Goal: Information Seeking & Learning: Learn about a topic

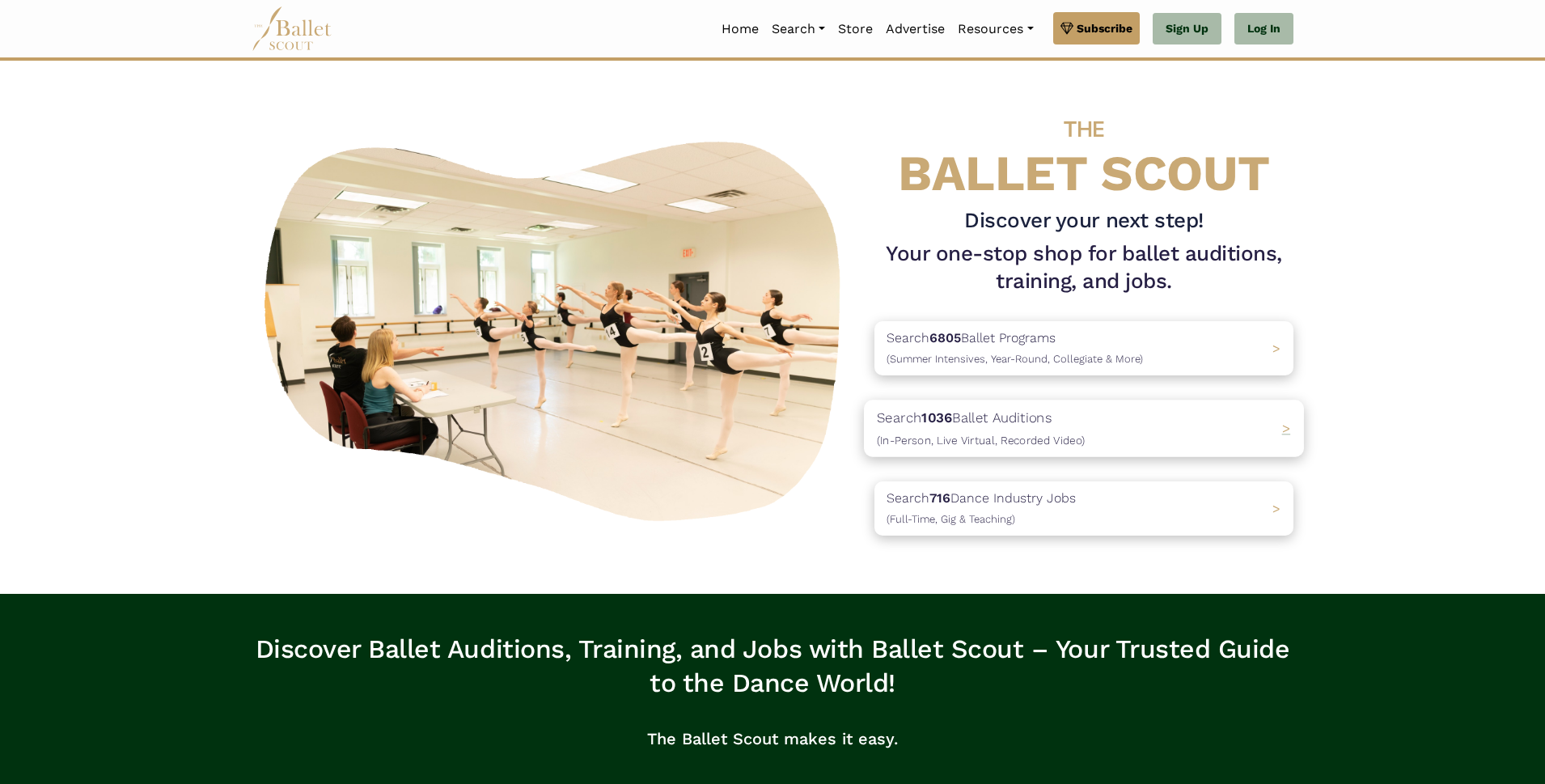
click at [1013, 430] on p "Search 1036 Ballet Auditions (In-Person, Live Virtual, Recorded Video)" at bounding box center [981, 429] width 208 height 44
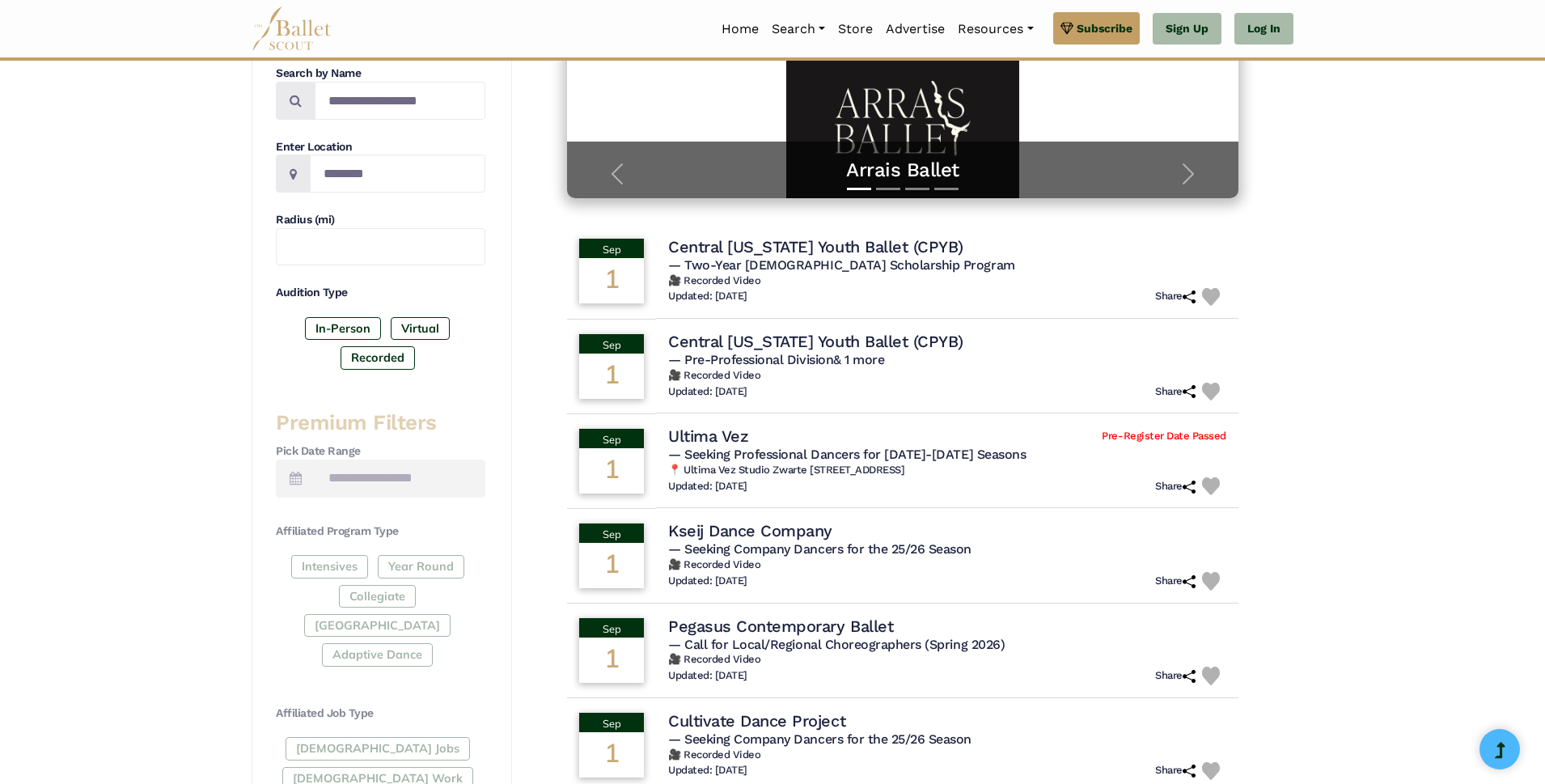
scroll to position [404, 0]
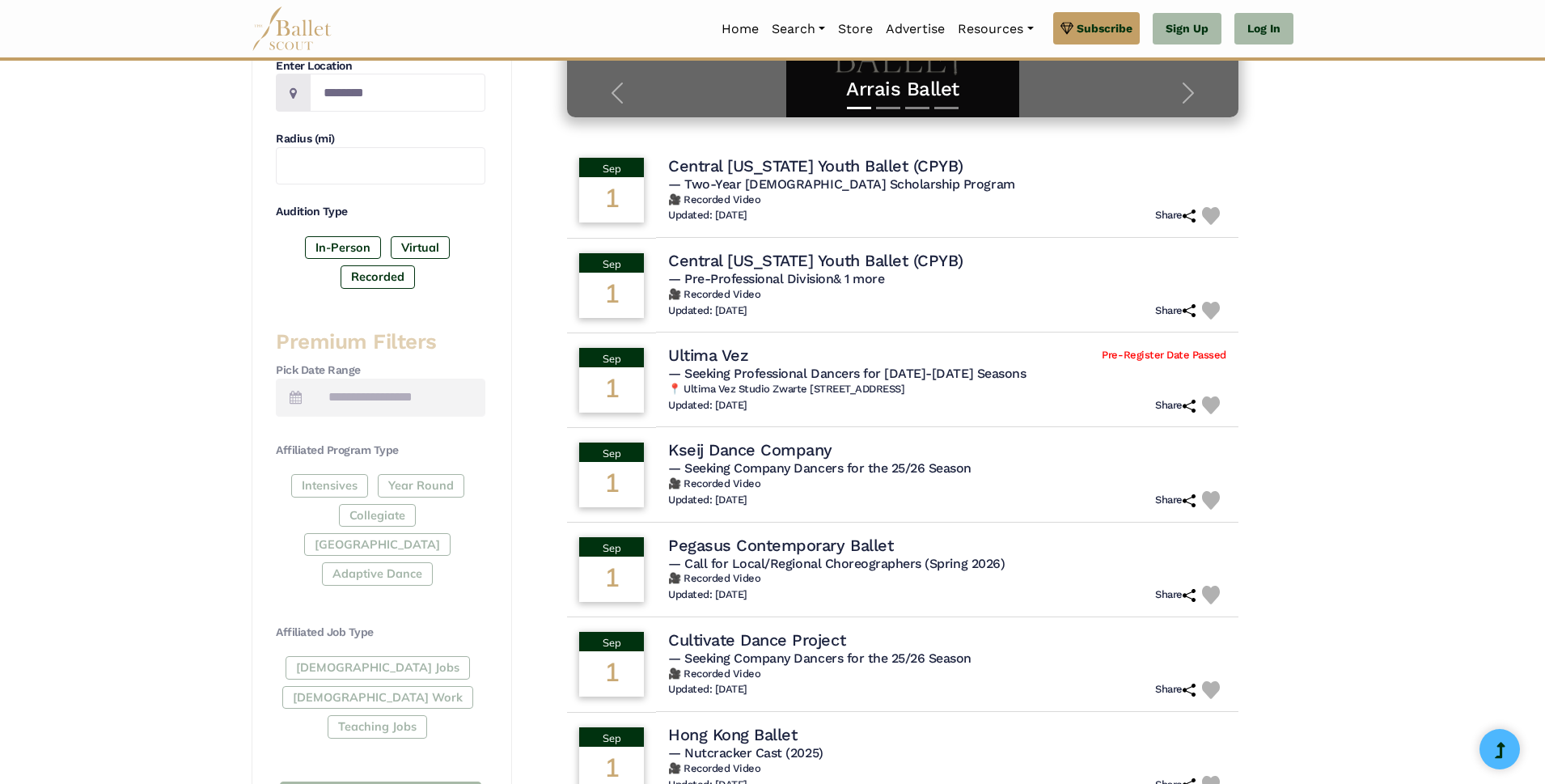
click at [343, 484] on div "Intensives Year Round Collegiate Post High School Adaptive Dance" at bounding box center [381, 533] width 210 height 118
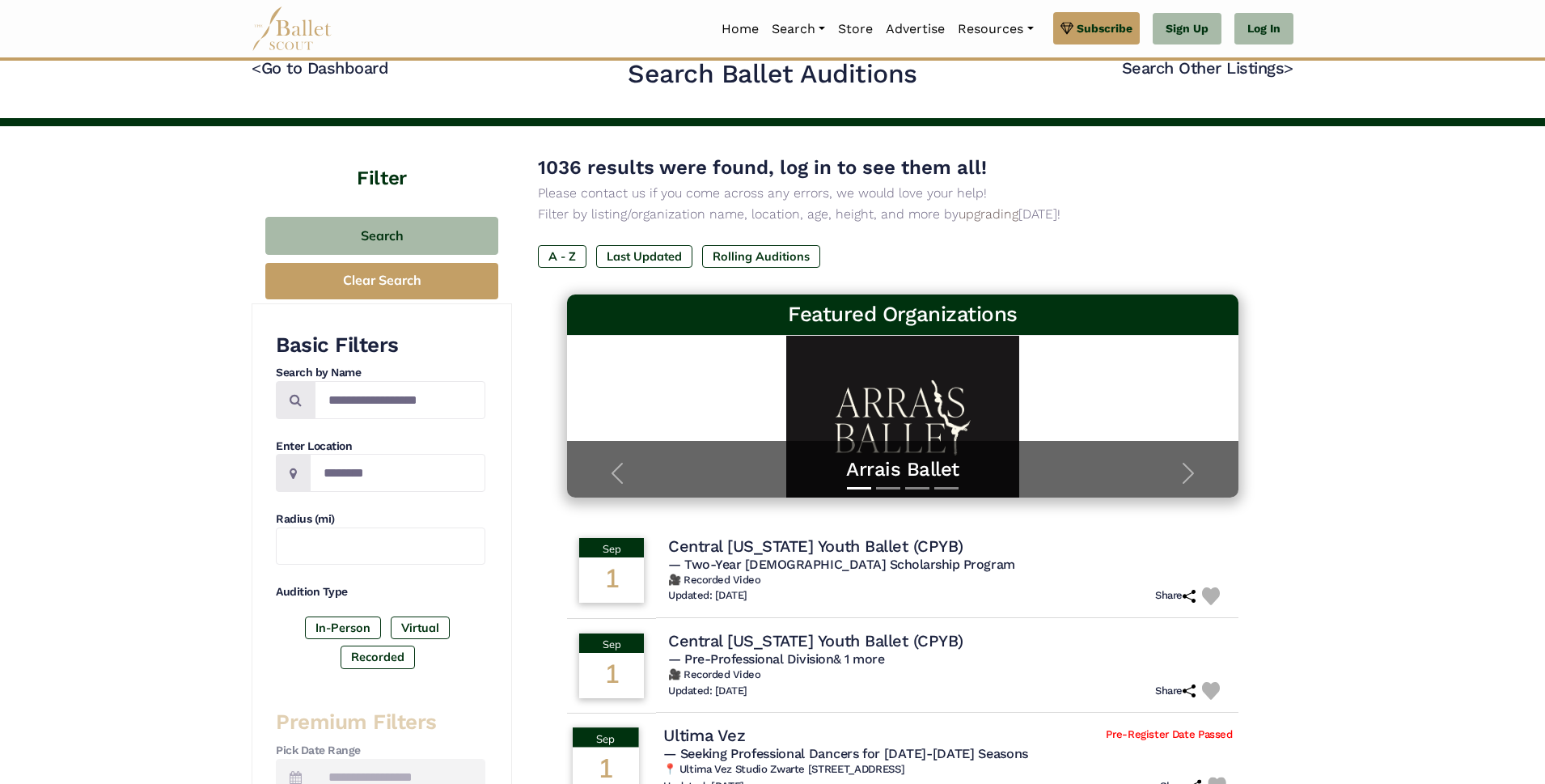
scroll to position [0, 0]
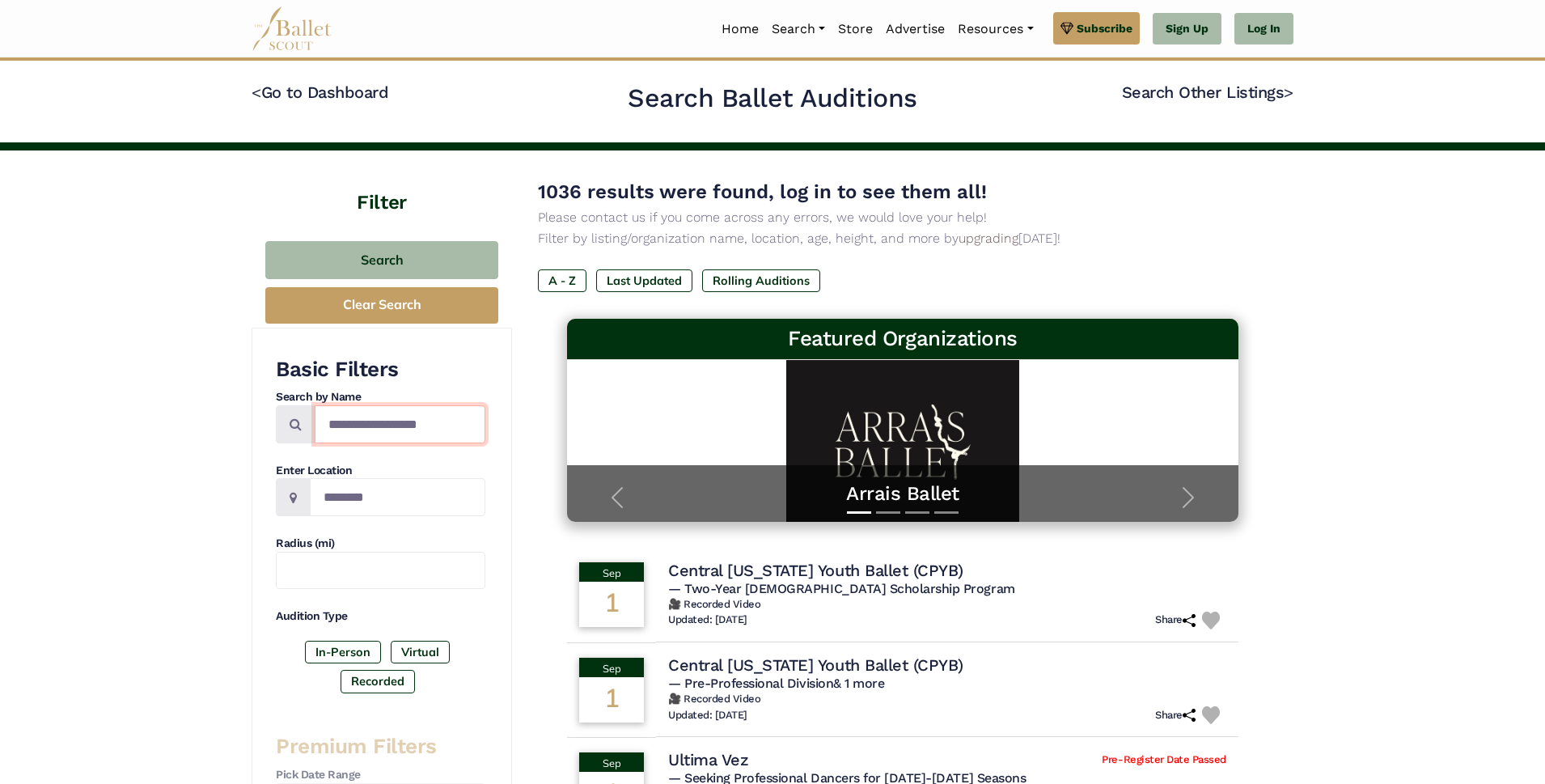
click at [344, 423] on input "Search by names..." at bounding box center [399, 424] width 170 height 38
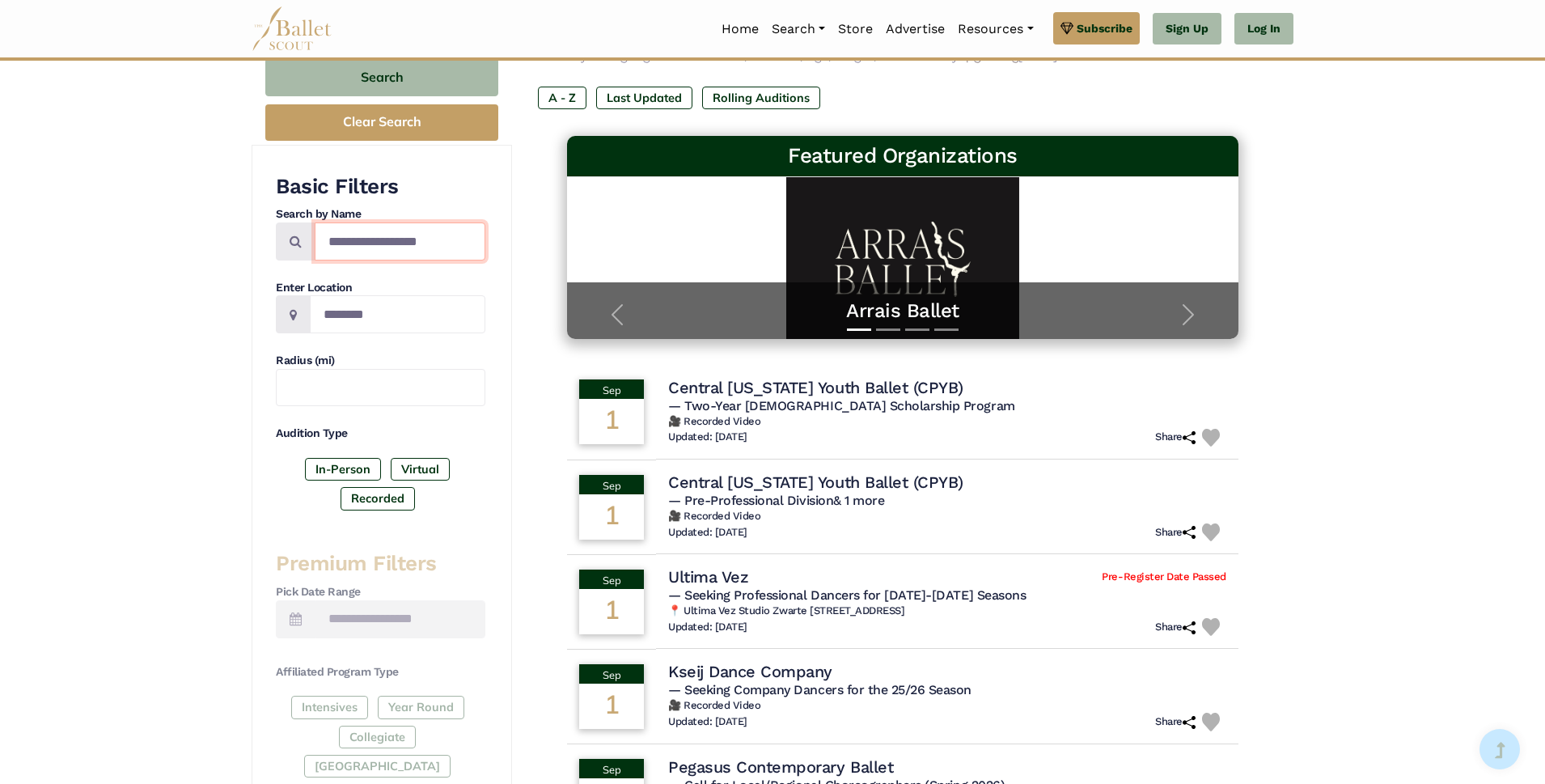
scroll to position [162, 0]
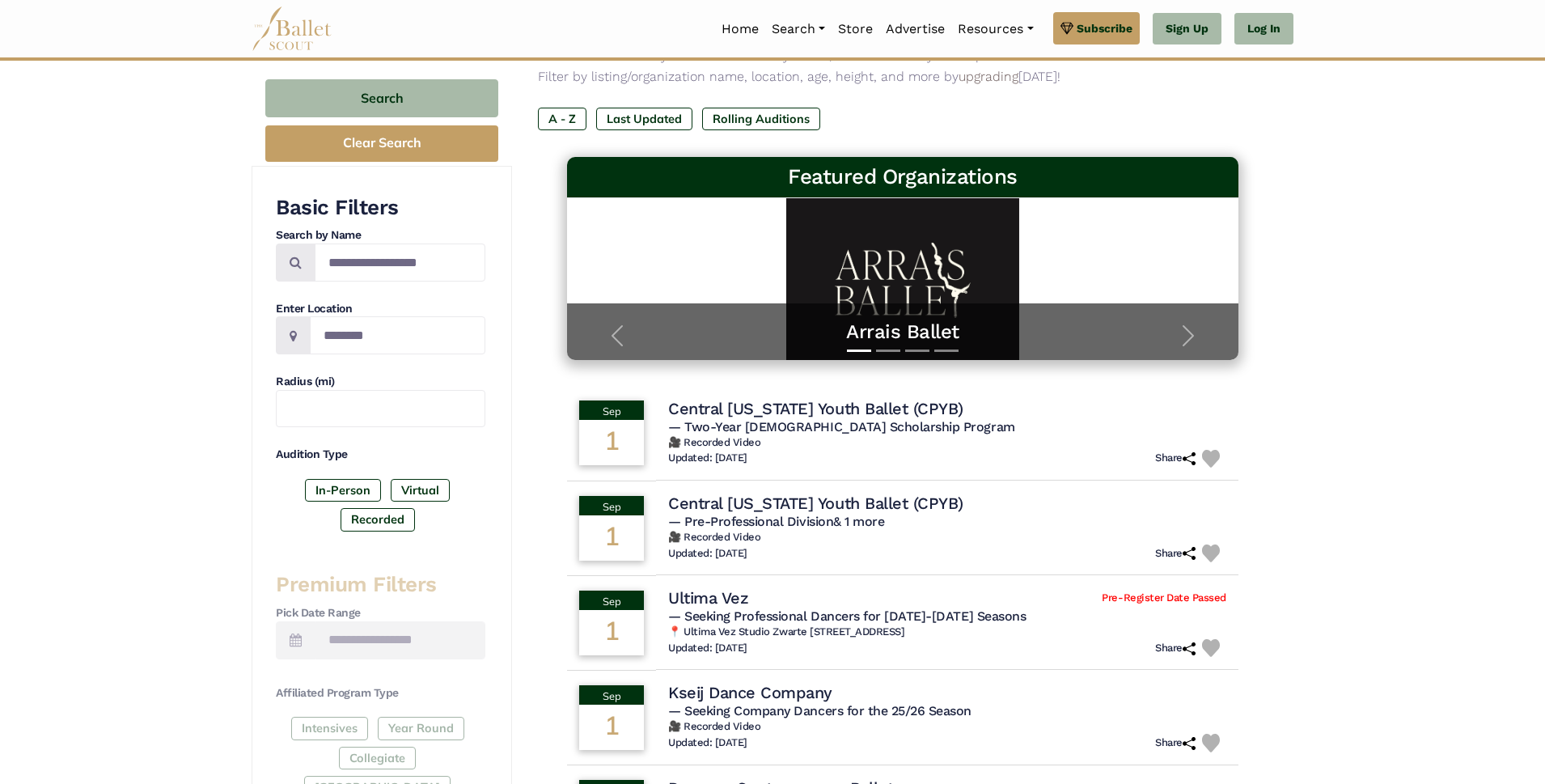
click at [323, 644] on input "text" at bounding box center [399, 640] width 170 height 38
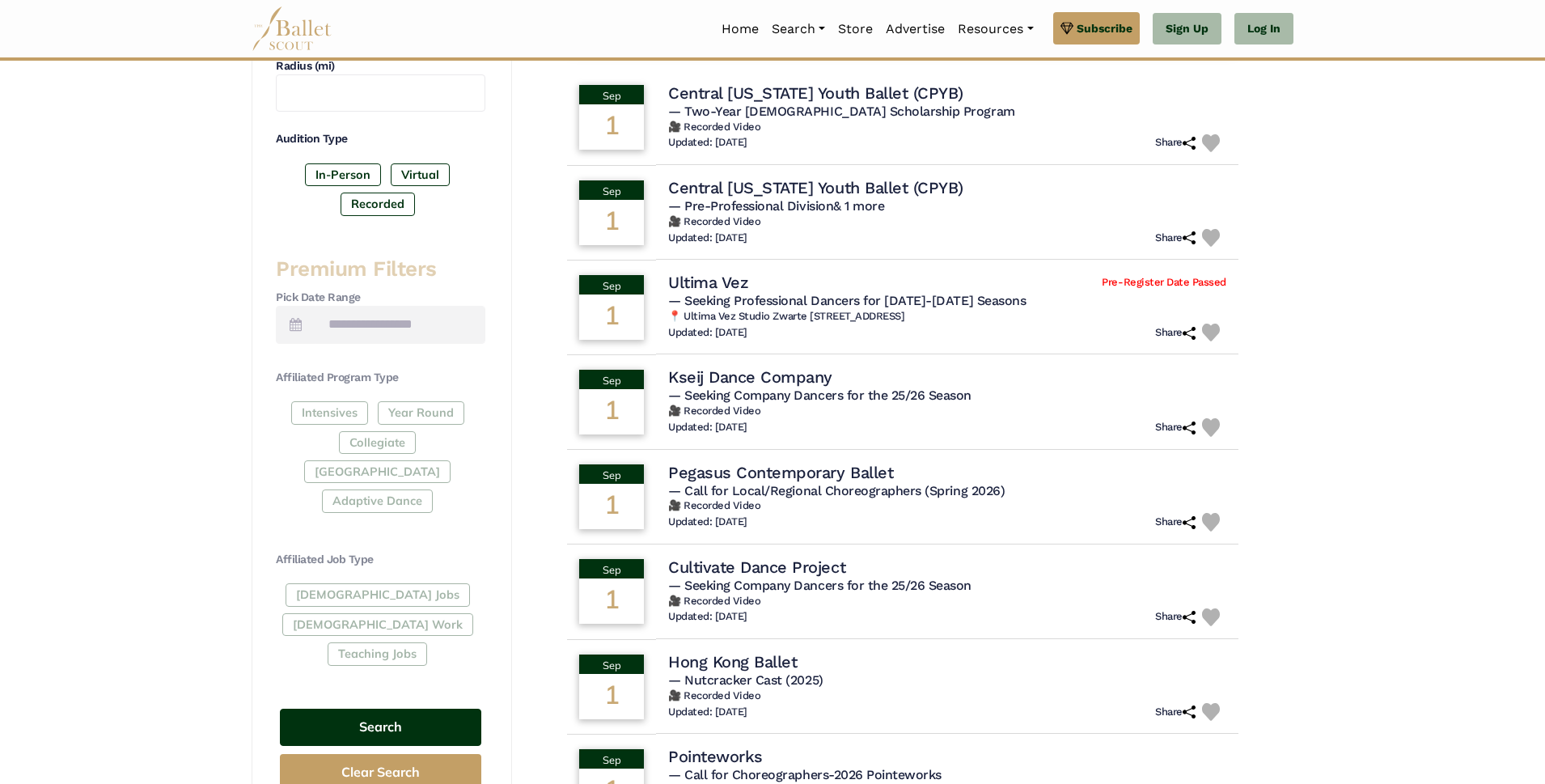
scroll to position [485, 0]
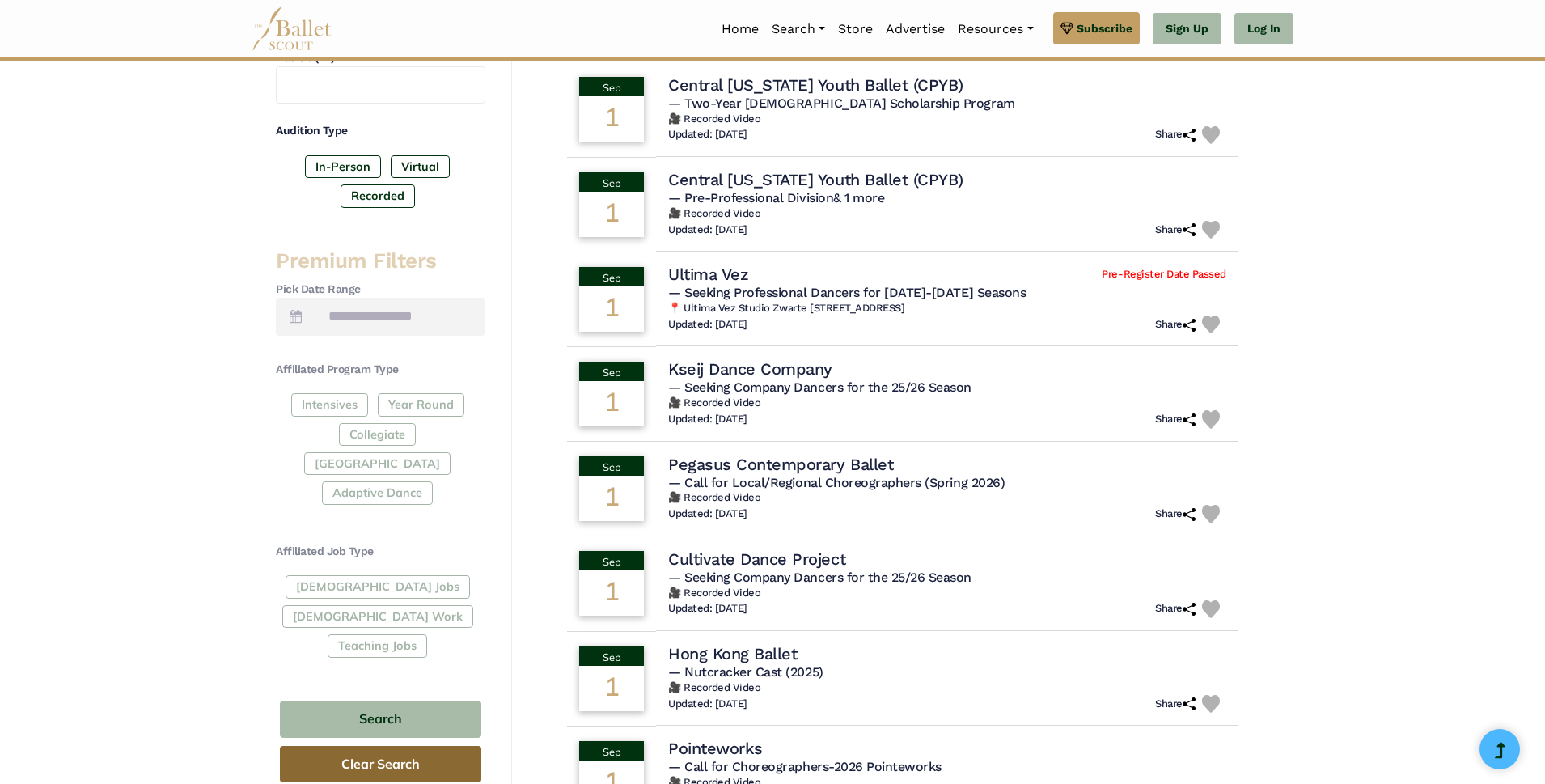
click at [368, 746] on button "Clear Search" at bounding box center [380, 764] width 201 height 36
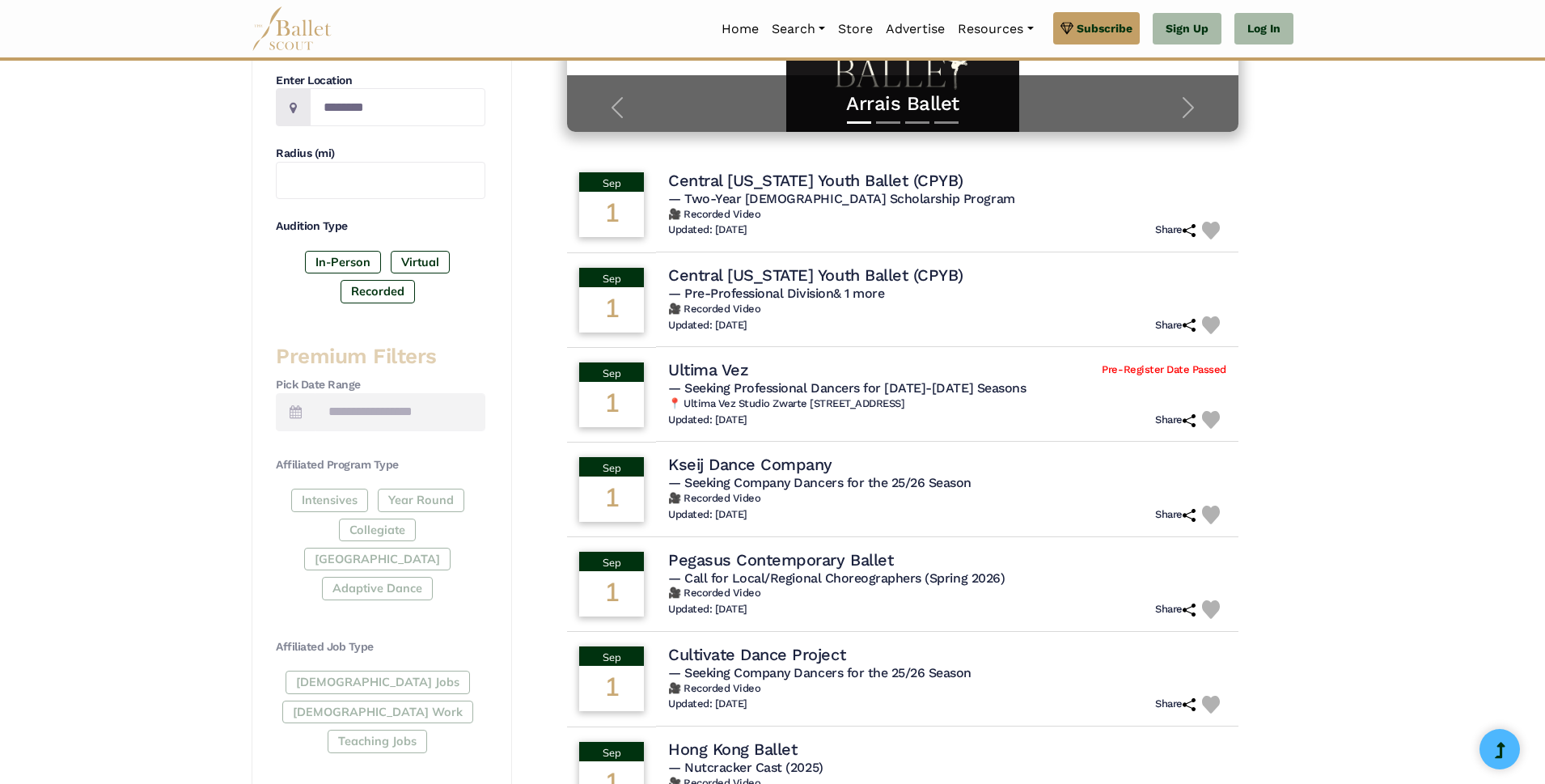
scroll to position [323, 0]
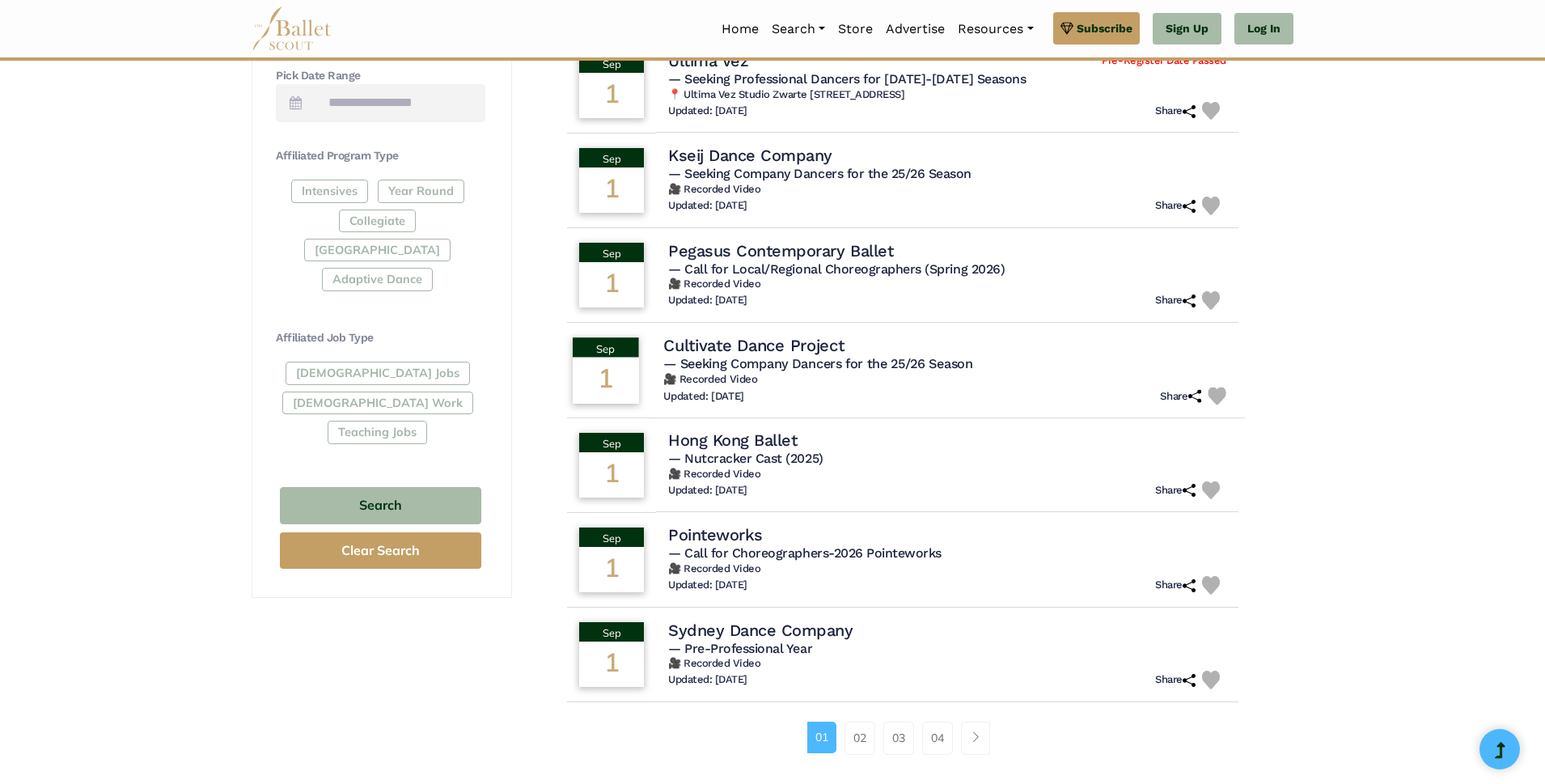
scroll to position [728, 0]
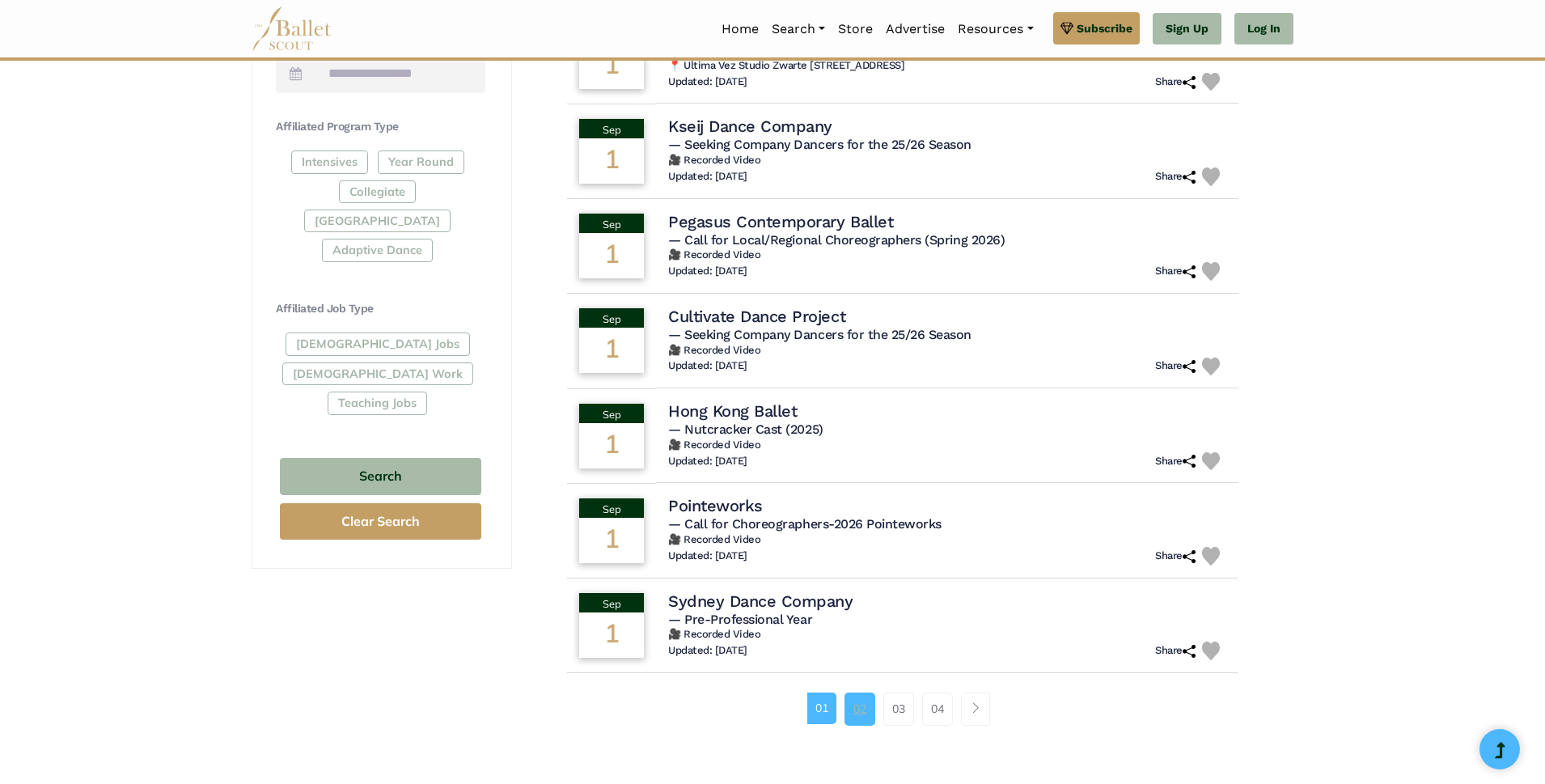
click at [859, 714] on link "02" at bounding box center [860, 708] width 31 height 33
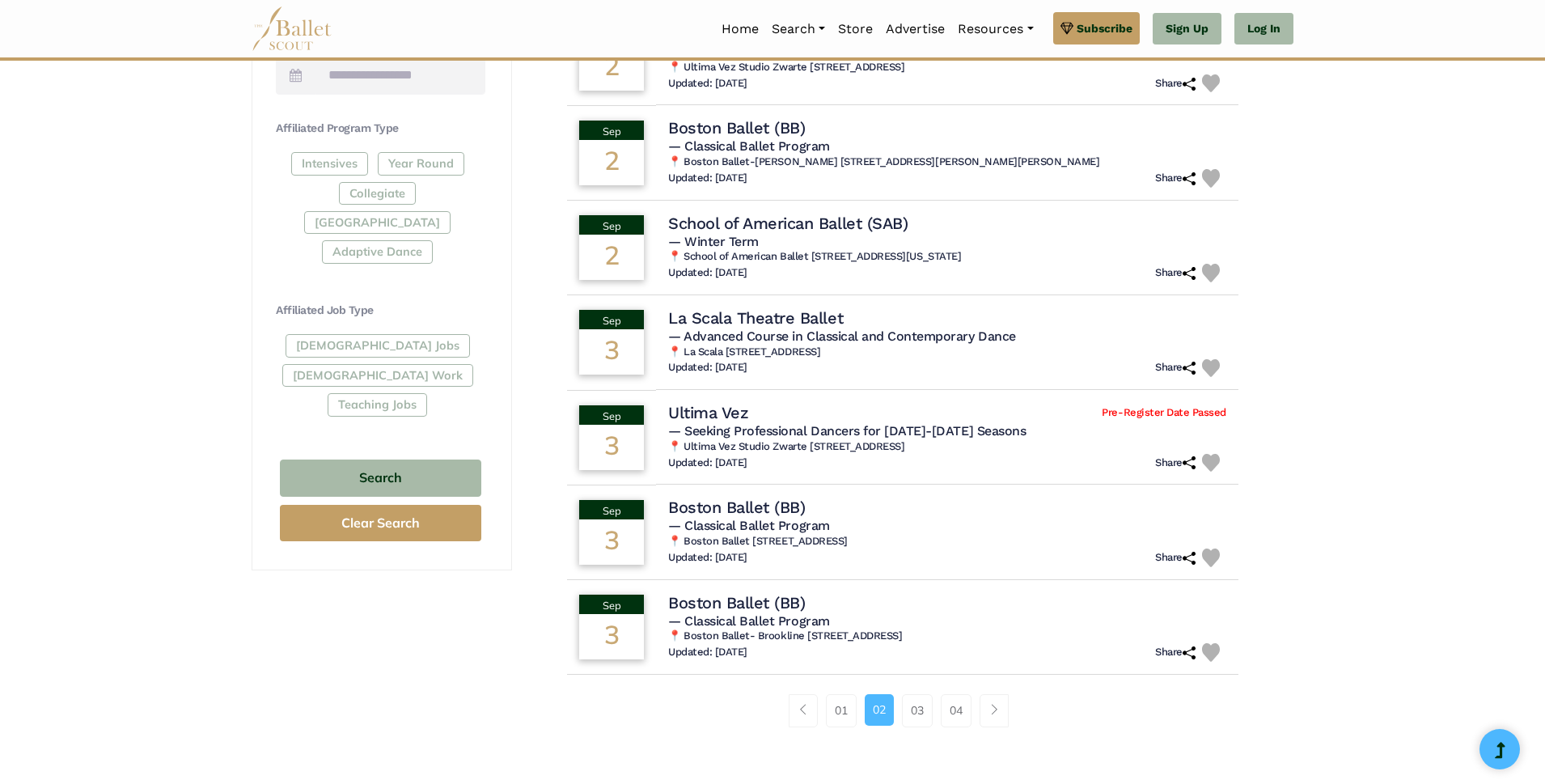
scroll to position [728, 0]
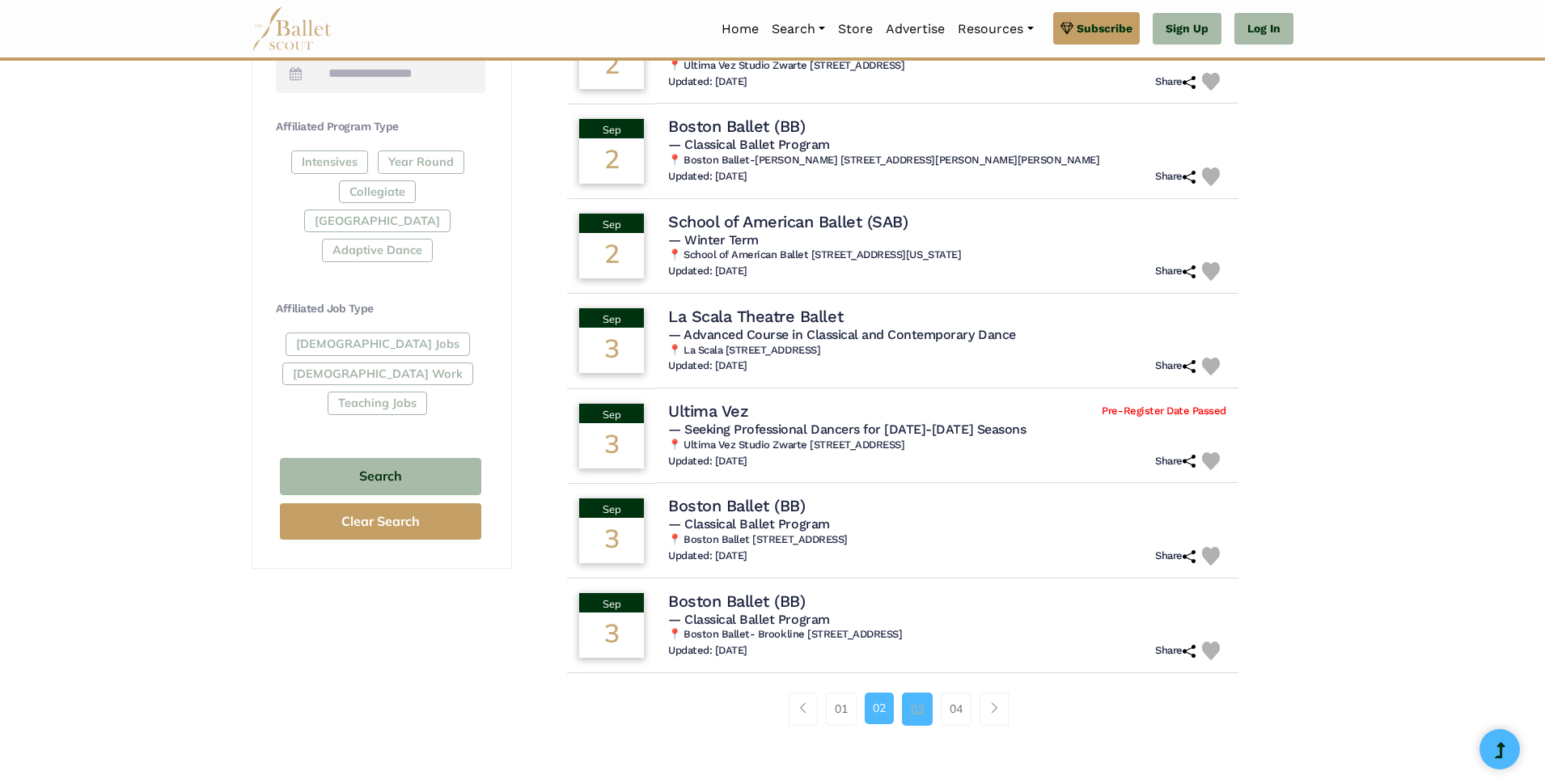
click at [919, 725] on link "03" at bounding box center [917, 708] width 31 height 33
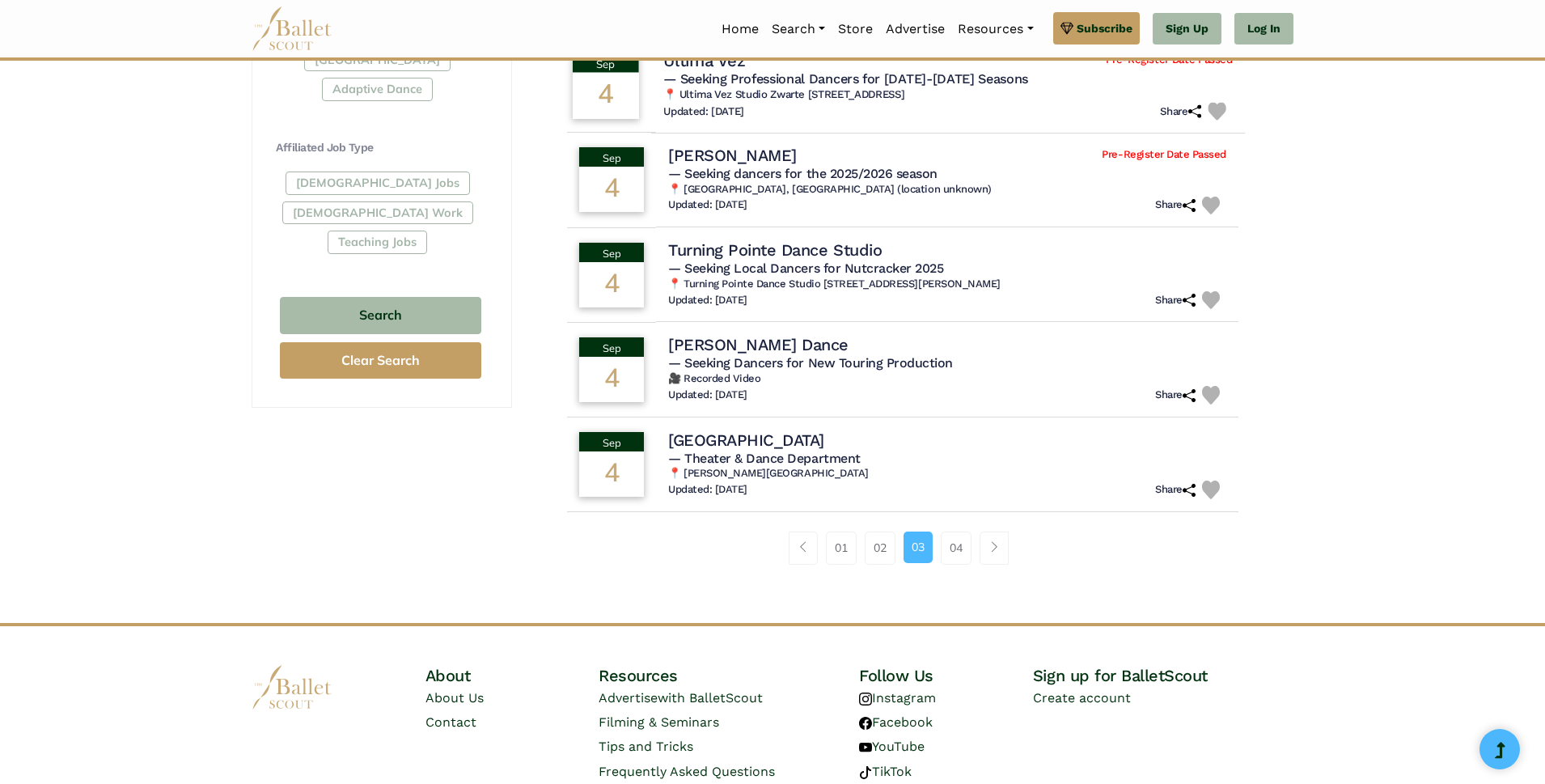
scroll to position [890, 0]
click at [946, 553] on link "04" at bounding box center [957, 547] width 31 height 33
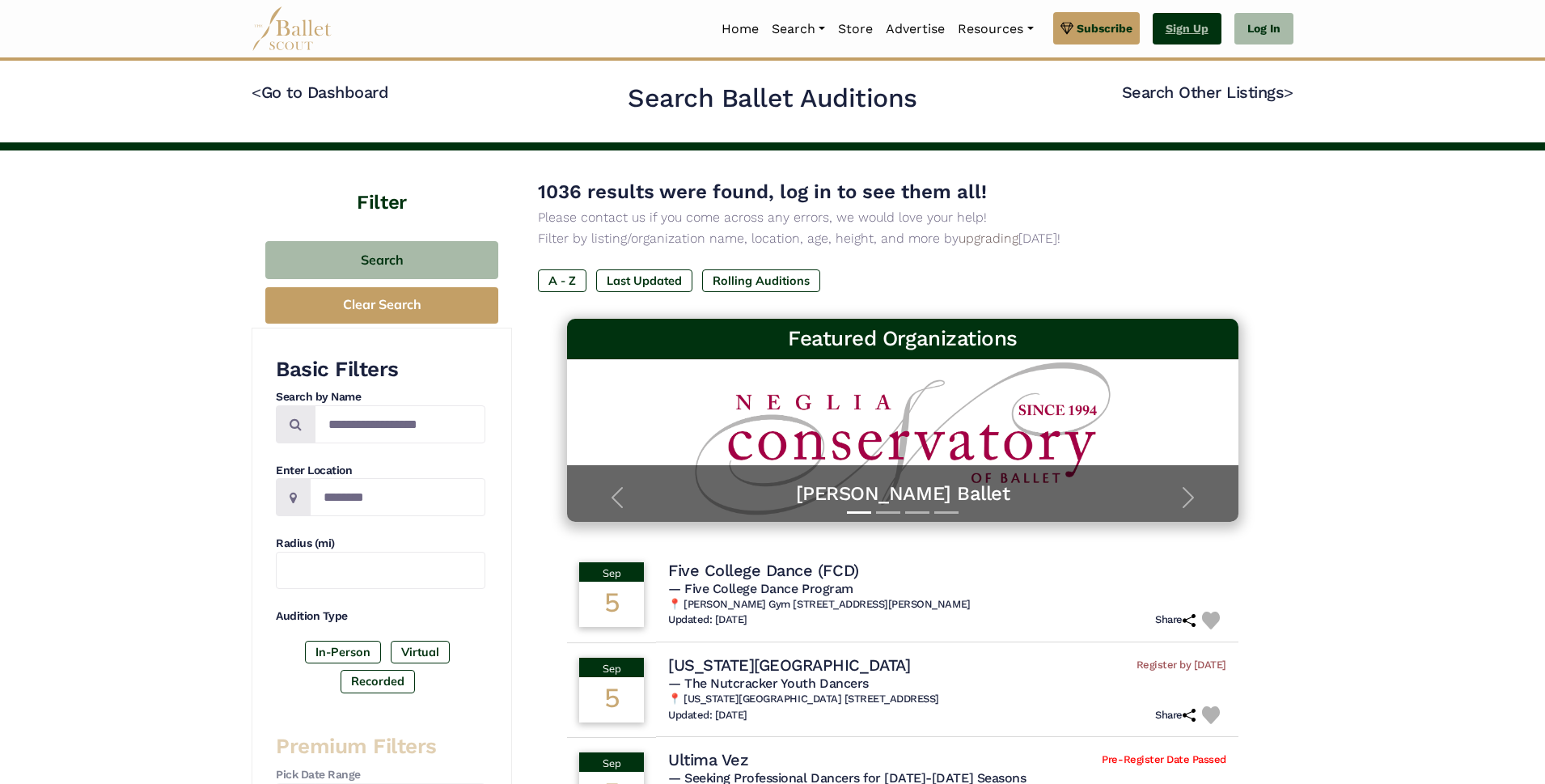
click at [1177, 27] on link "Sign Up" at bounding box center [1186, 29] width 68 height 33
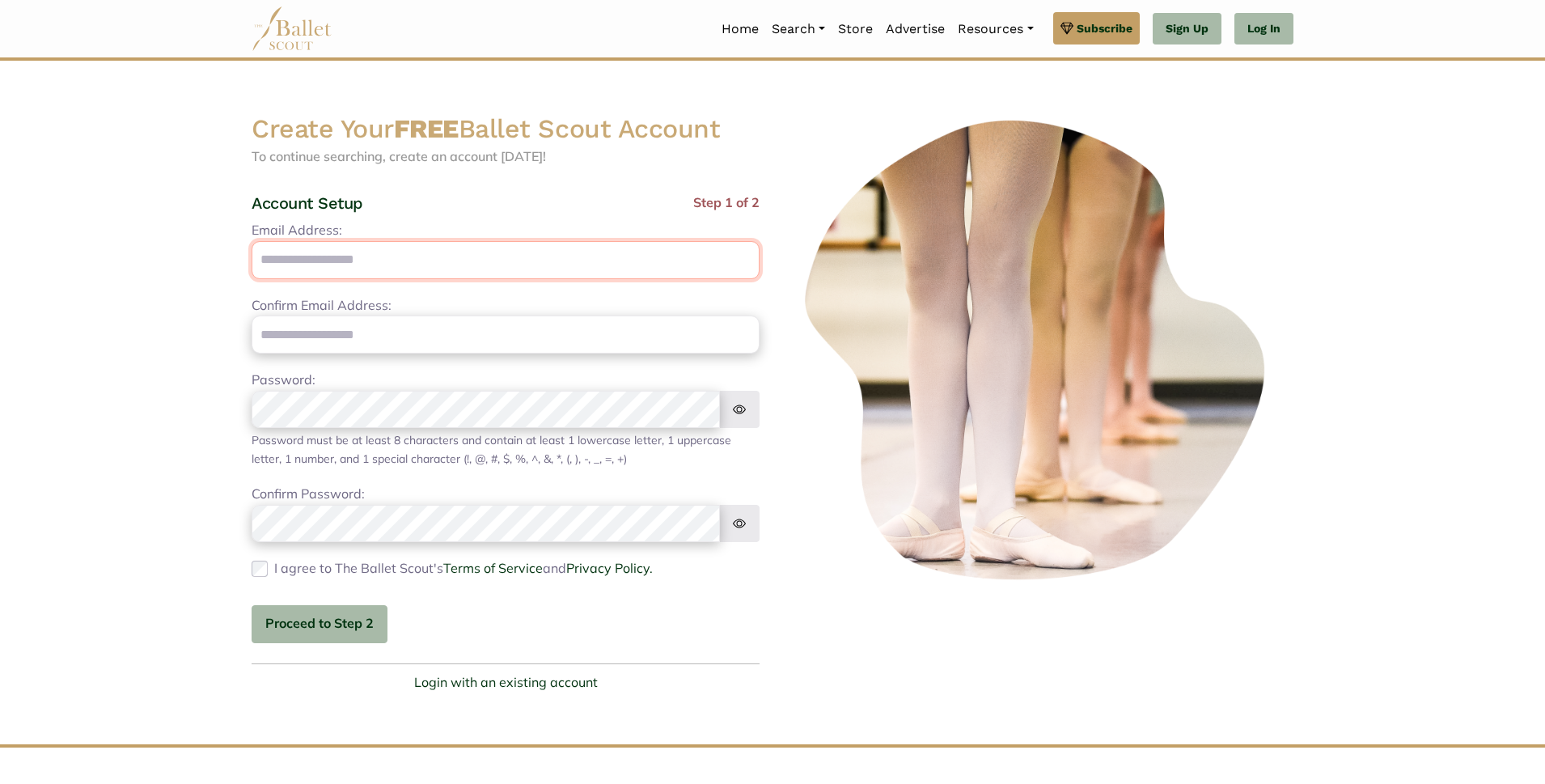
click at [353, 264] on input "Email Address:" at bounding box center [506, 260] width 508 height 38
type input "**********"
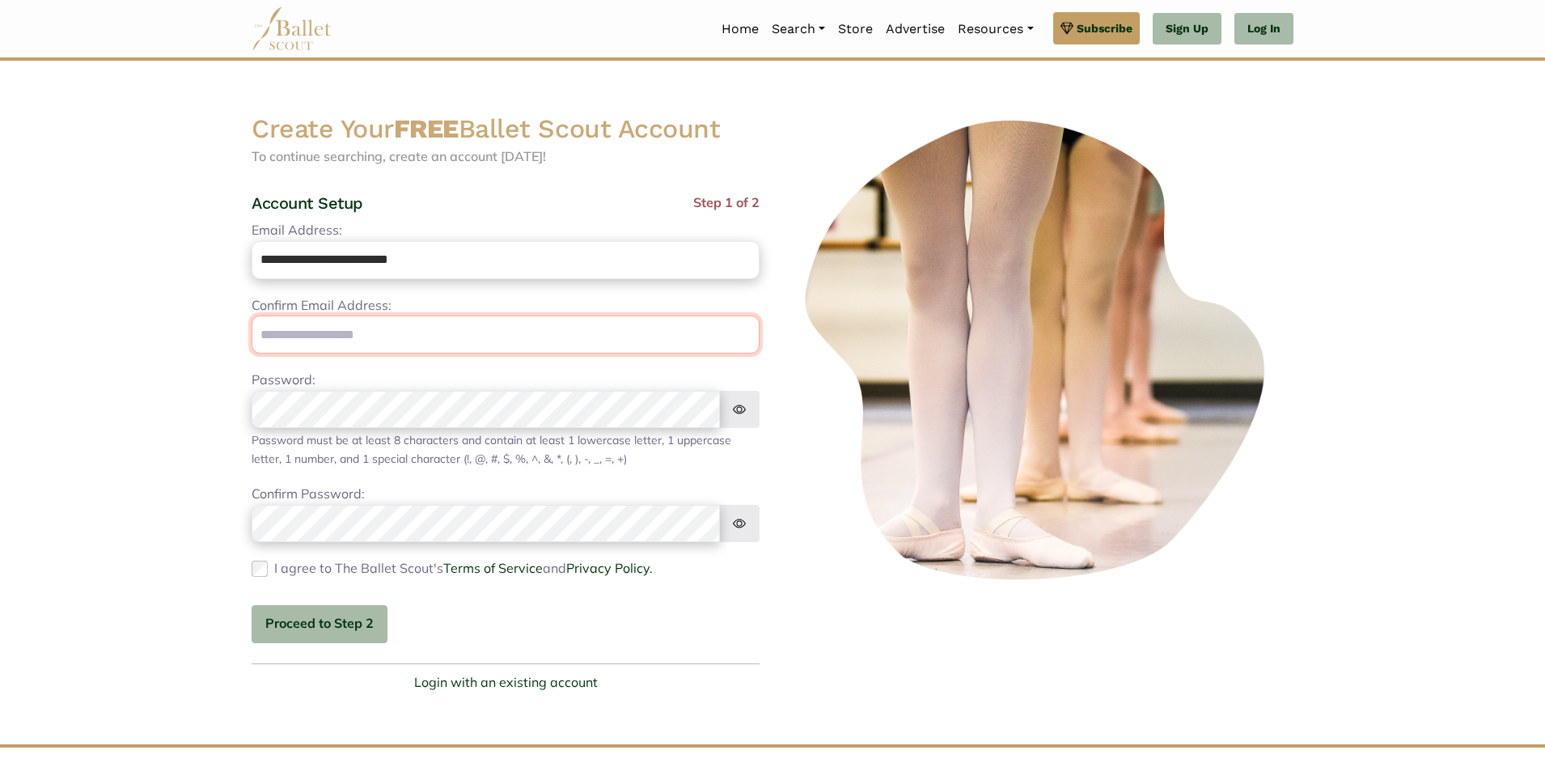
click at [327, 329] on input "email" at bounding box center [506, 334] width 508 height 38
type input "**********"
click at [298, 617] on button "Proceed to Step 2" at bounding box center [319, 624] width 136 height 38
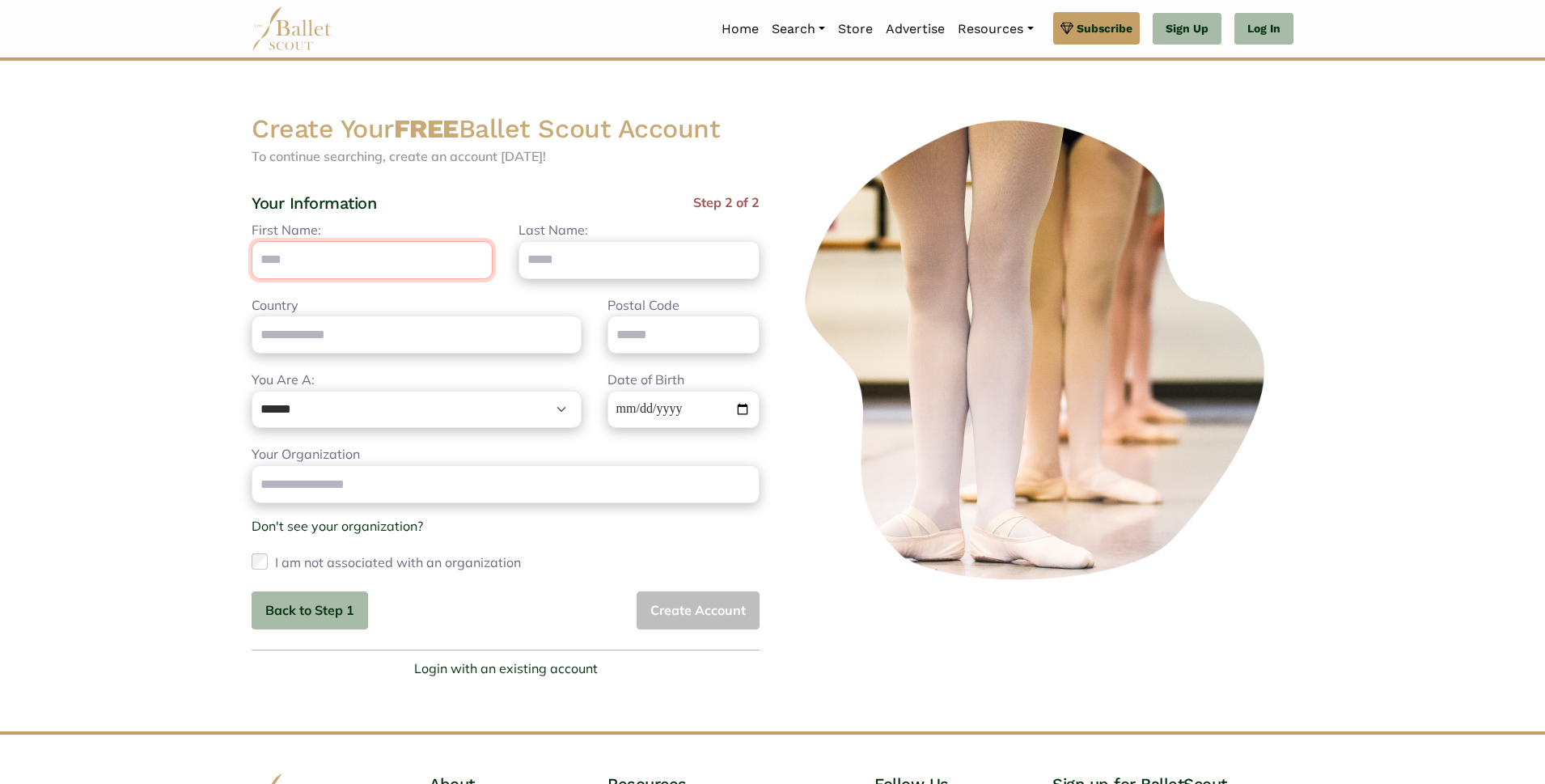
click at [360, 272] on input "First Name:" at bounding box center [372, 260] width 241 height 38
type input "********"
type input "*********"
type input "******"
type input "*******"
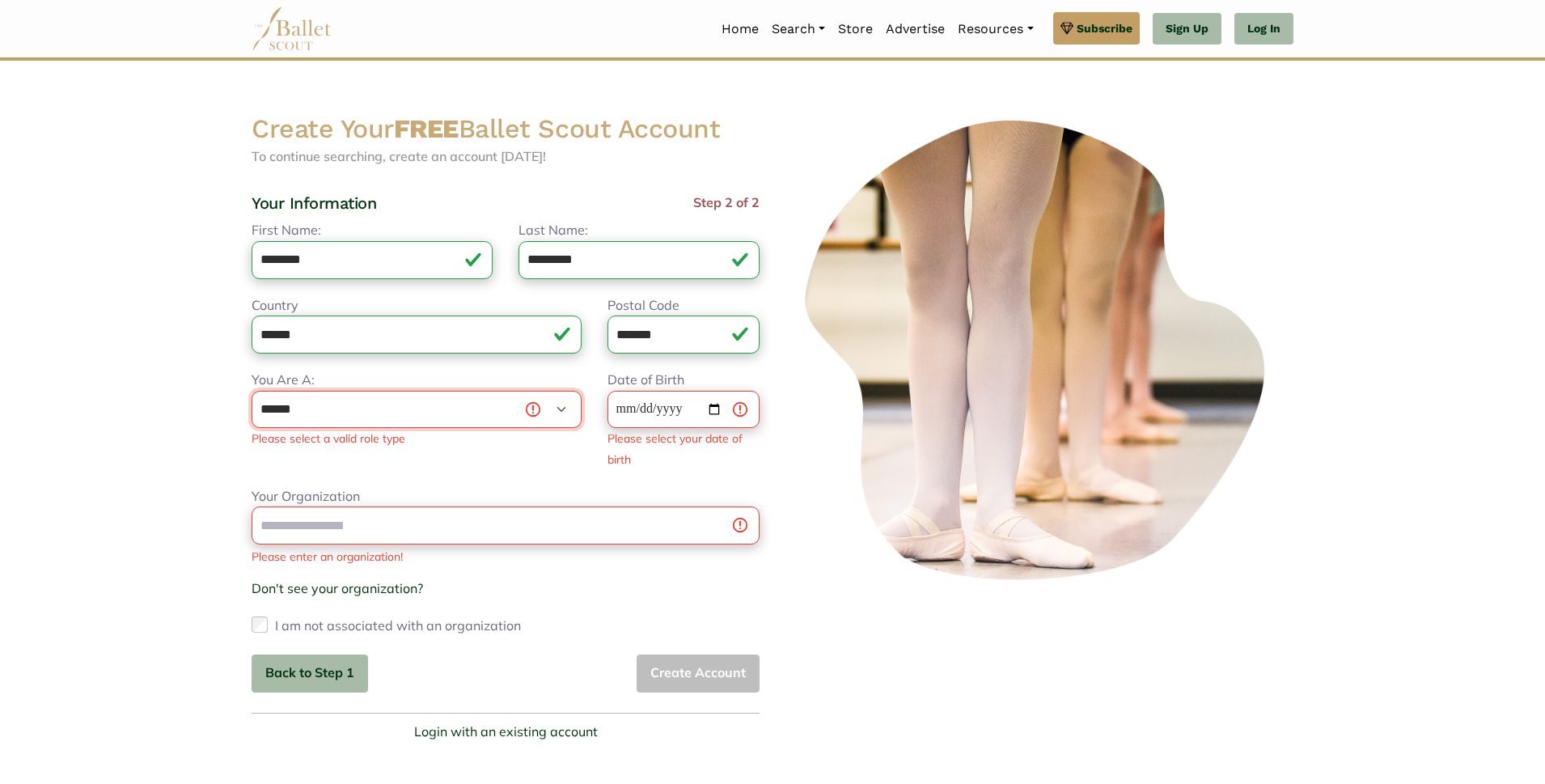
click at [351, 412] on select "**********" at bounding box center [416, 410] width 330 height 38
select select "***"
click at [251, 391] on select "**********" at bounding box center [416, 410] width 330 height 38
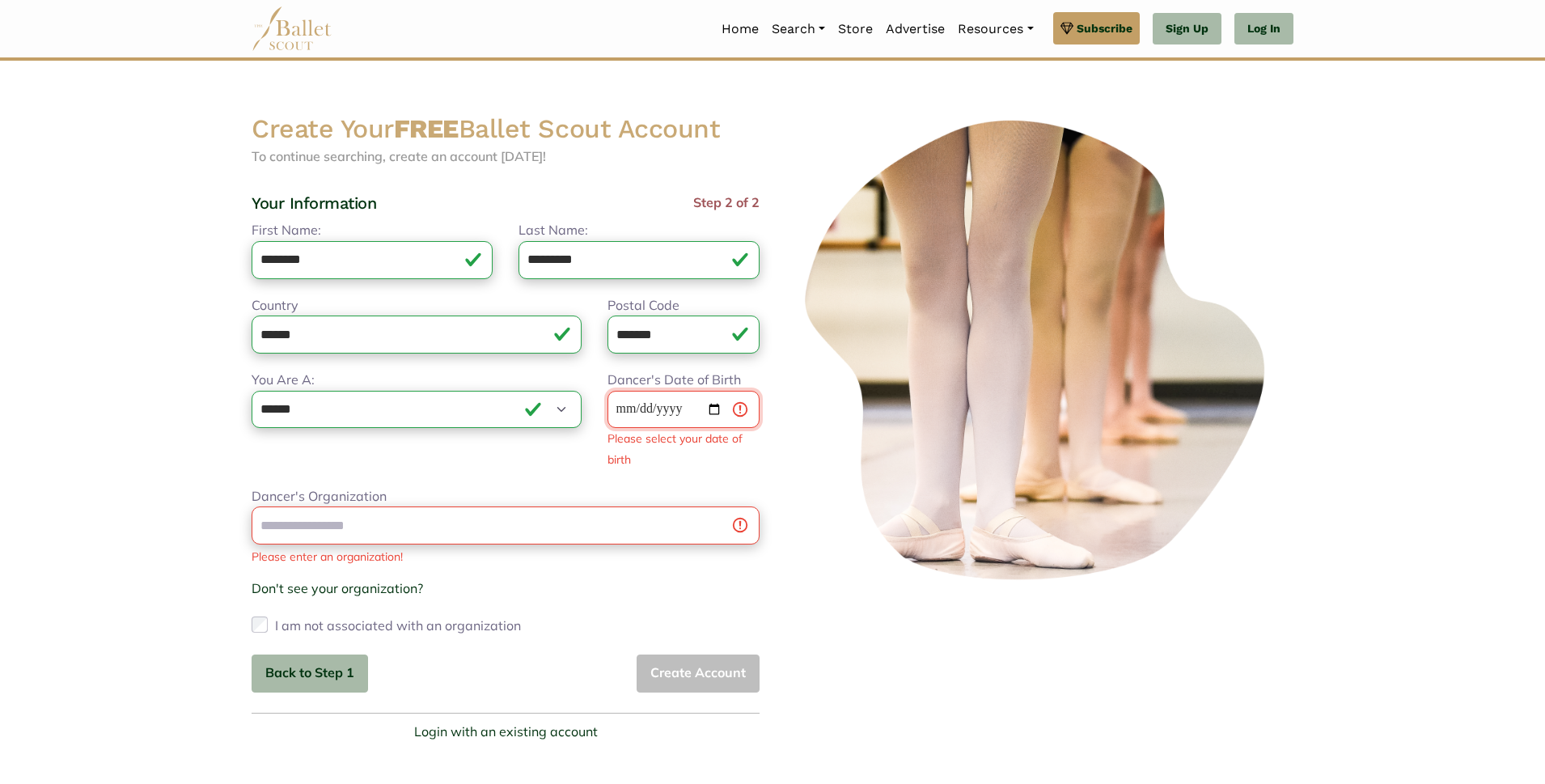
click at [642, 412] on input "Dancer's Date of Birth" at bounding box center [683, 410] width 152 height 38
click at [711, 414] on input "Dancer's Date of Birth" at bounding box center [683, 410] width 152 height 38
type input "**********"
click at [358, 529] on div "Dancer's Organization Please enter an organization! Don't see your organization…" at bounding box center [506, 562] width 508 height 152
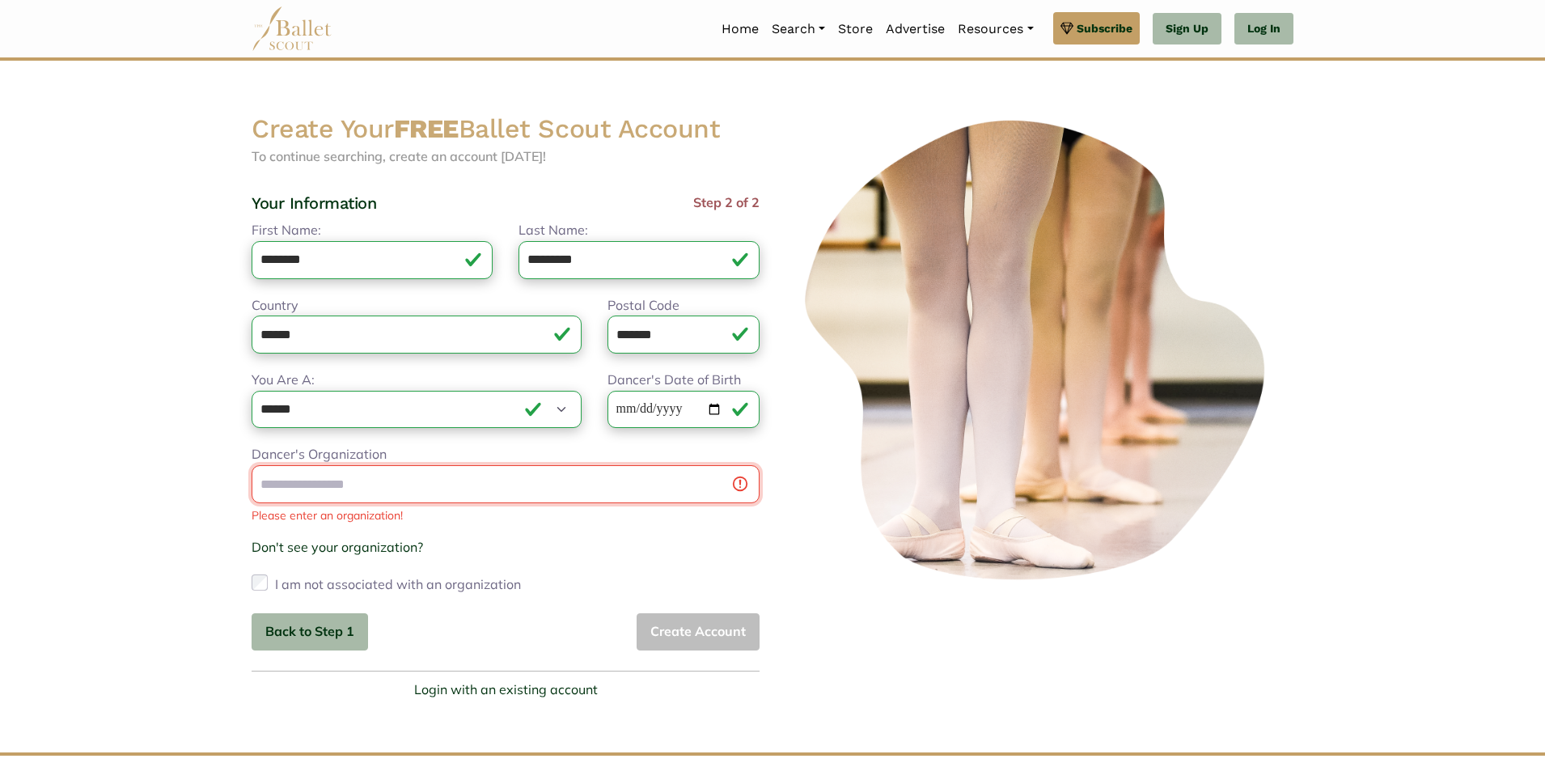
click at [357, 494] on input "Dancer's Organization" at bounding box center [506, 484] width 508 height 38
click at [445, 479] on input "**********" at bounding box center [506, 484] width 508 height 38
type input "**********"
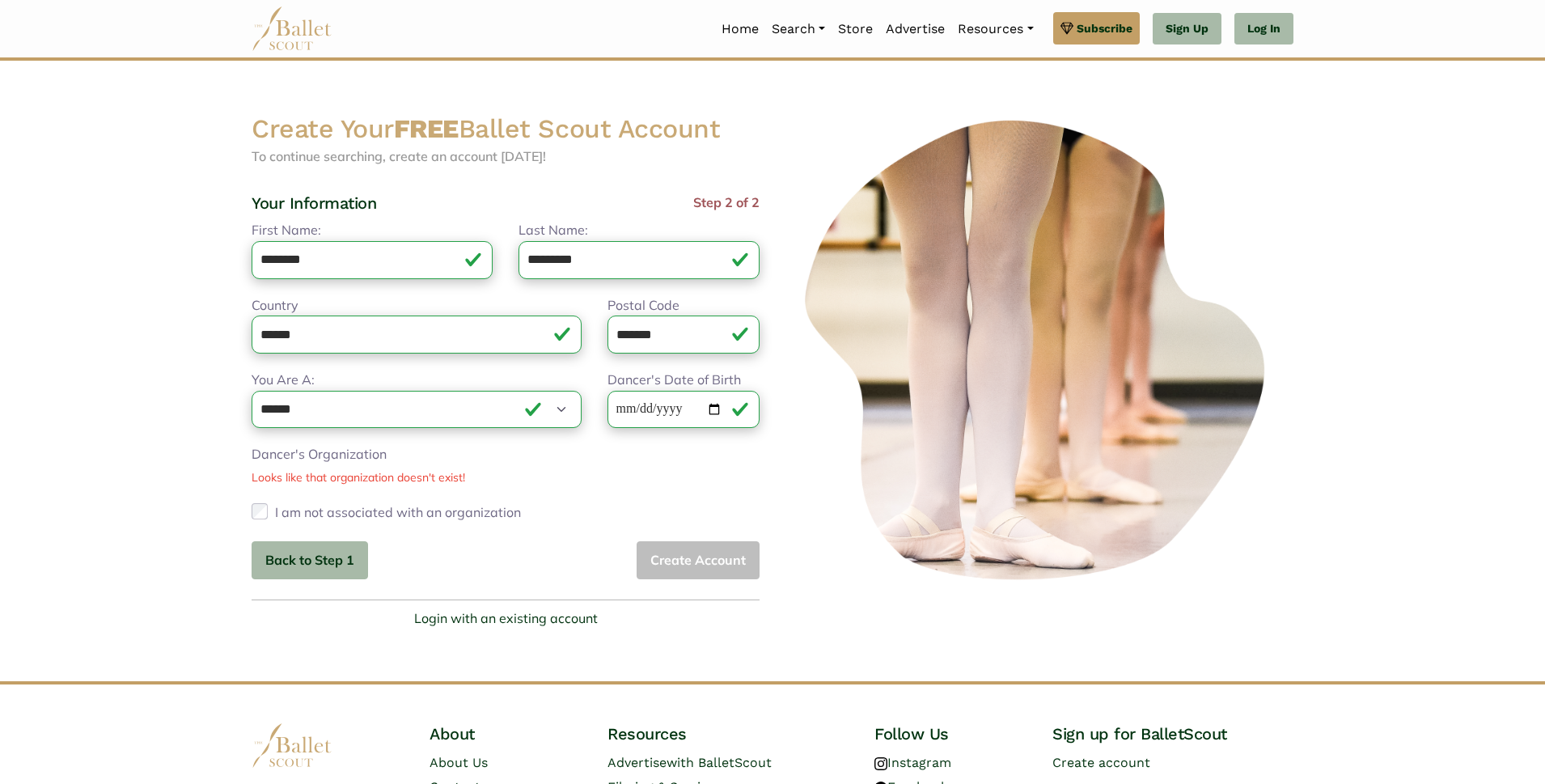
click at [677, 555] on div "Back to Step 1 Create Account" at bounding box center [506, 560] width 508 height 38
click at [329, 545] on button "Back to Step 1" at bounding box center [310, 560] width 117 height 38
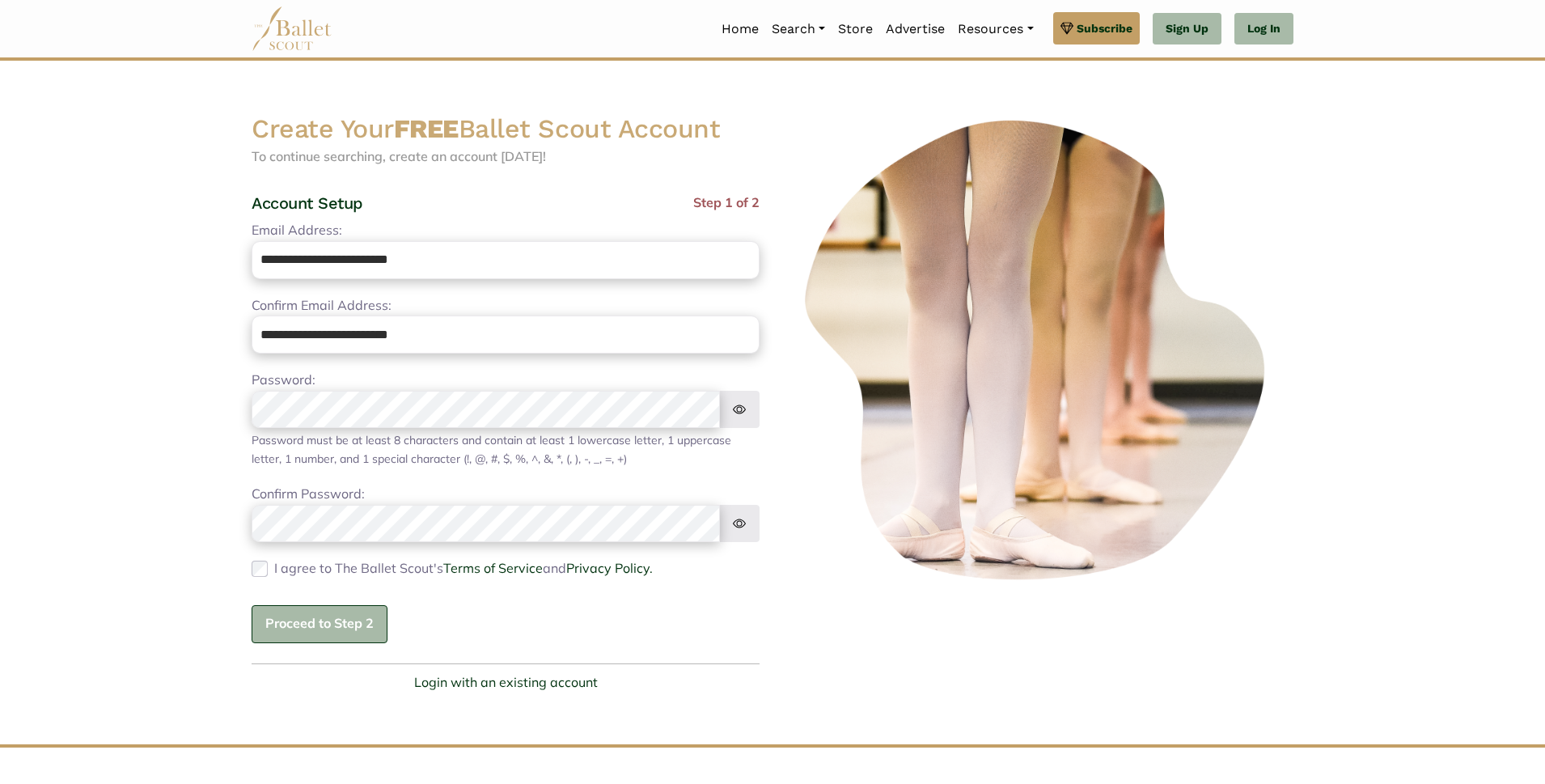
drag, startPoint x: 358, startPoint y: 618, endPoint x: 370, endPoint y: 622, distance: 12.6
click at [358, 619] on button "Proceed to Step 2" at bounding box center [319, 624] width 136 height 38
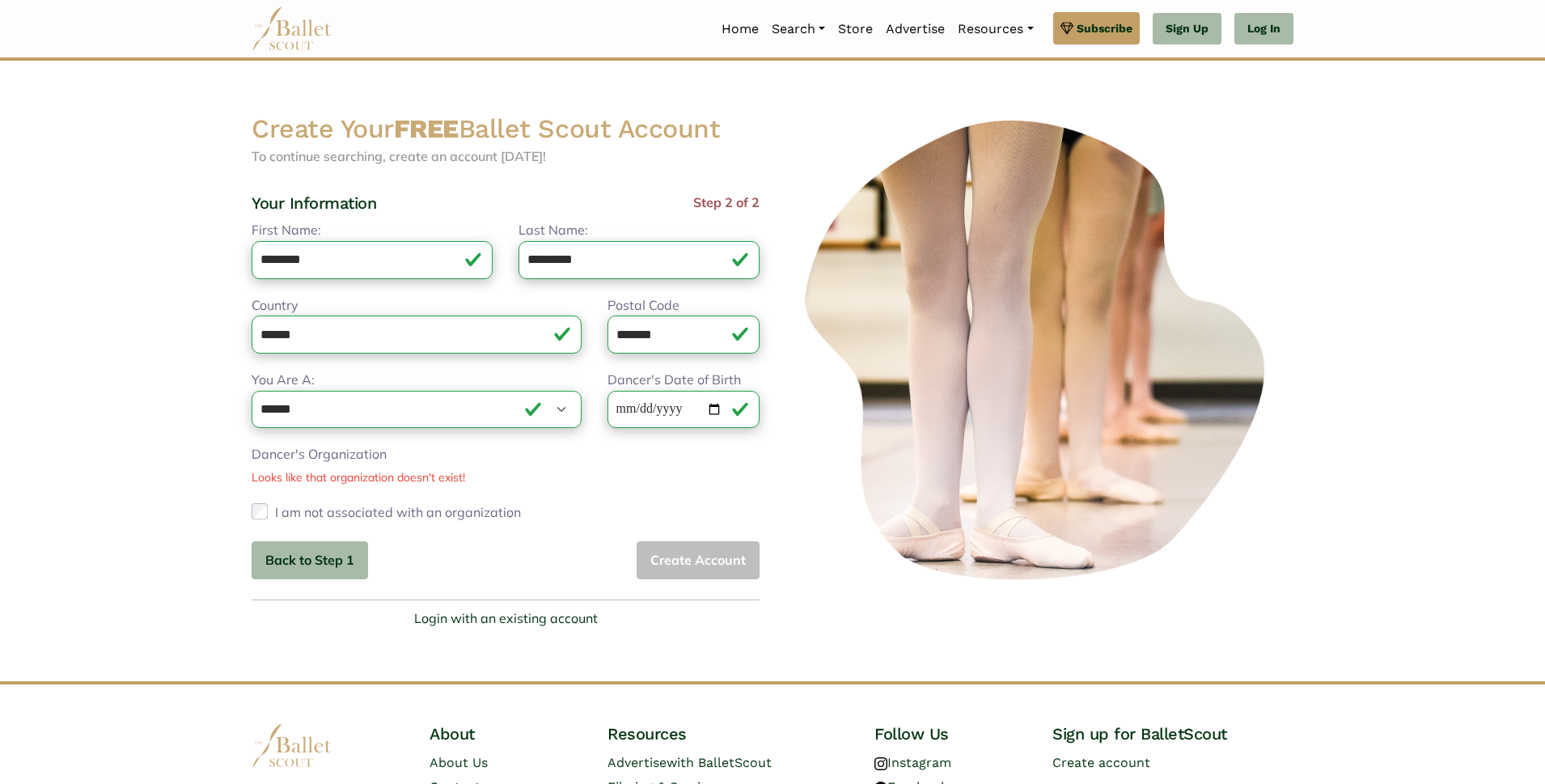
click at [667, 558] on div "Back to Step 1 Create Account" at bounding box center [506, 560] width 508 height 38
click at [336, 515] on label "I am not associated with an organization" at bounding box center [398, 512] width 246 height 25
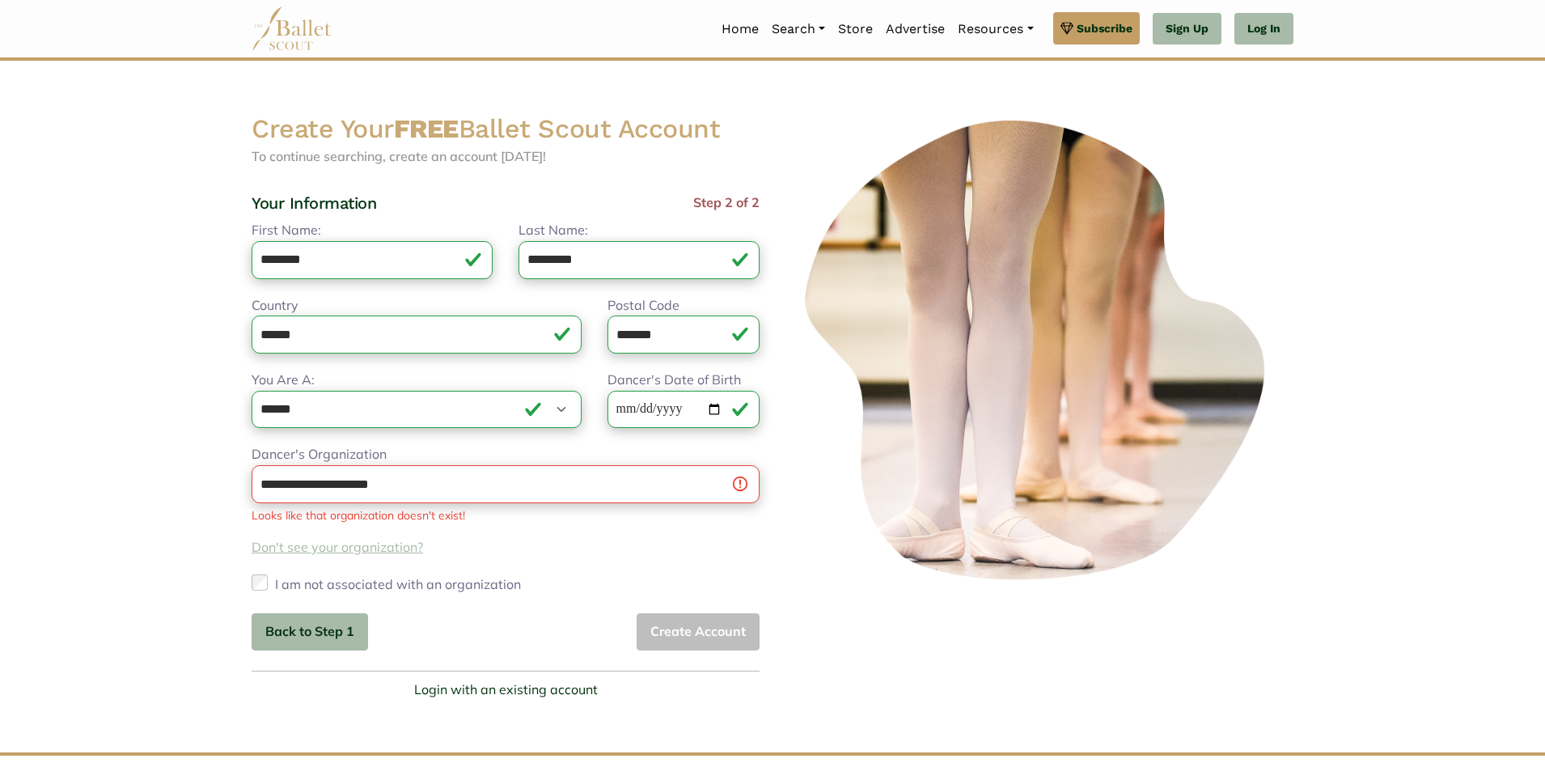
click at [367, 544] on link "Don't see your organization?" at bounding box center [506, 547] width 508 height 21
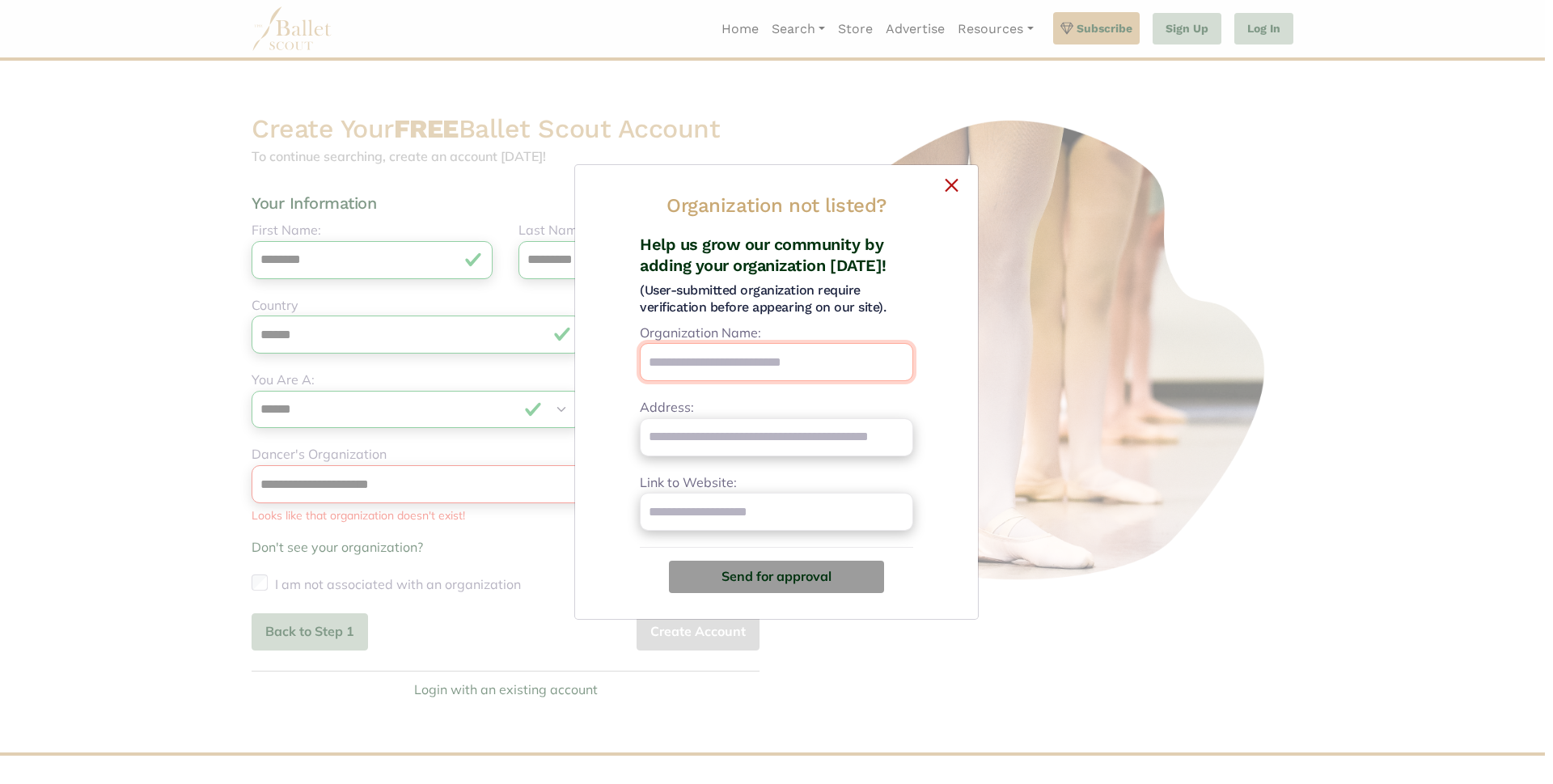
click at [745, 358] on input "Organization Name:" at bounding box center [776, 362] width 273 height 38
click at [951, 178] on button "×" at bounding box center [777, 182] width 377 height 10
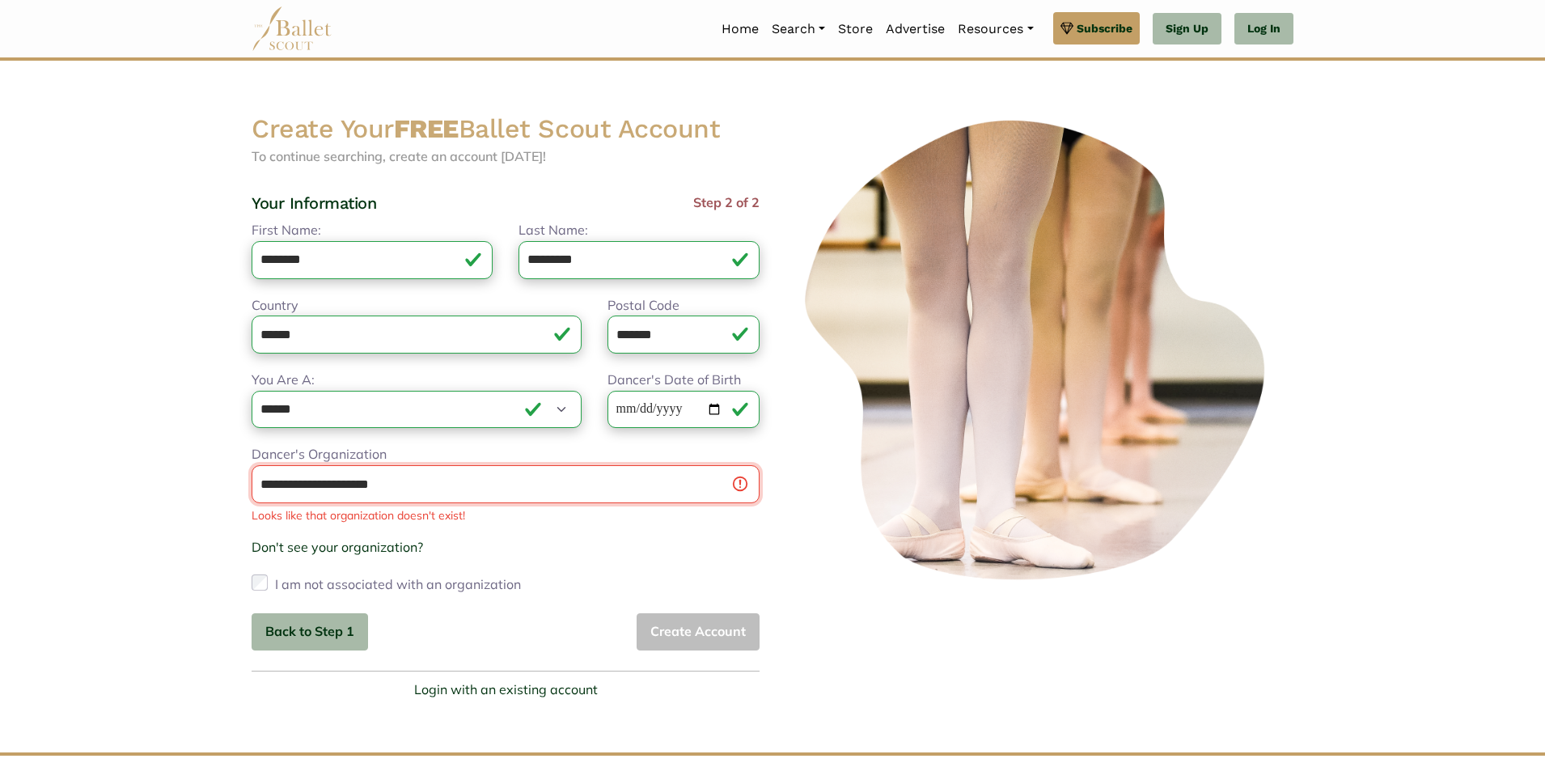
drag, startPoint x: 445, startPoint y: 494, endPoint x: 1, endPoint y: 436, distance: 447.8
click at [1, 436] on body "Premium Feature Make this audition season count. Upgrade to premium for access …" at bounding box center [772, 493] width 1545 height 986
click at [278, 581] on label "I am not associated with an organization" at bounding box center [398, 584] width 246 height 25
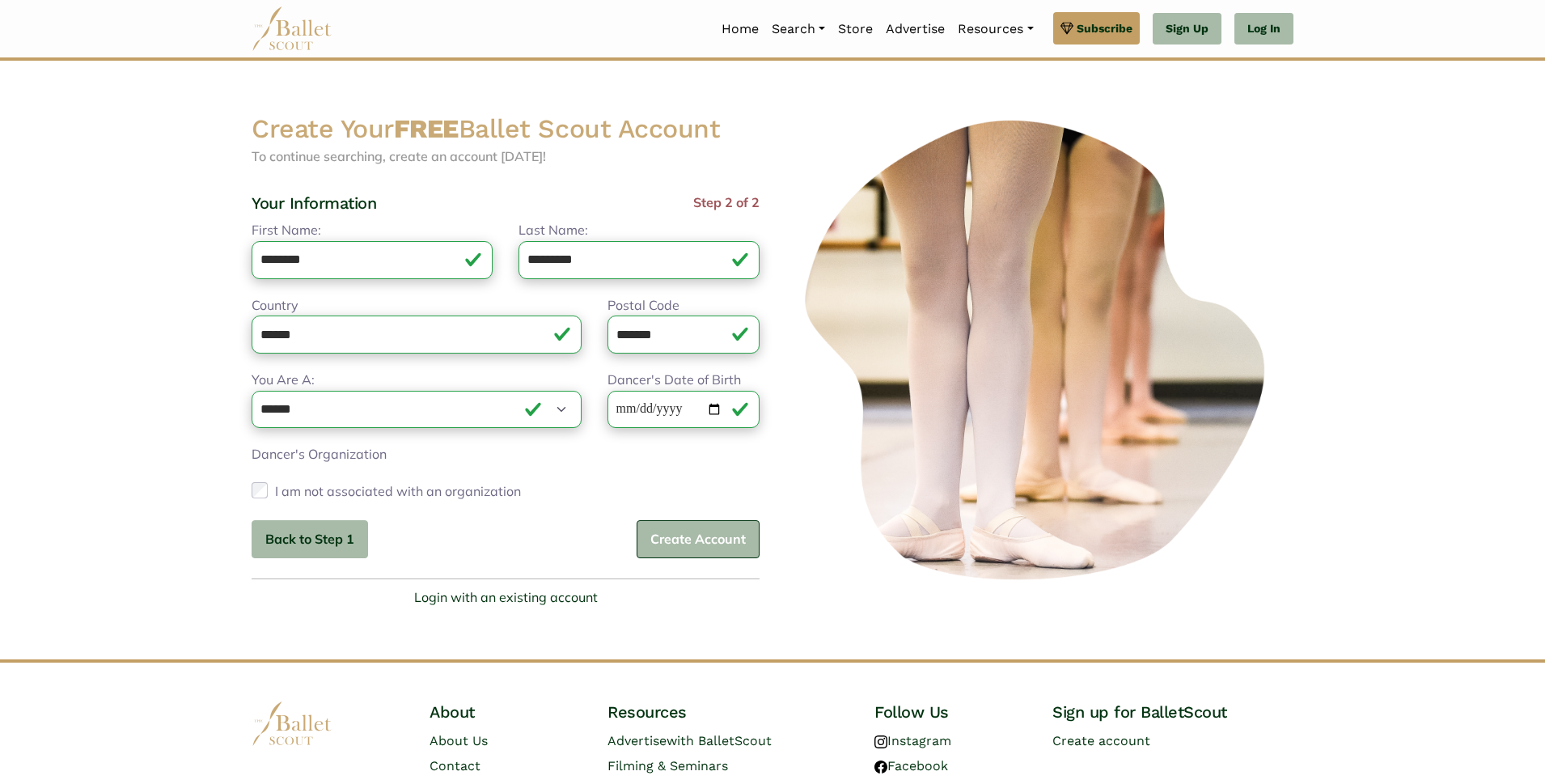
click at [676, 557] on button "Create Account" at bounding box center [698, 539] width 123 height 38
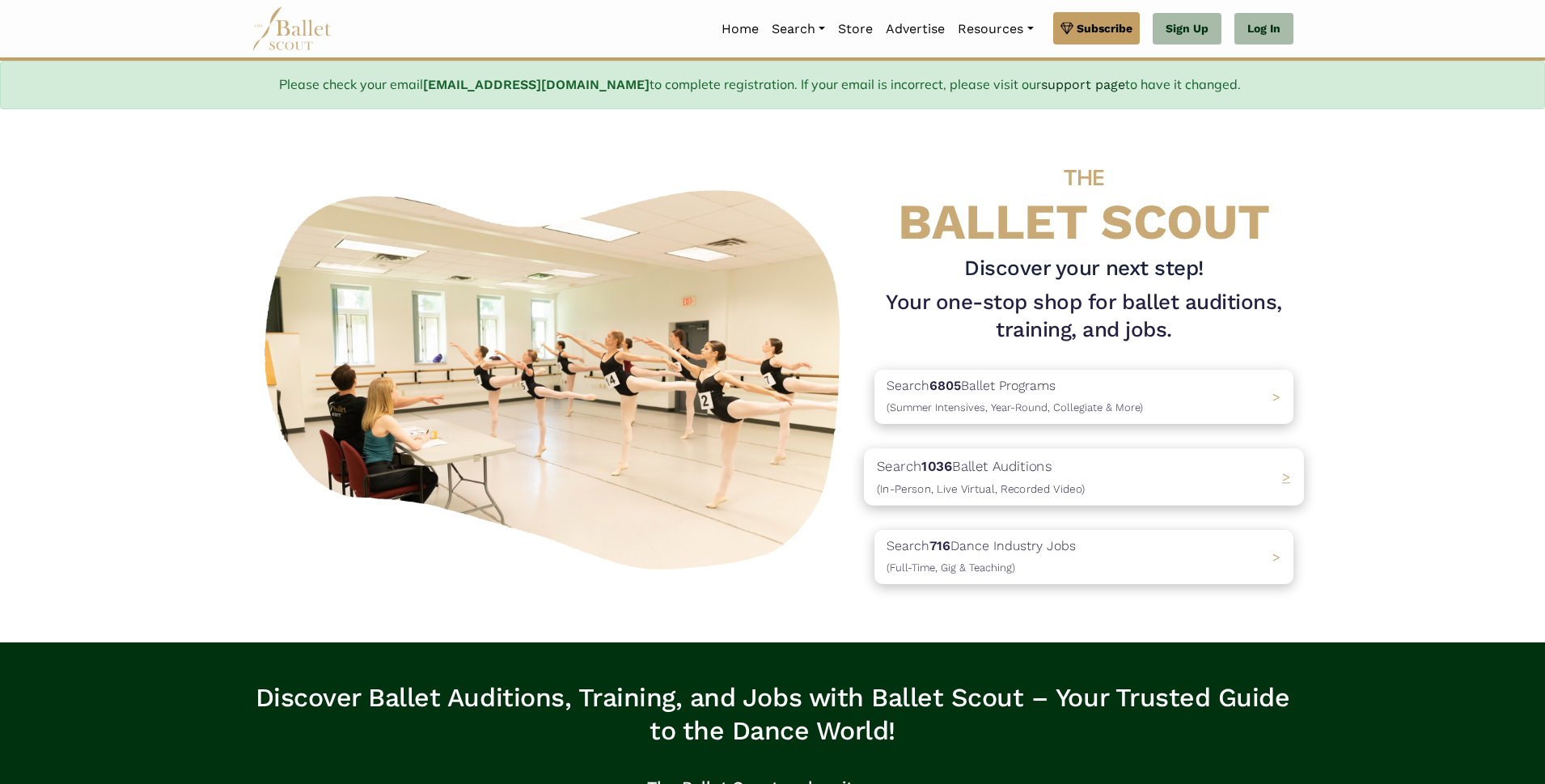
click at [986, 484] on span "(In-Person, Live Virtual, Recorded Video)" at bounding box center [981, 487] width 208 height 13
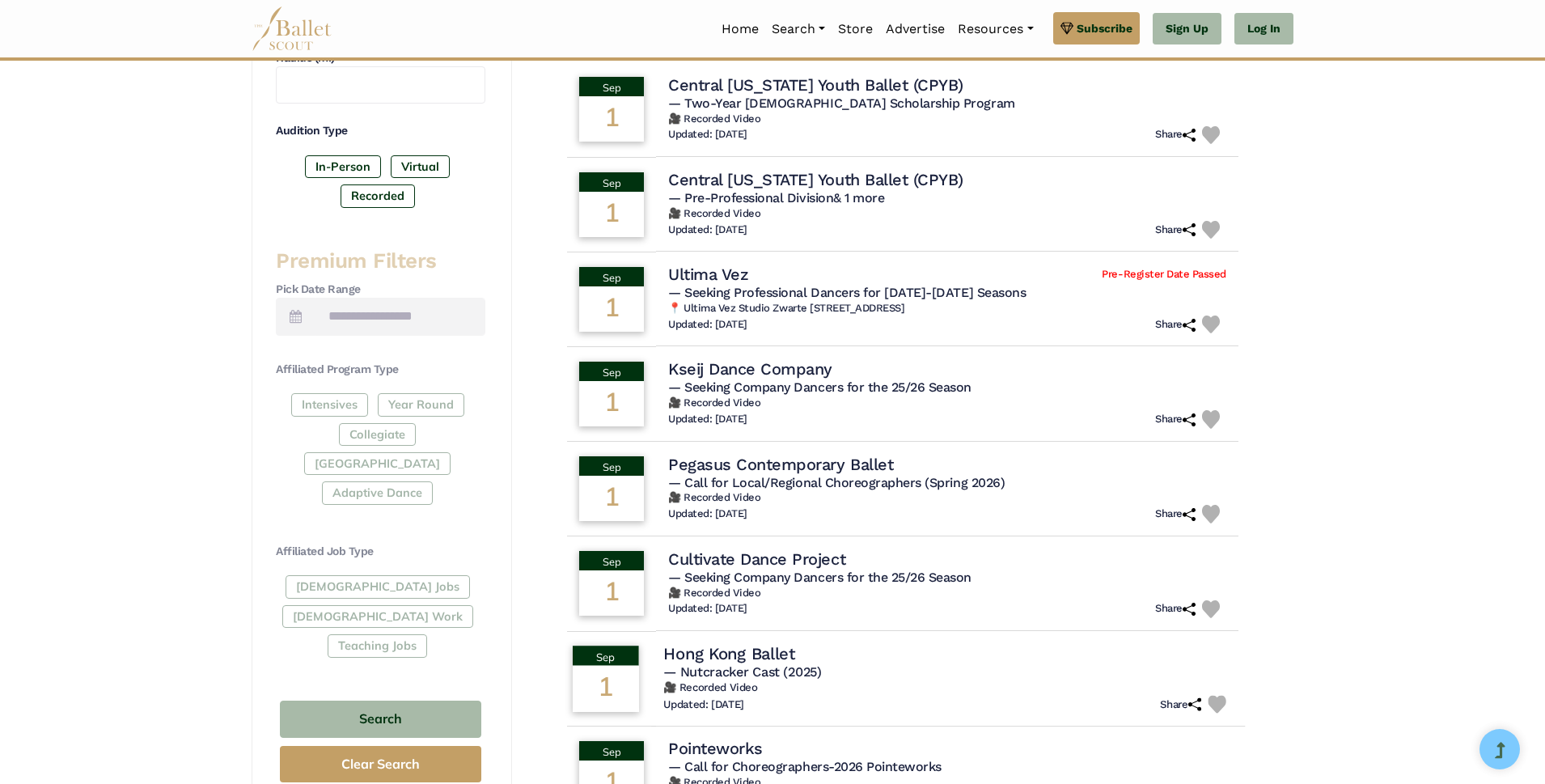
scroll to position [959, 0]
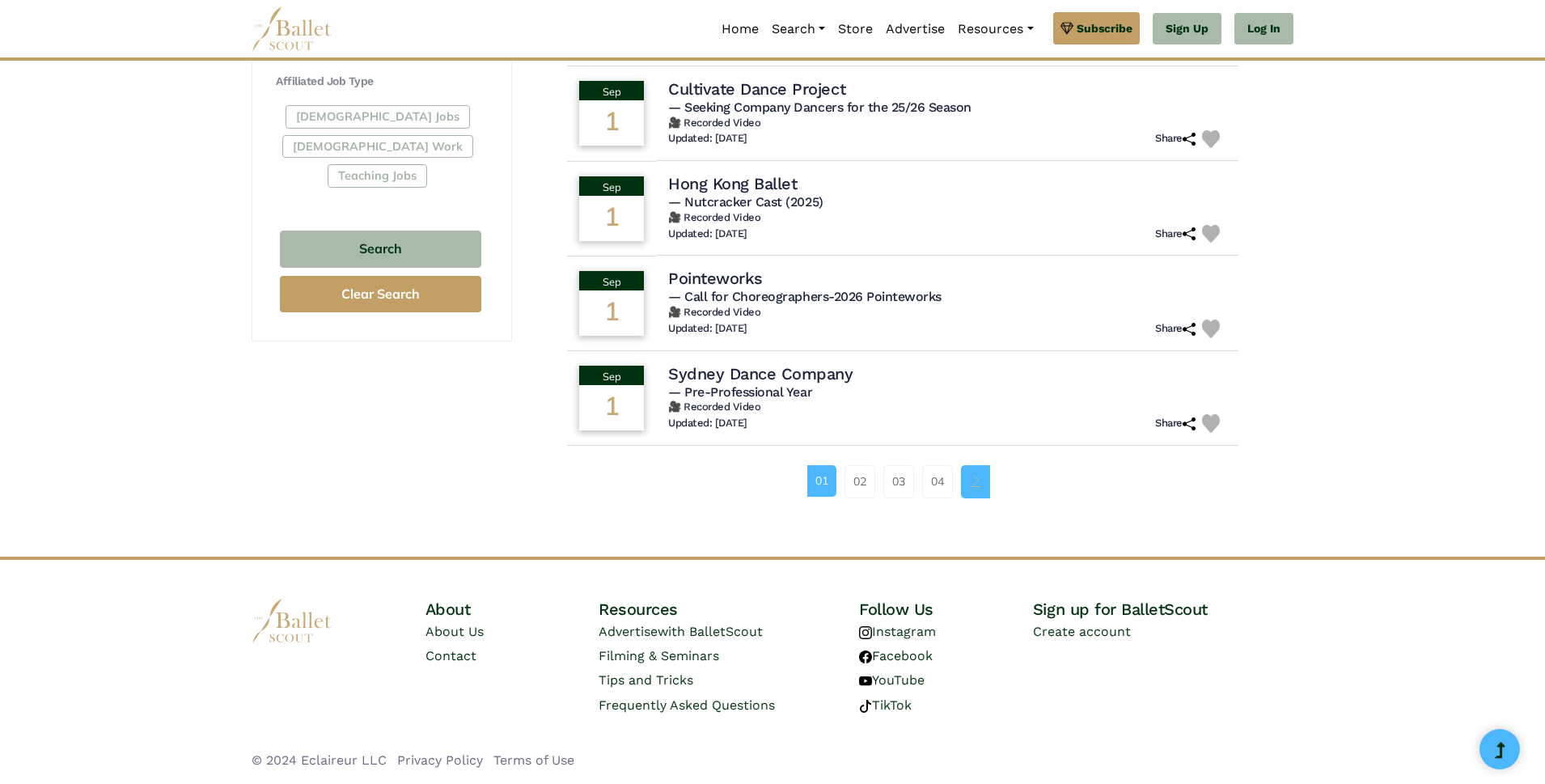
click at [974, 479] on span "Page navigation example" at bounding box center [976, 480] width 11 height 11
click at [945, 487] on link "04" at bounding box center [937, 482] width 31 height 33
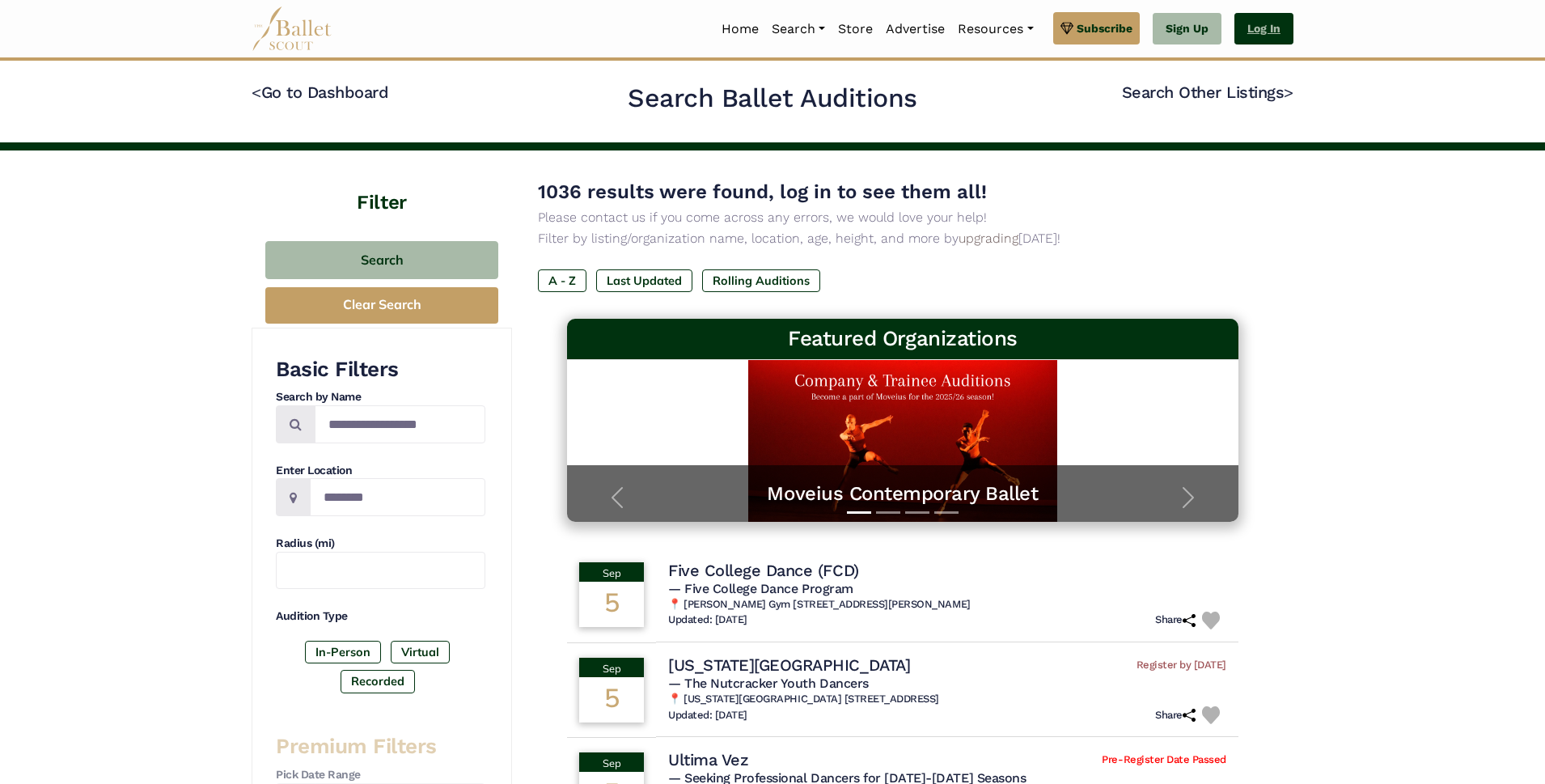
click at [1267, 32] on link "Log In" at bounding box center [1264, 29] width 59 height 33
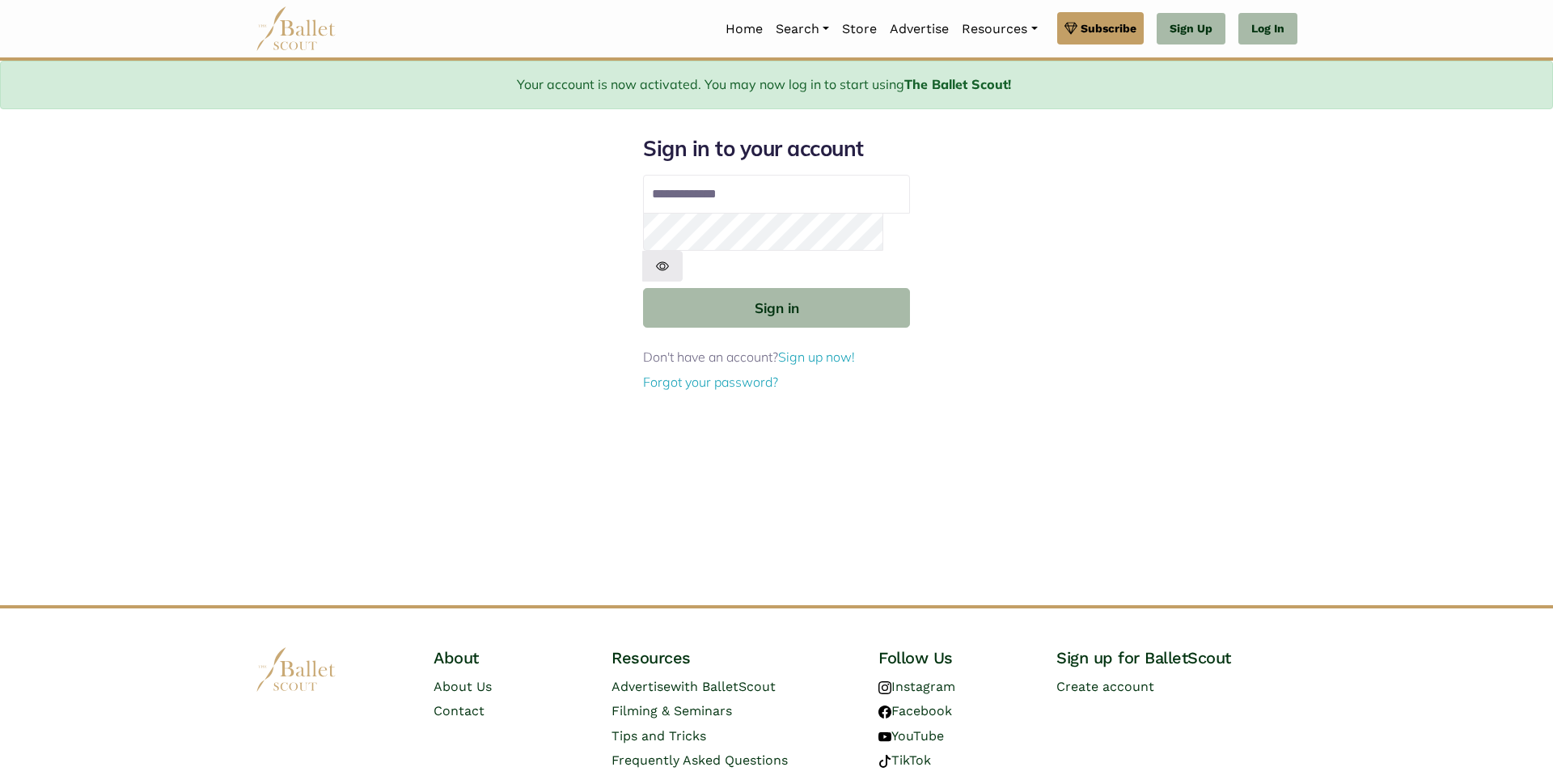
click at [690, 194] on input "Email address" at bounding box center [776, 194] width 267 height 39
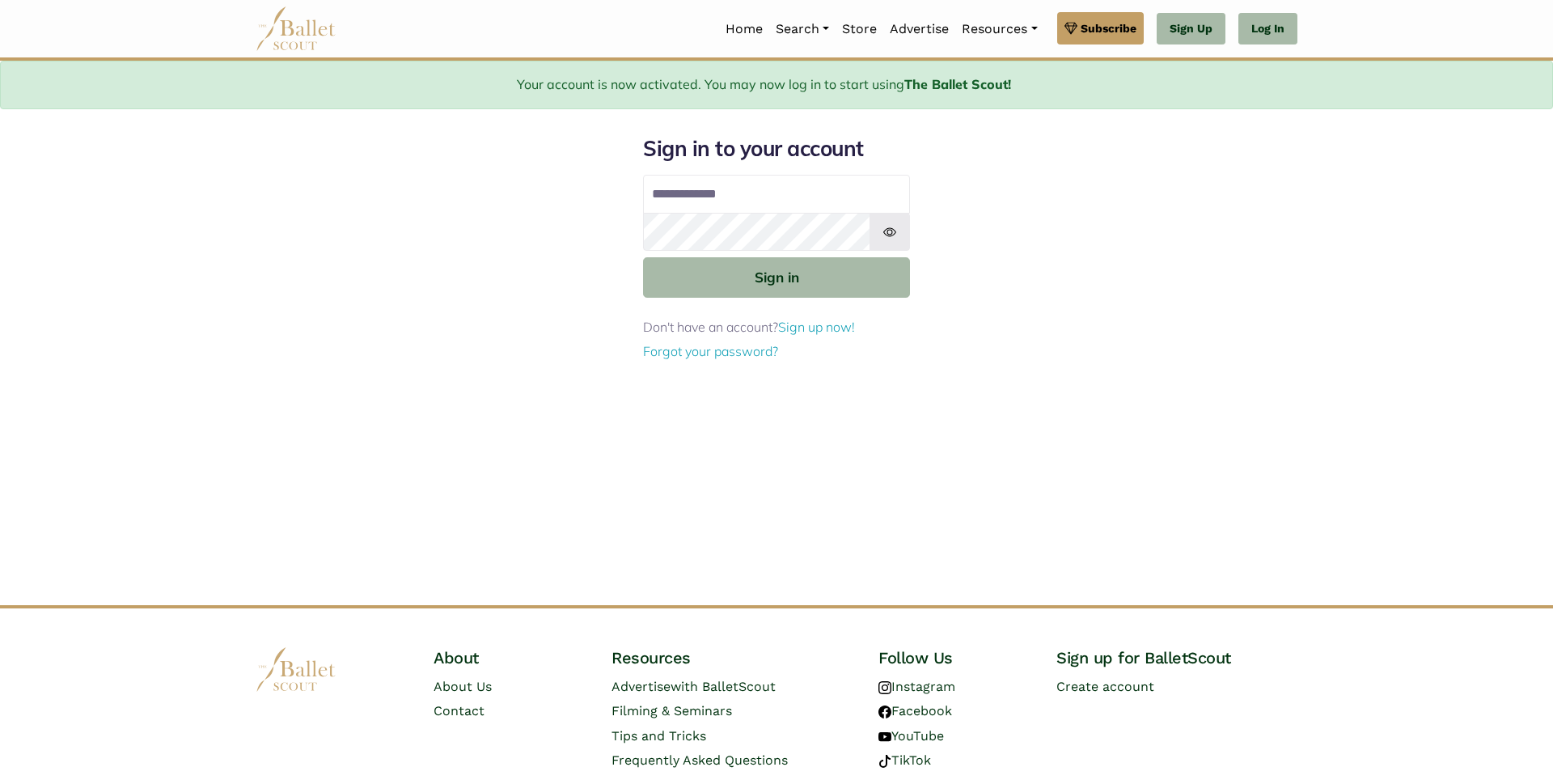
click at [715, 197] on input "Email address" at bounding box center [776, 194] width 267 height 39
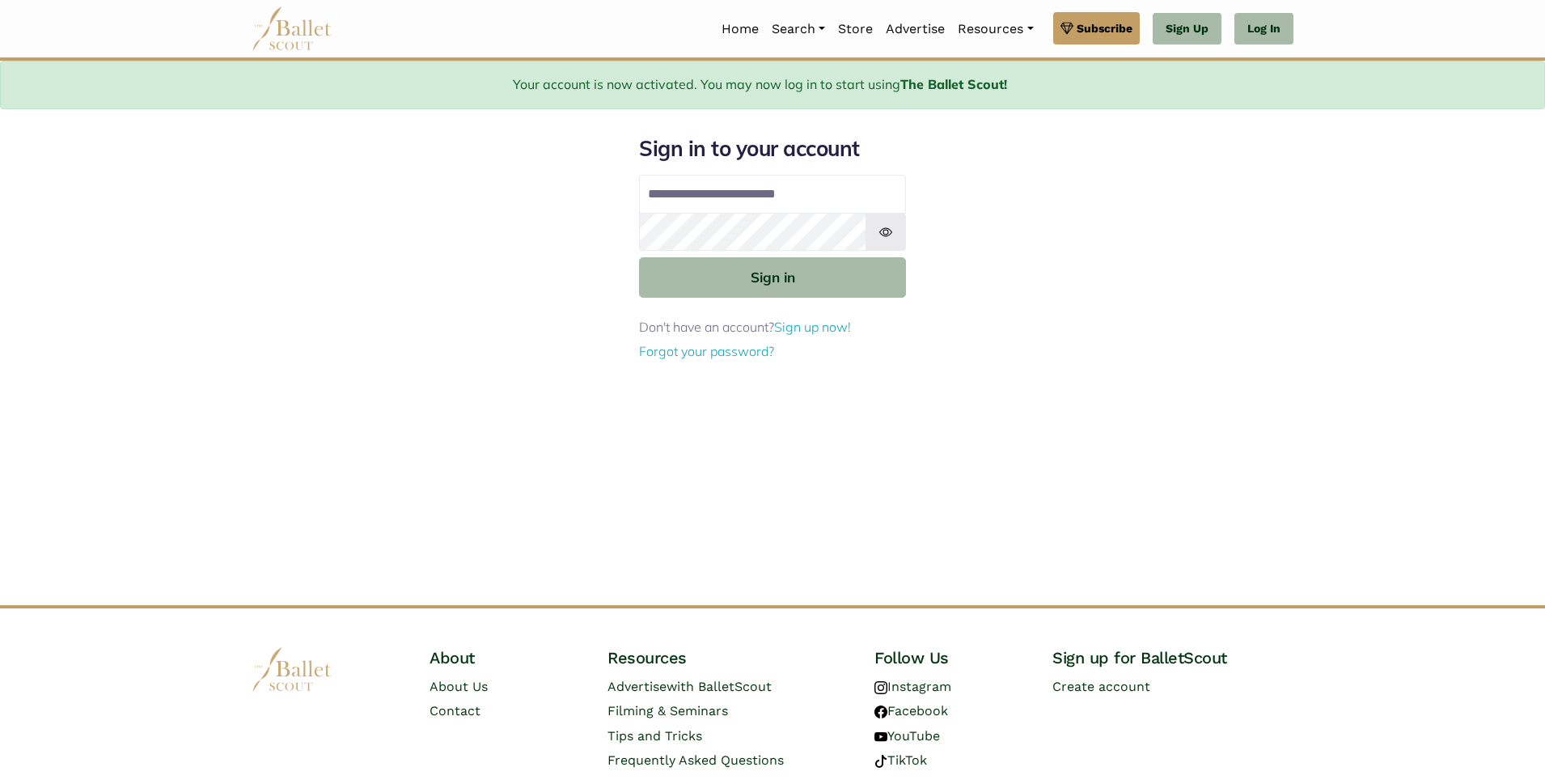
type input "**********"
click at [639, 257] on button "Sign in" at bounding box center [772, 277] width 267 height 40
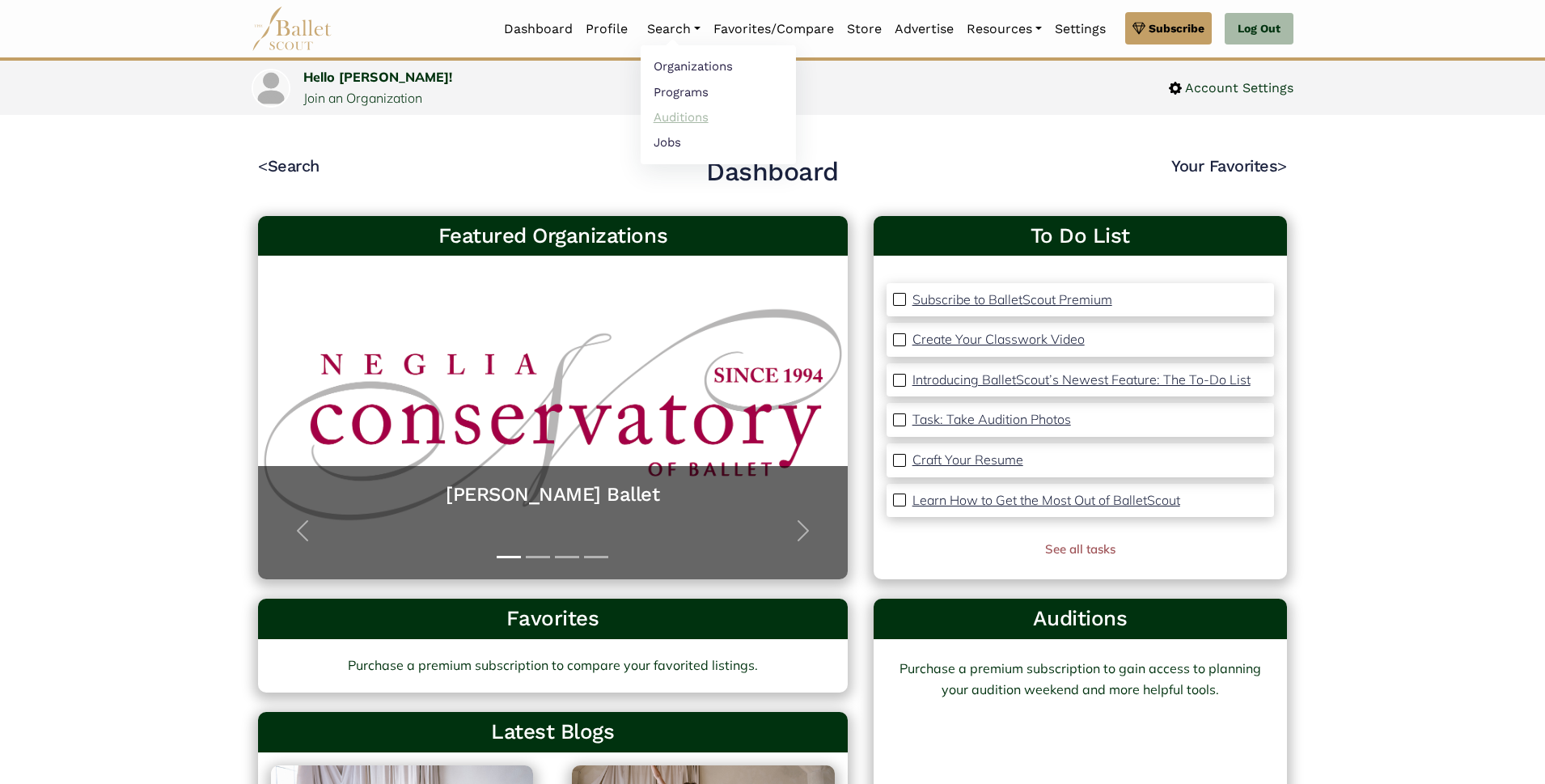
click at [656, 114] on link "Auditions" at bounding box center [718, 117] width 156 height 25
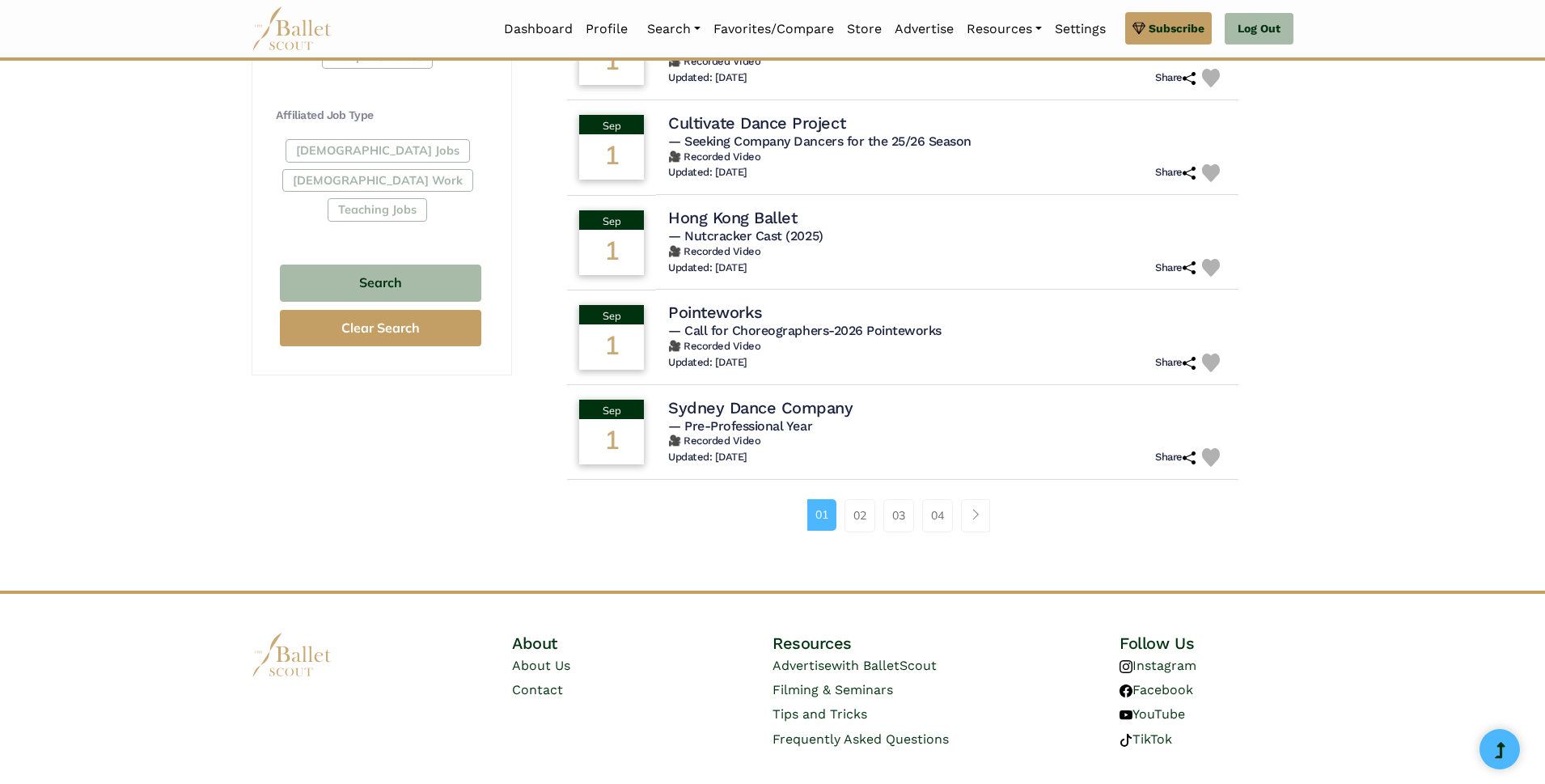
scroll to position [959, 0]
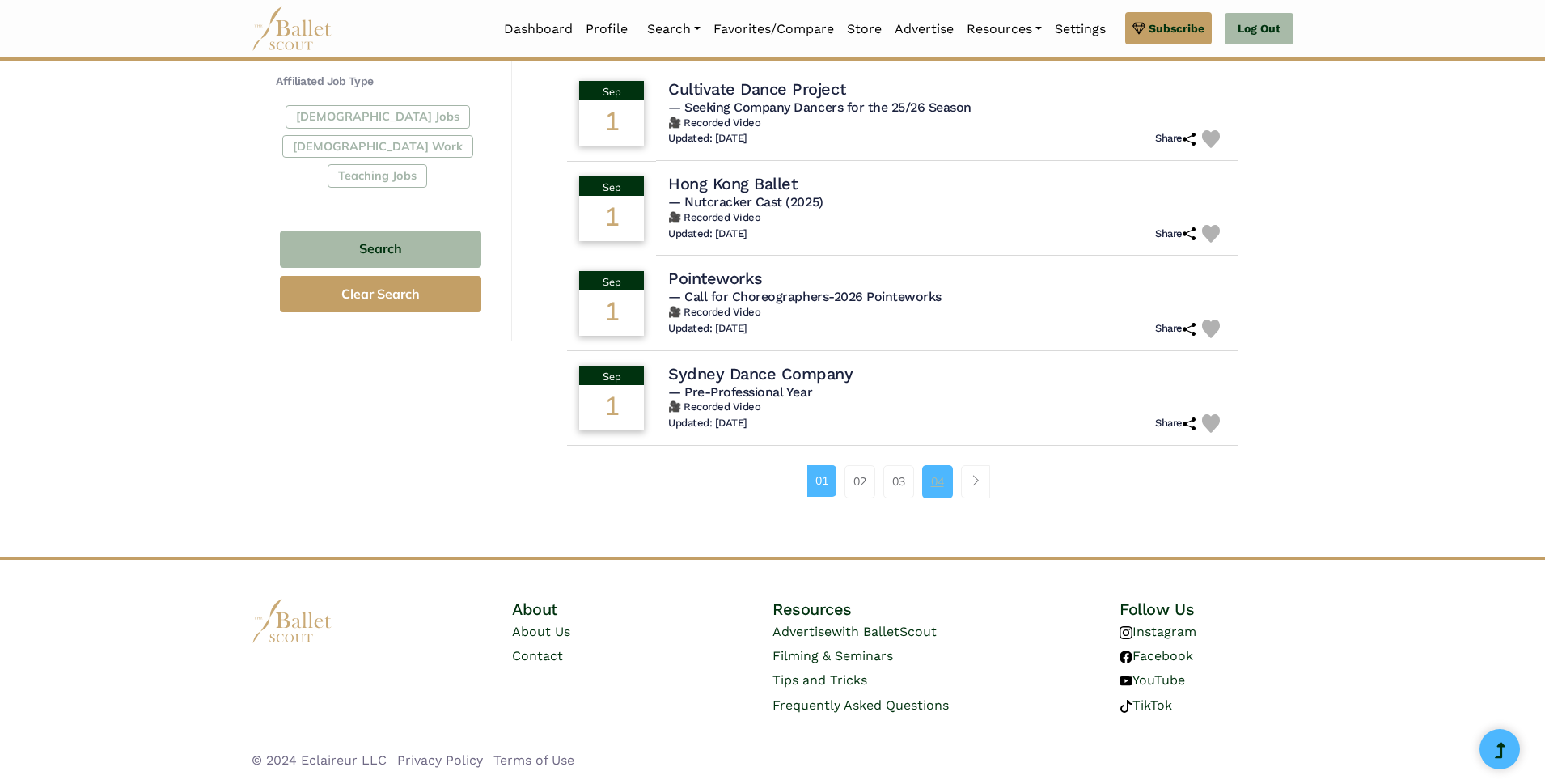
click at [938, 489] on link "04" at bounding box center [937, 482] width 31 height 33
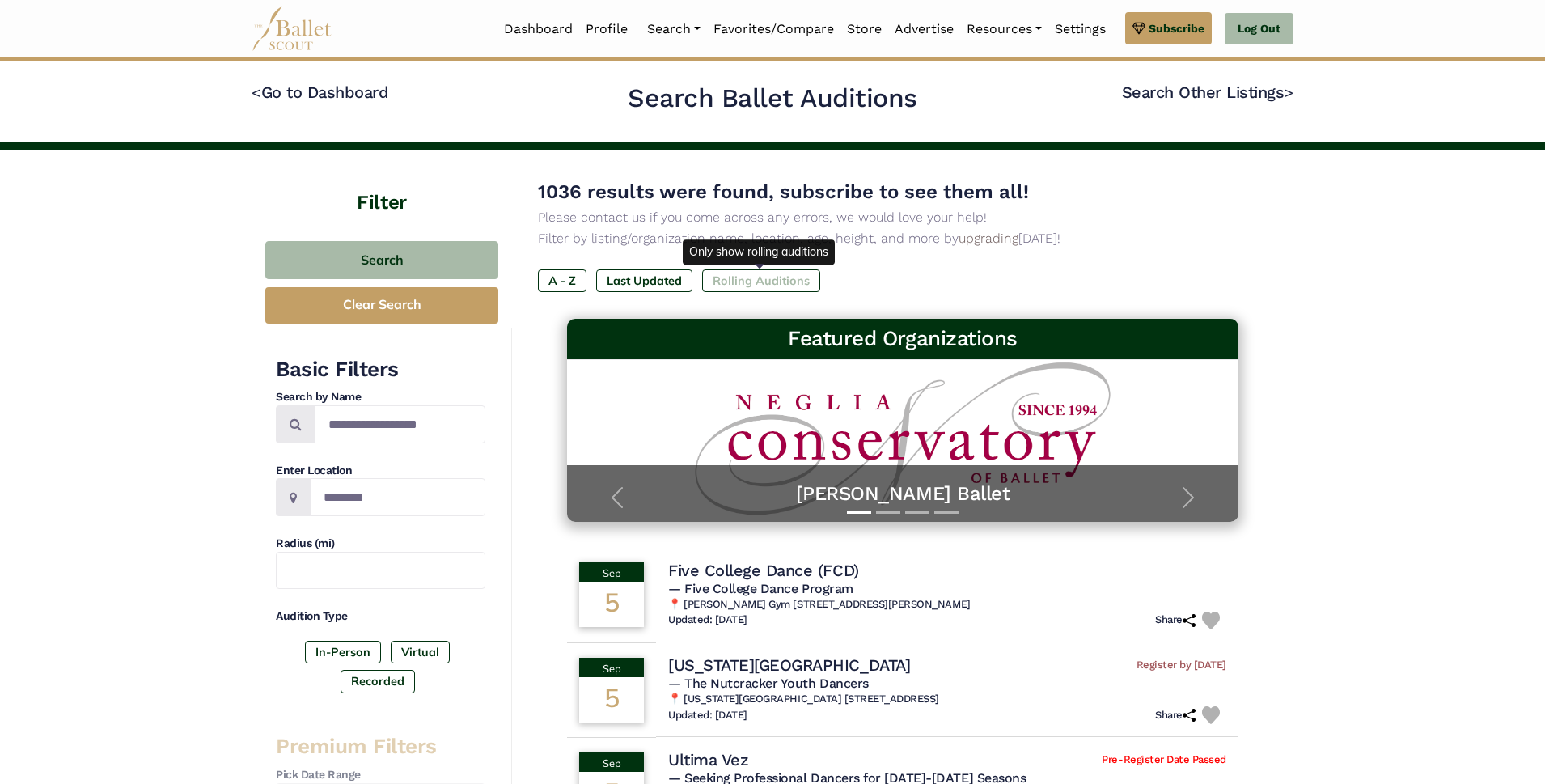
click at [777, 285] on label "Rolling Auditions" at bounding box center [762, 280] width 118 height 23
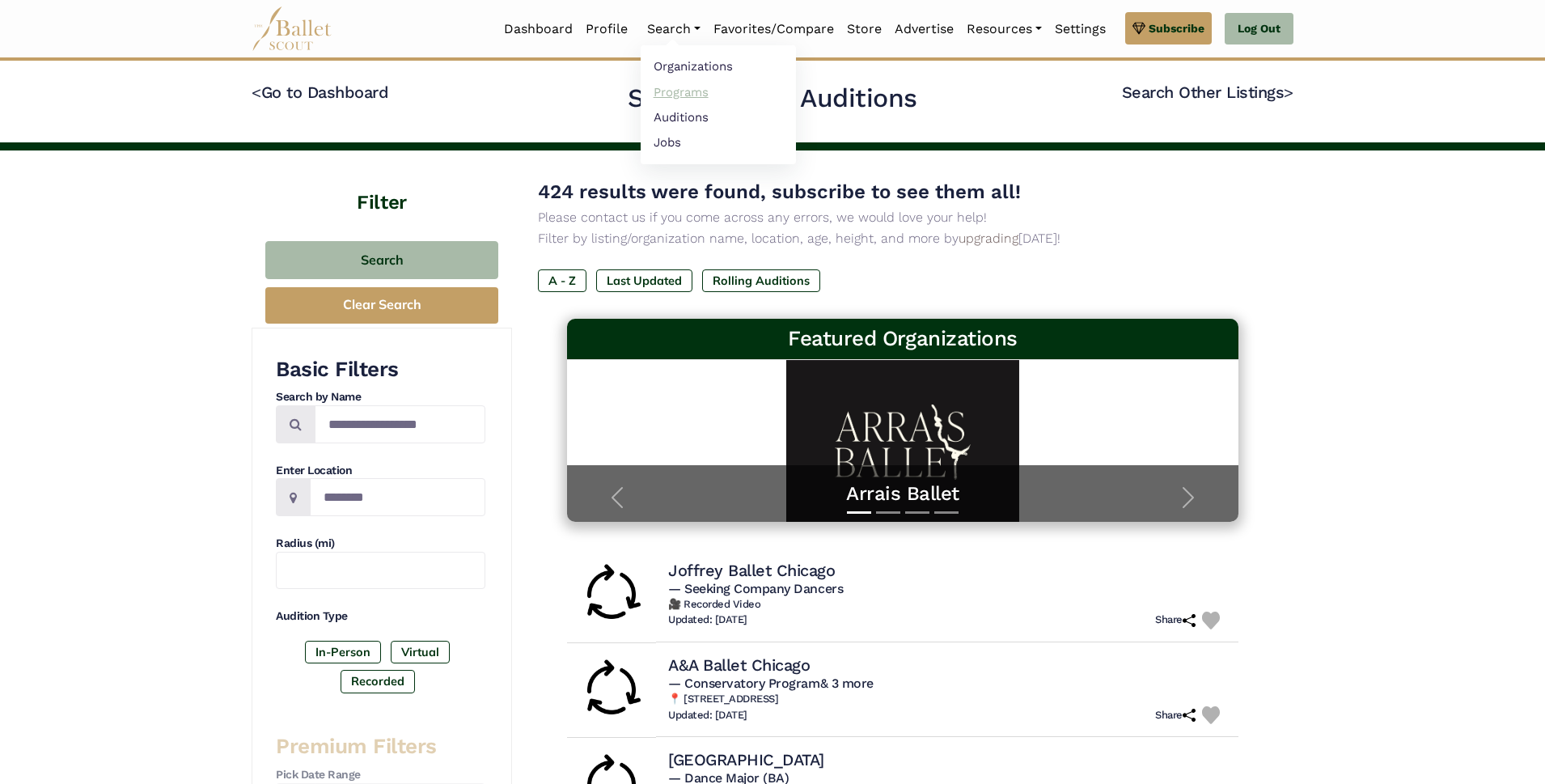
click at [662, 97] on link "Programs" at bounding box center [718, 92] width 156 height 25
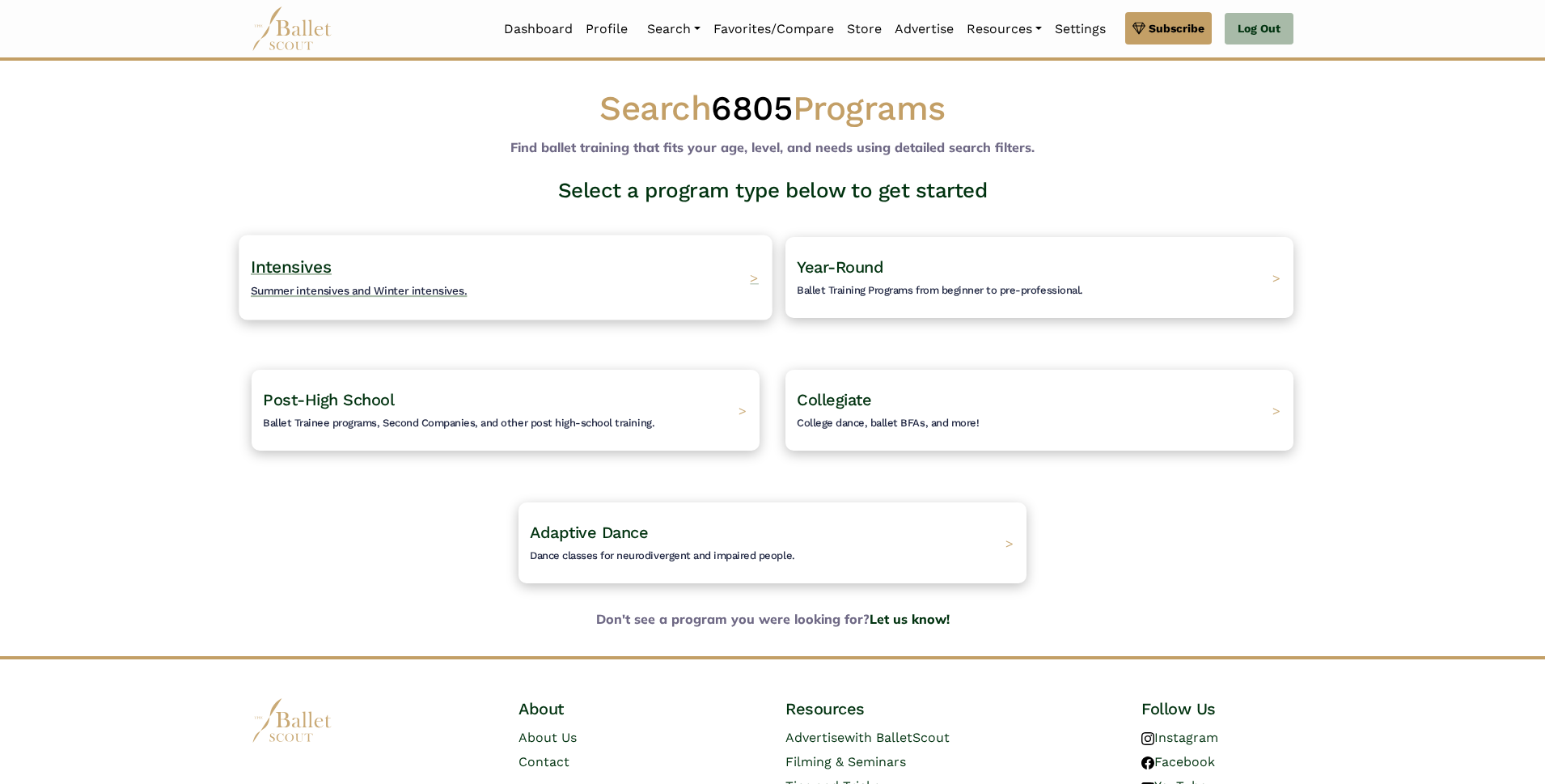
click at [436, 270] on h4 "Intensives Summer intensives and Winter intensives." at bounding box center [359, 278] width 217 height 45
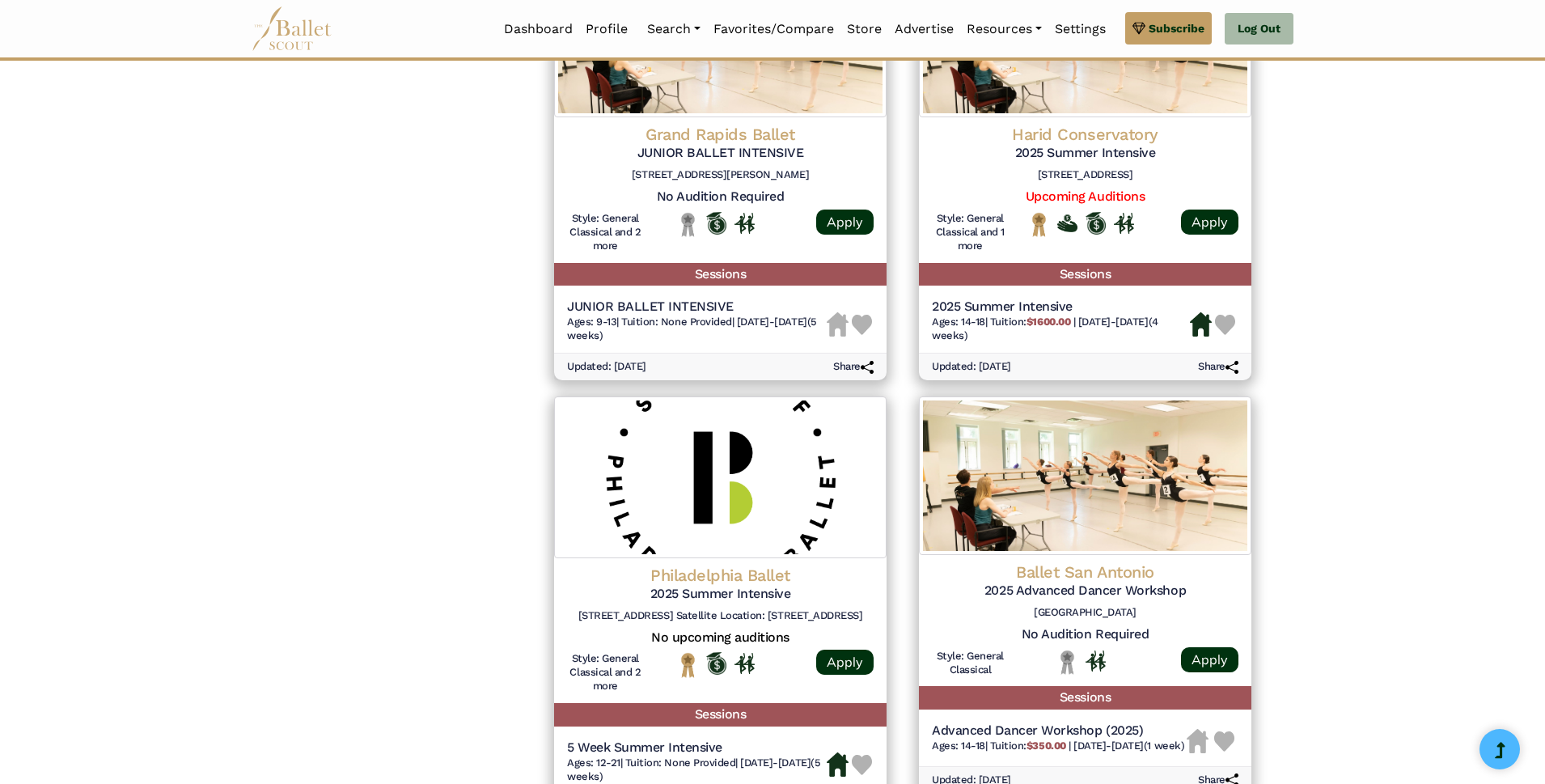
scroll to position [2103, 0]
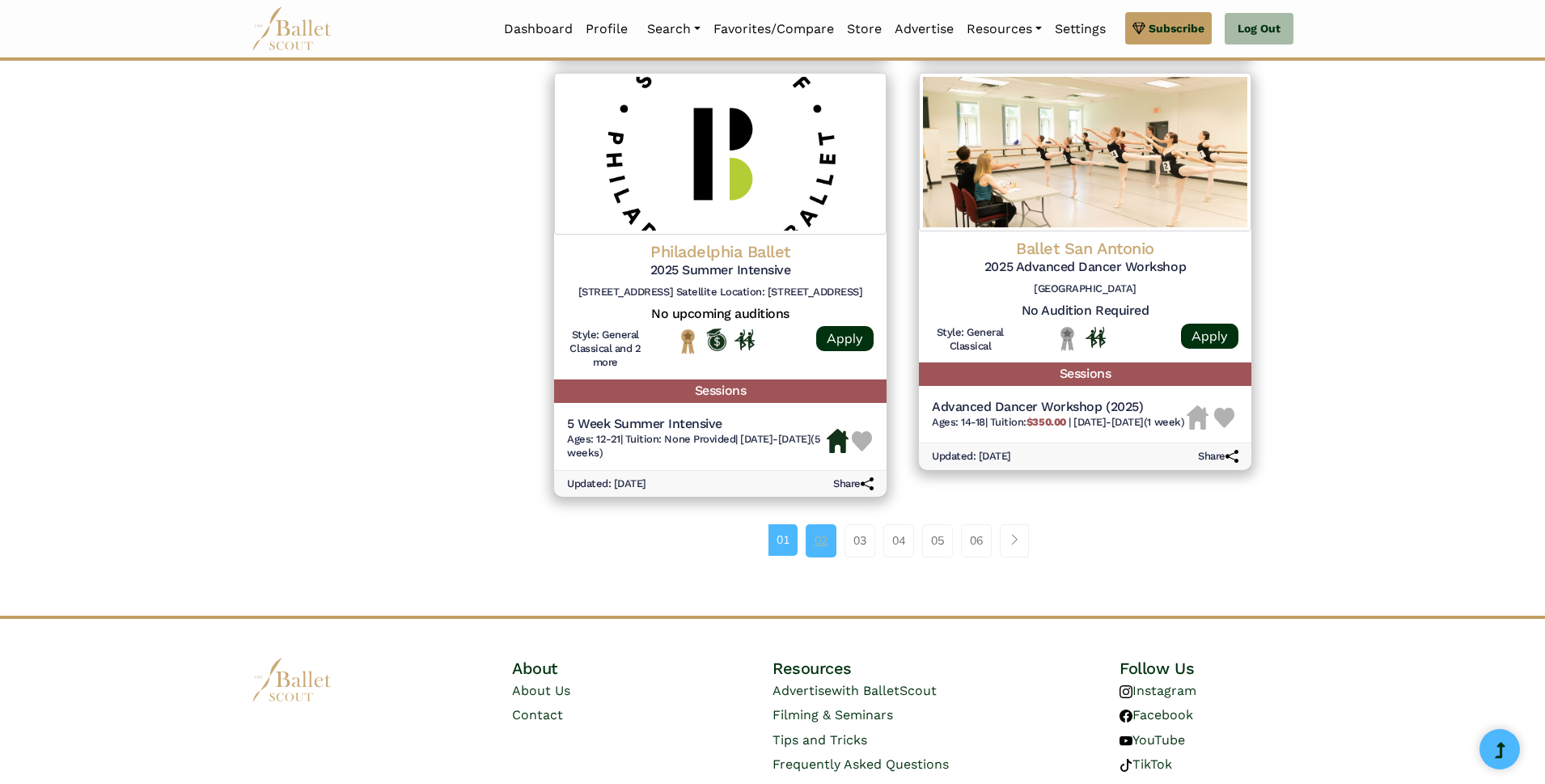
click at [813, 536] on link "02" at bounding box center [821, 540] width 31 height 33
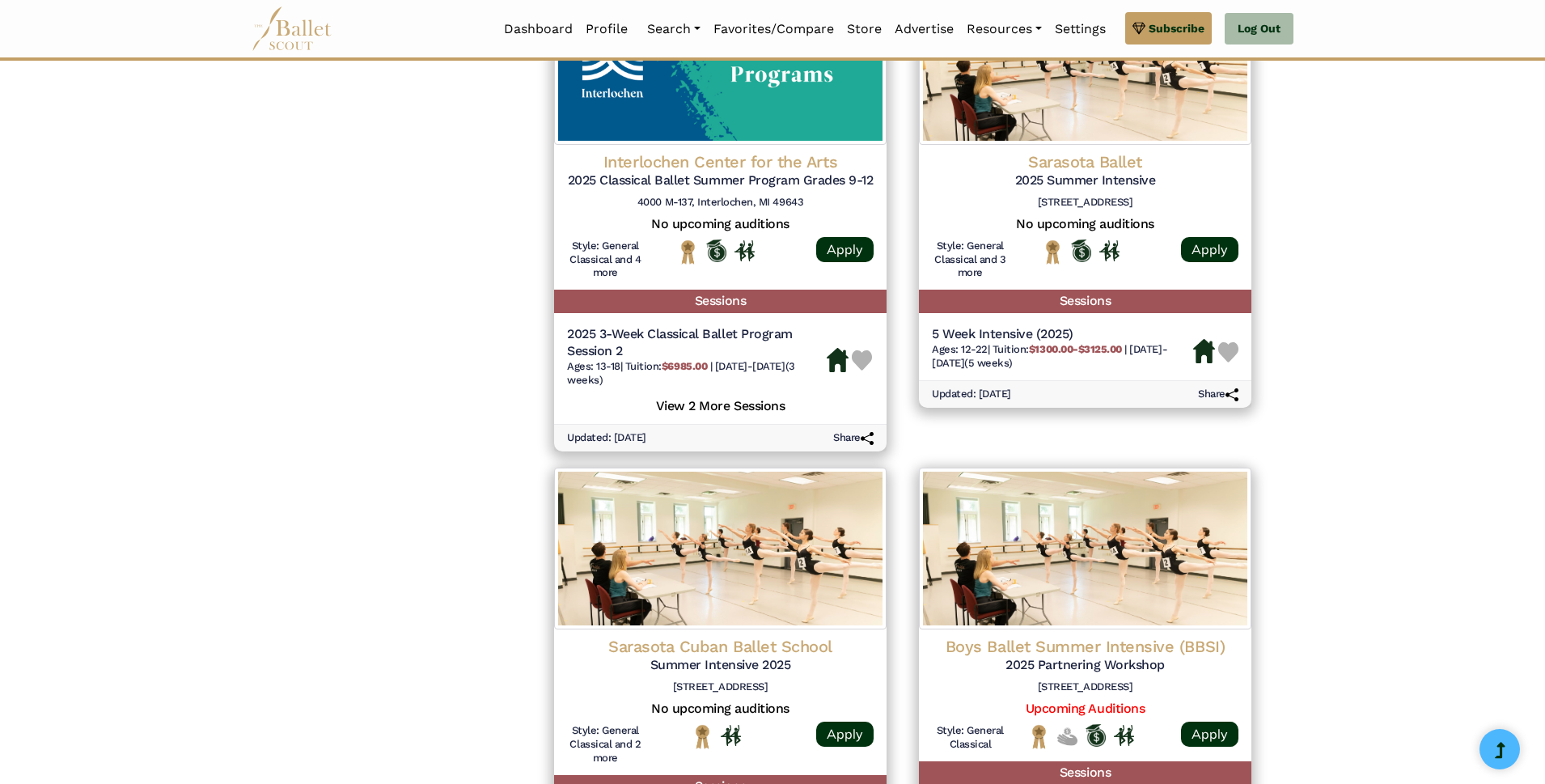
scroll to position [2246, 0]
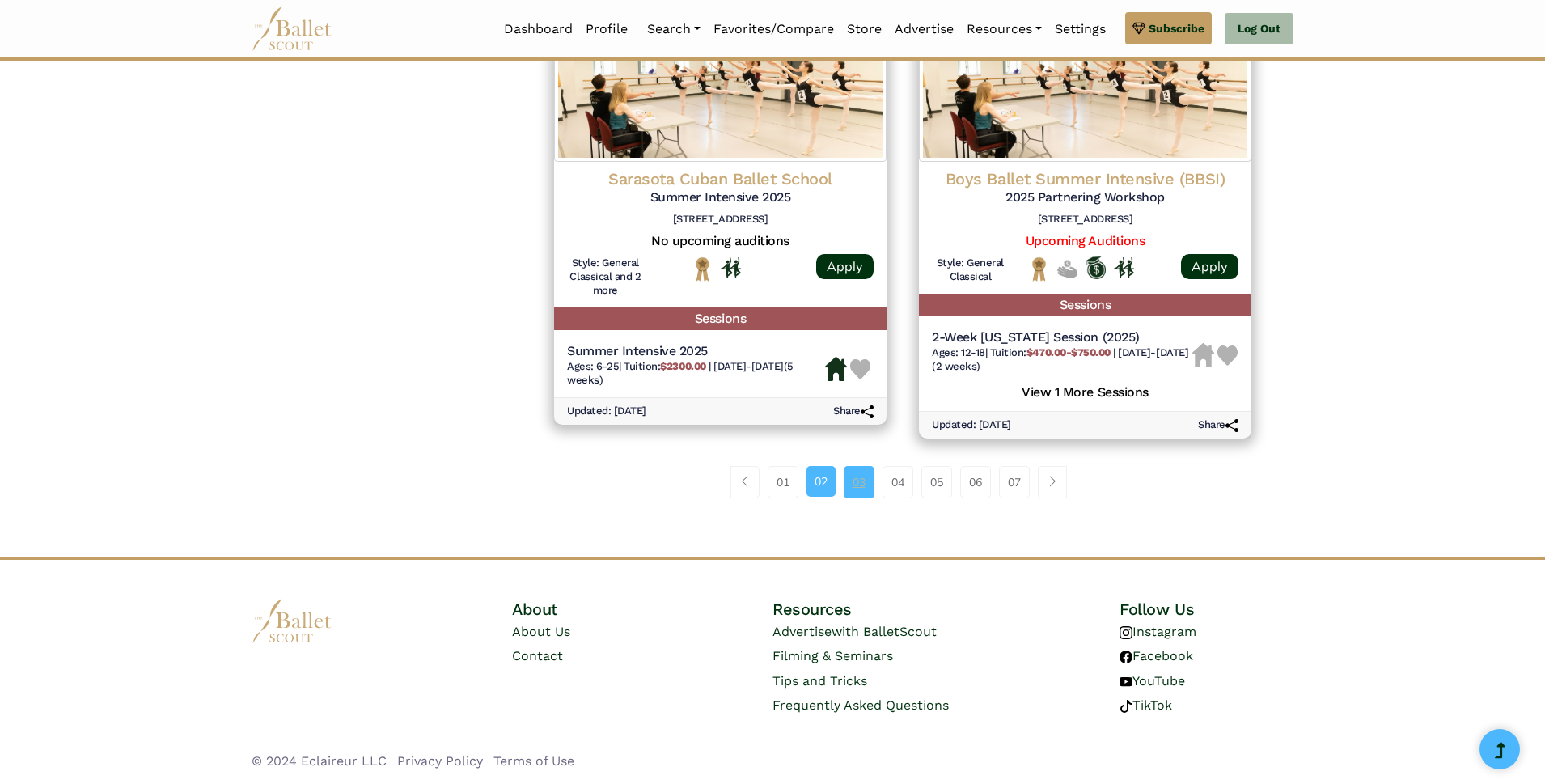
click at [864, 492] on link "03" at bounding box center [859, 483] width 31 height 33
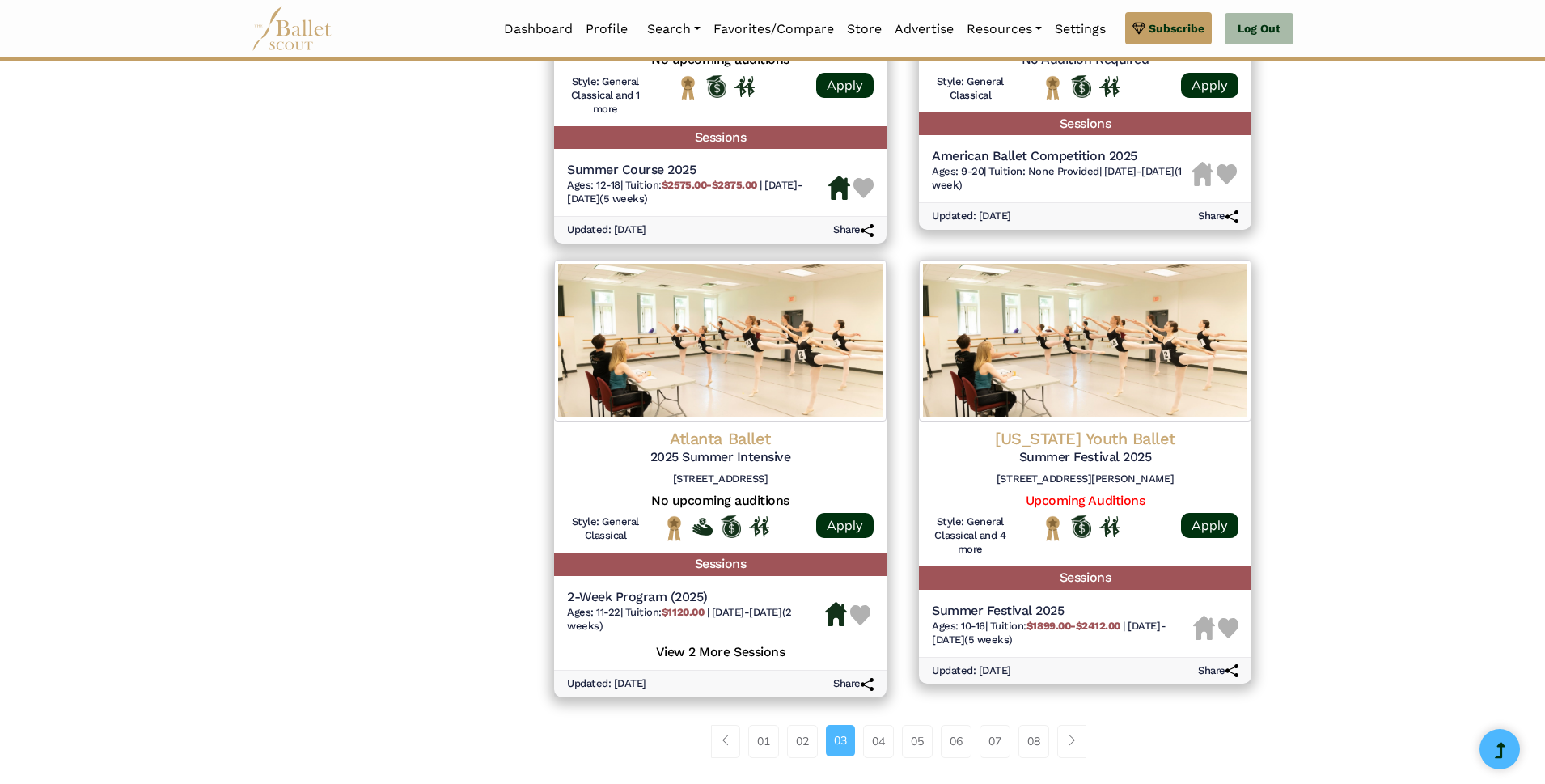
scroll to position [2103, 0]
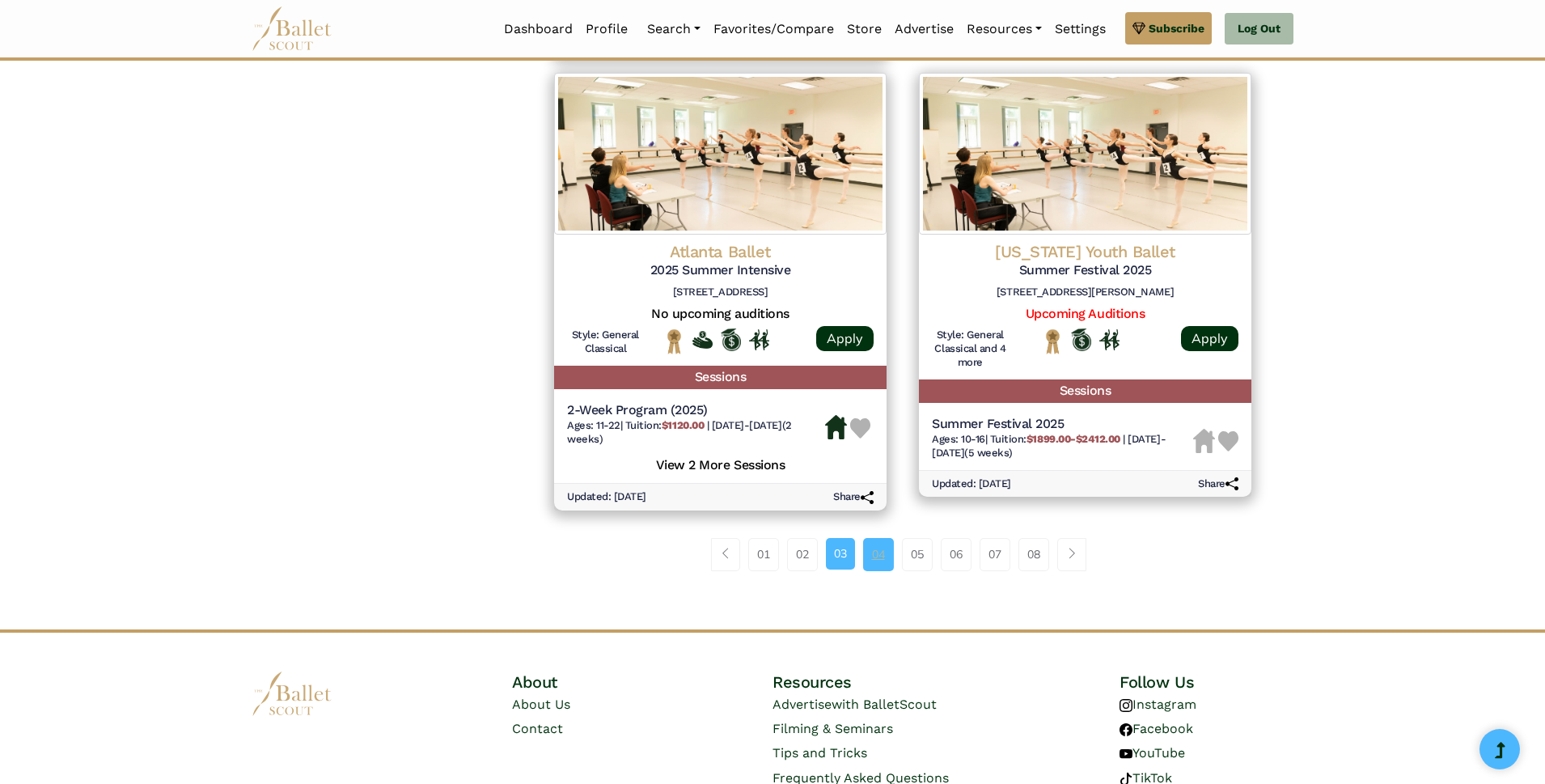
click at [875, 546] on link "04" at bounding box center [879, 555] width 31 height 33
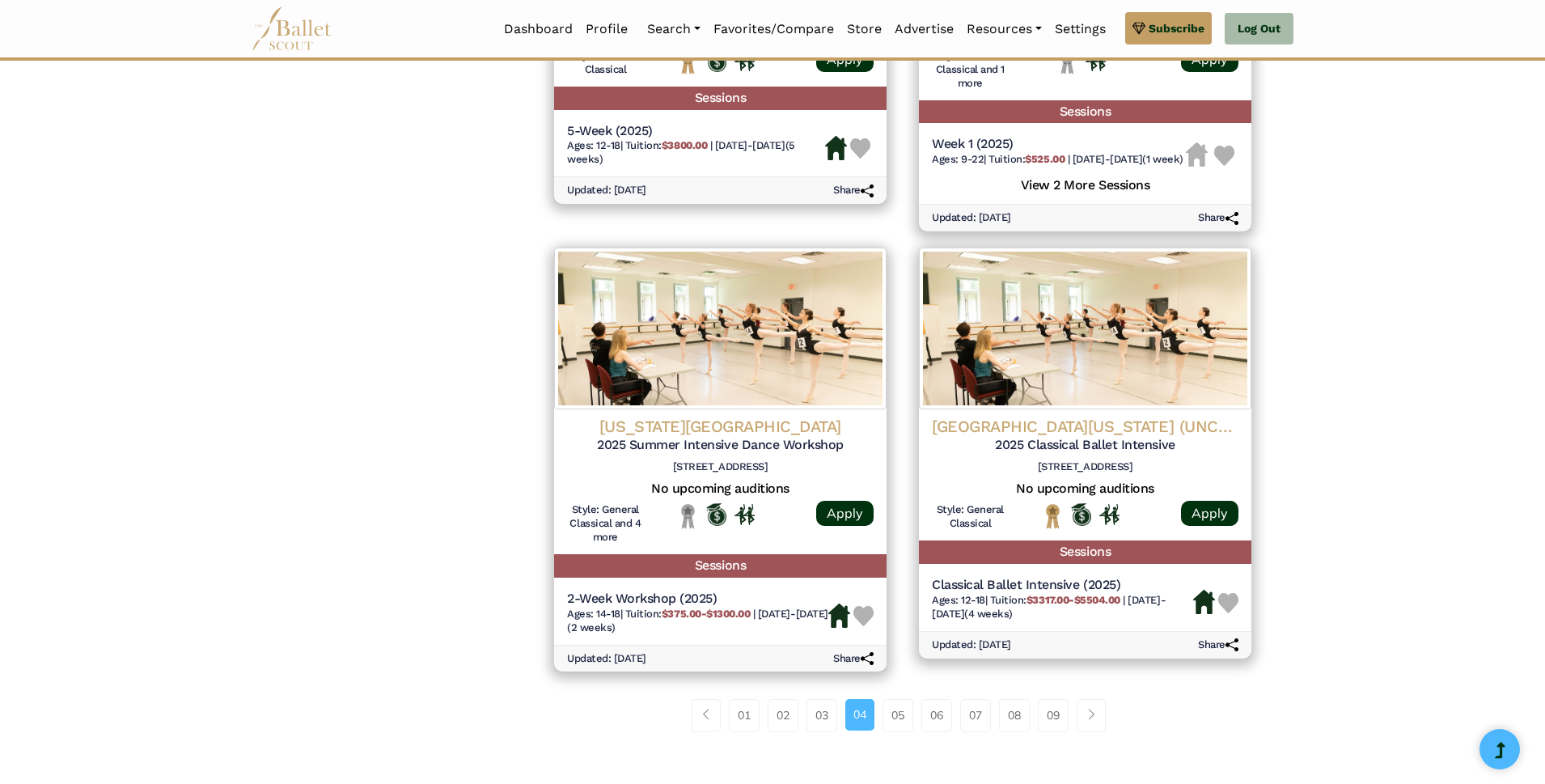
scroll to position [1940, 0]
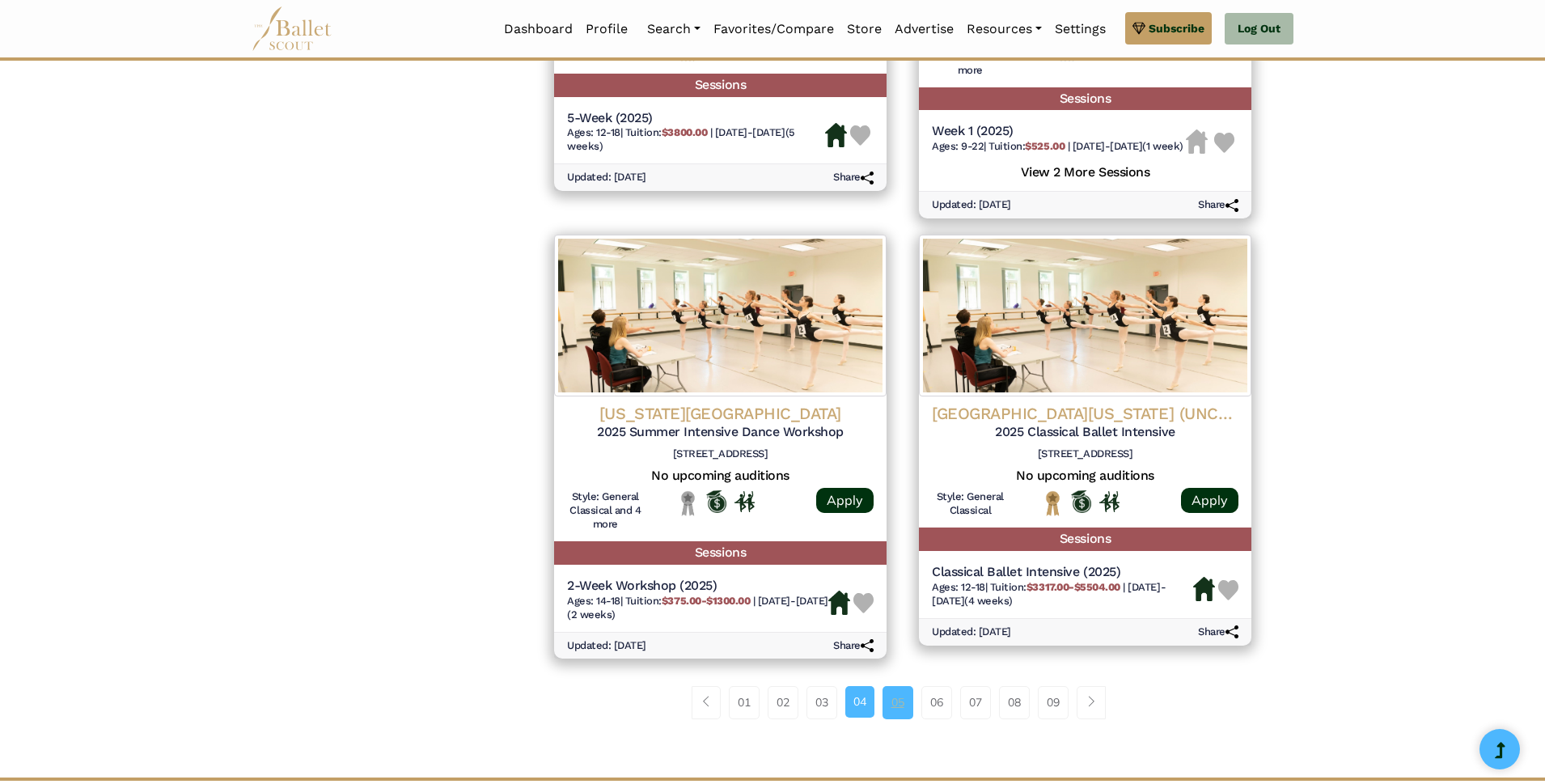
click at [904, 718] on link "05" at bounding box center [898, 702] width 31 height 33
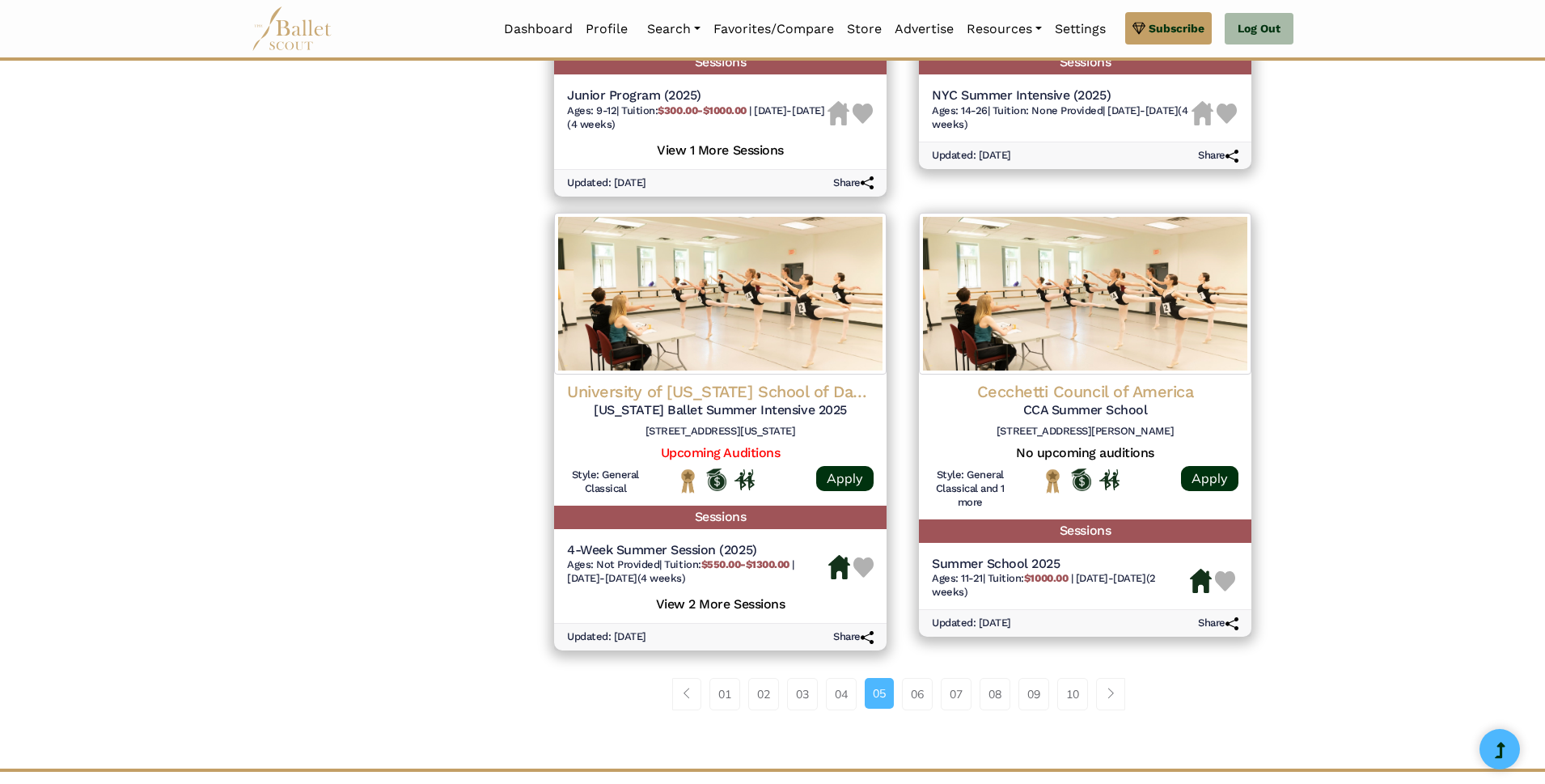
scroll to position [2021, 0]
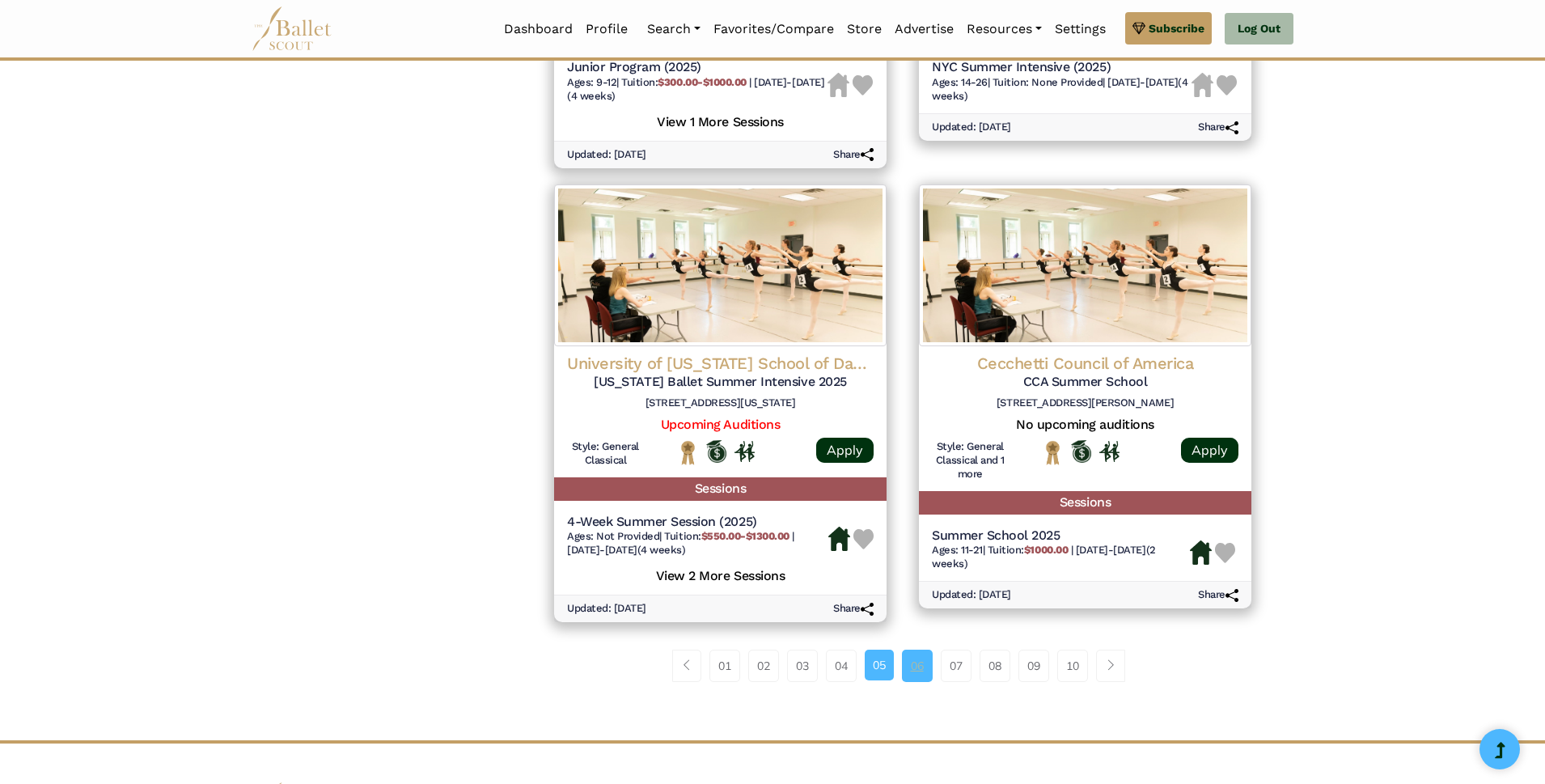
click at [924, 667] on link "06" at bounding box center [917, 666] width 31 height 33
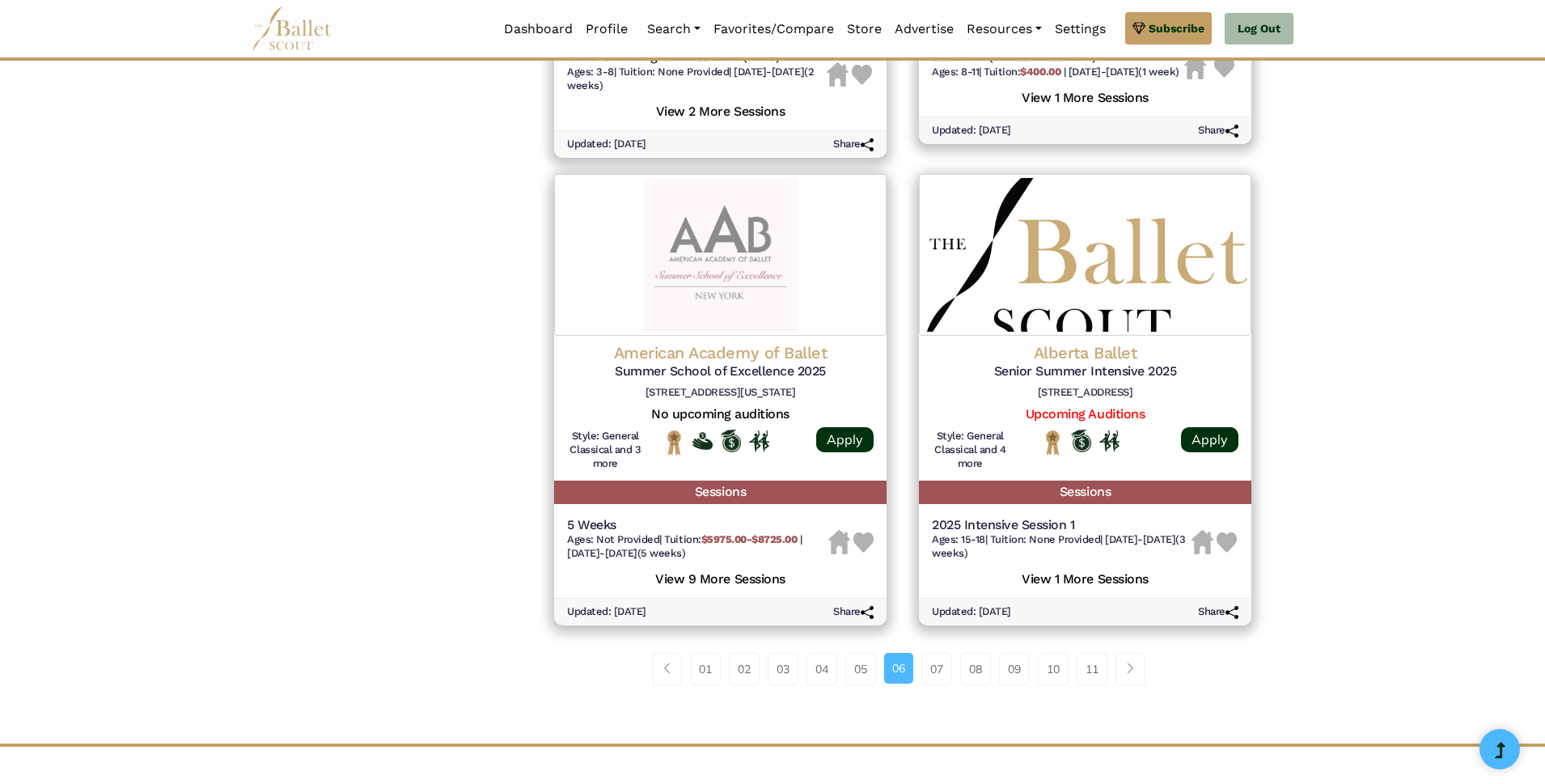
scroll to position [2021, 0]
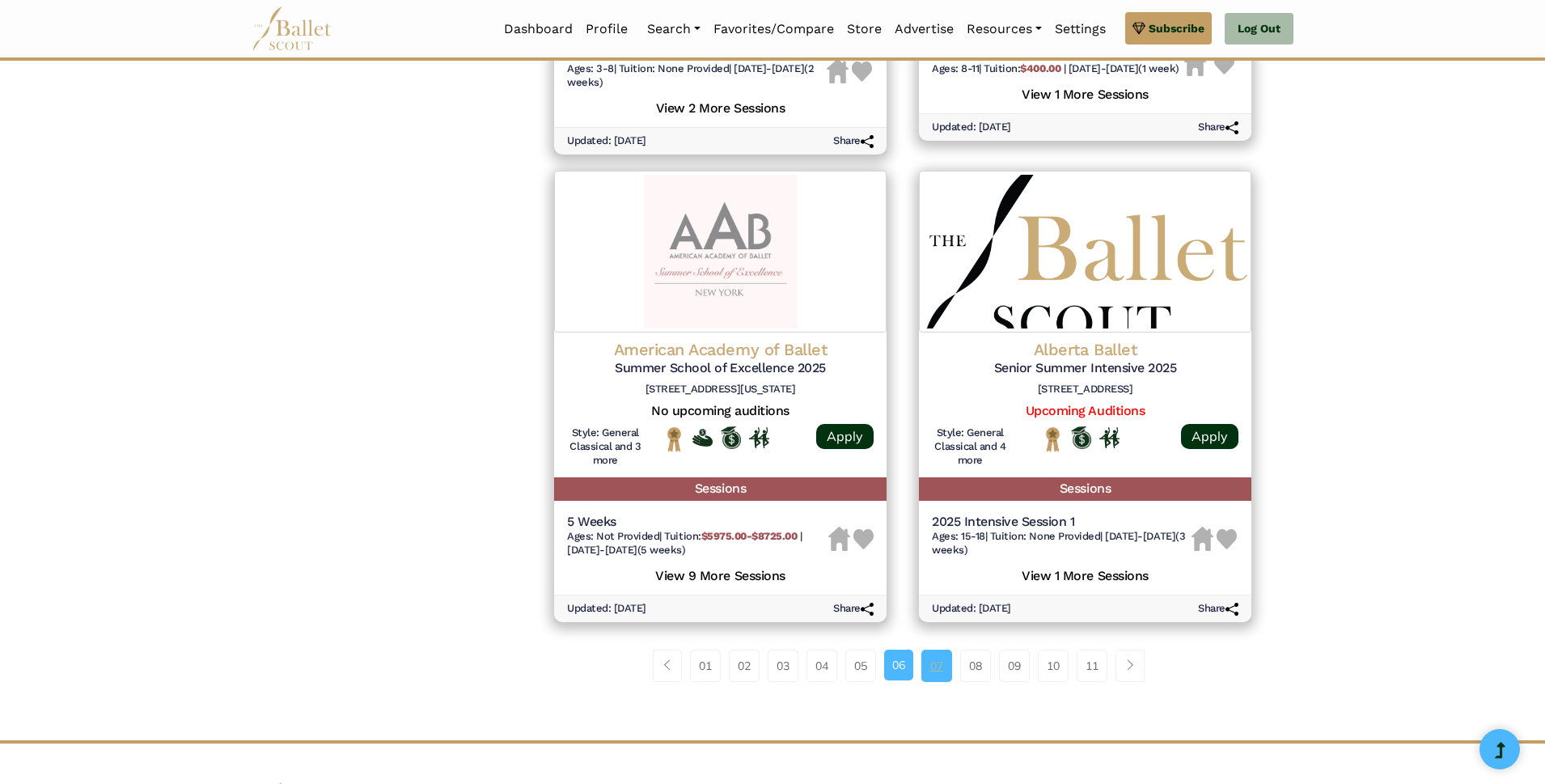
click at [934, 673] on link "07" at bounding box center [936, 666] width 31 height 33
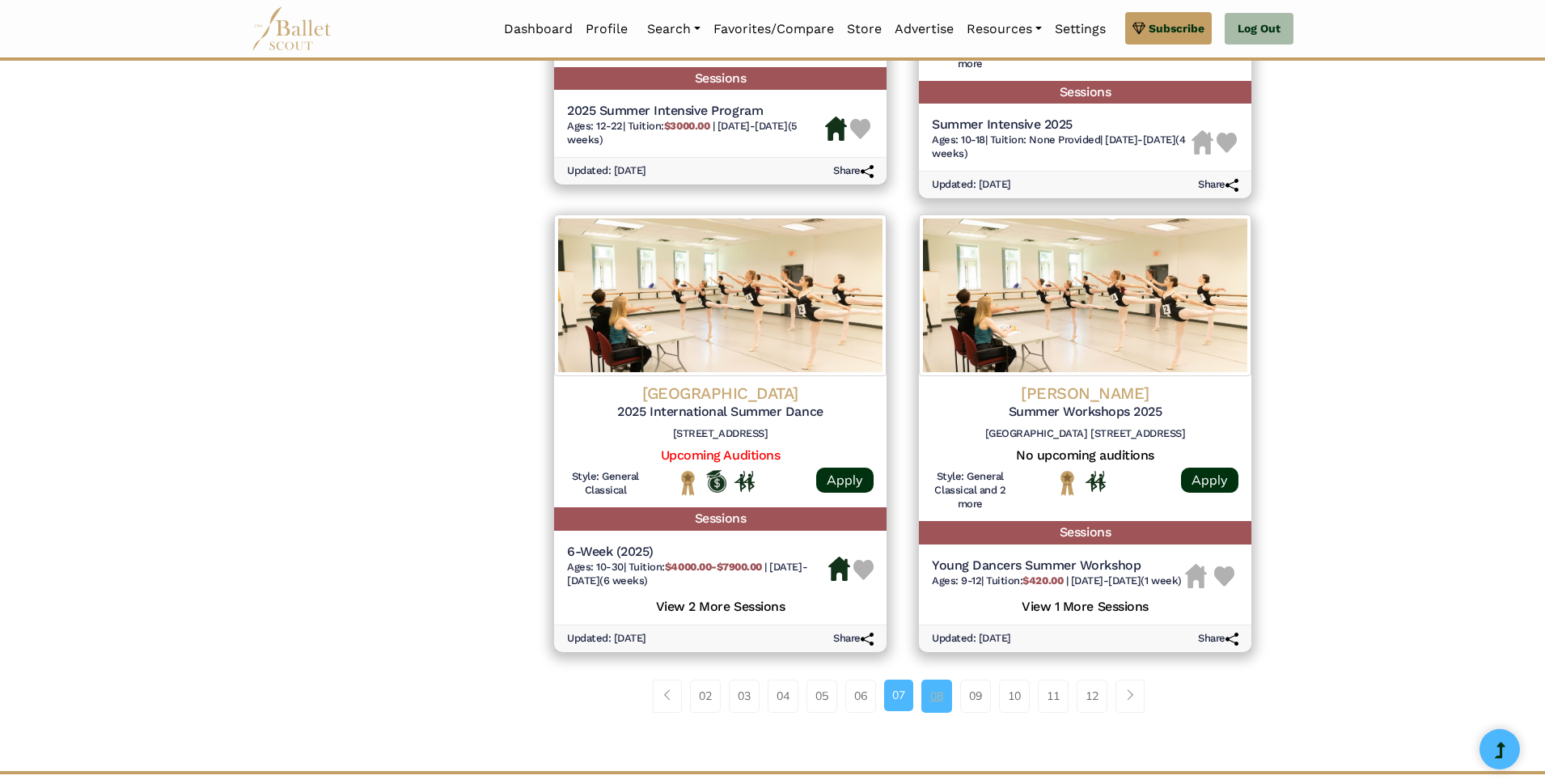
scroll to position [2103, 0]
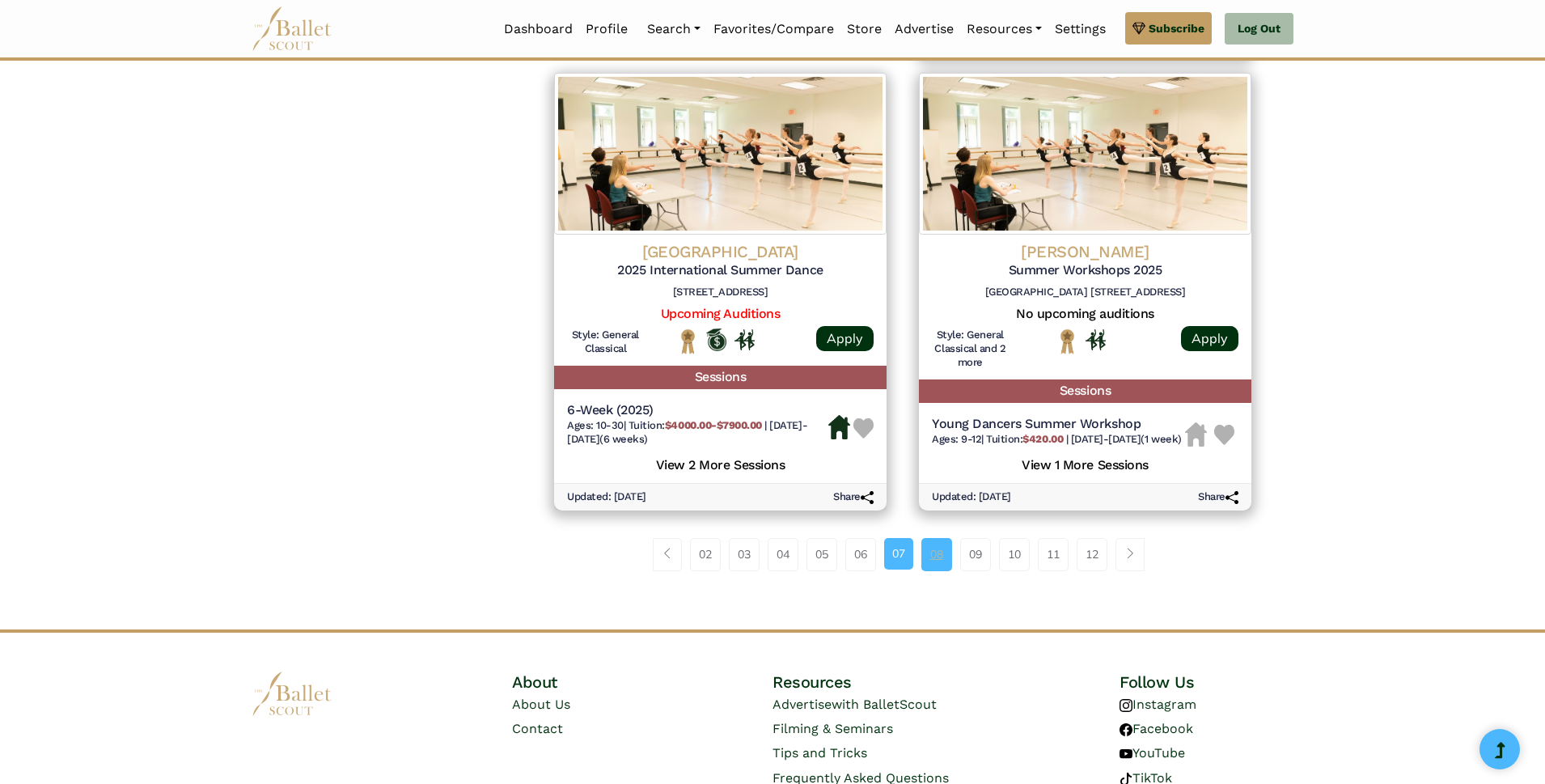
click at [935, 570] on link "08" at bounding box center [936, 555] width 31 height 33
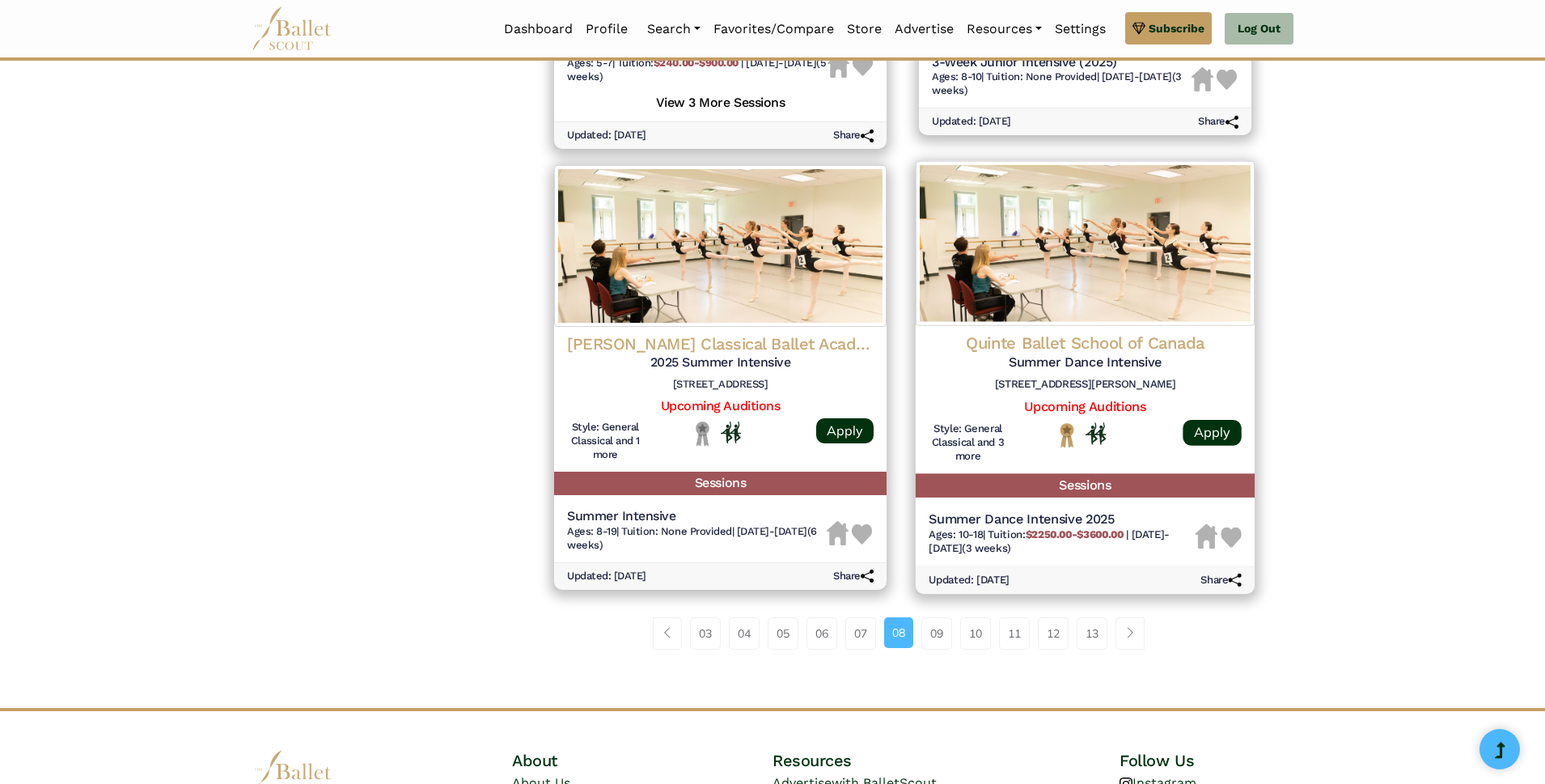
scroll to position [2148, 0]
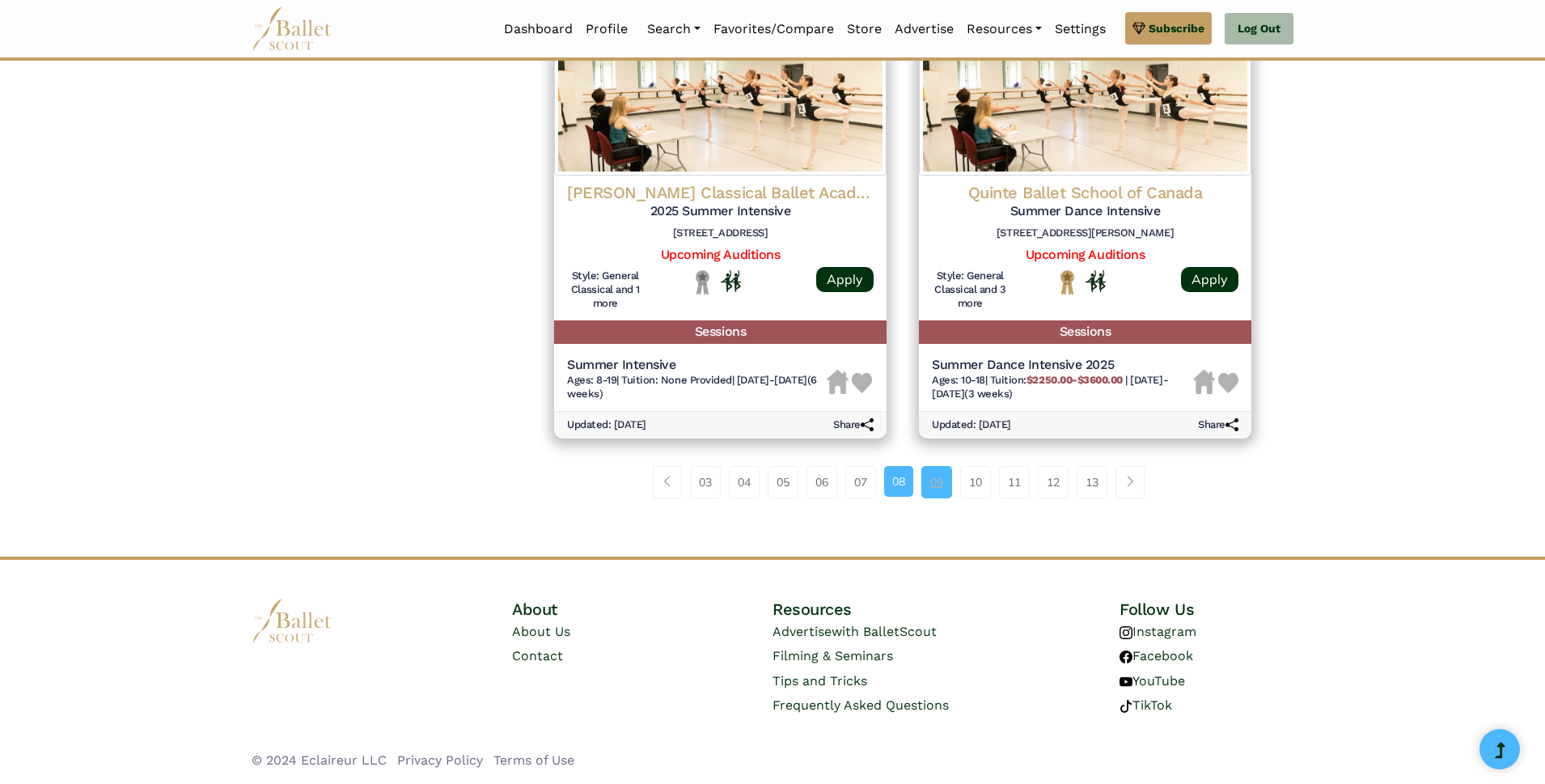
click at [935, 492] on link "09" at bounding box center [936, 483] width 31 height 33
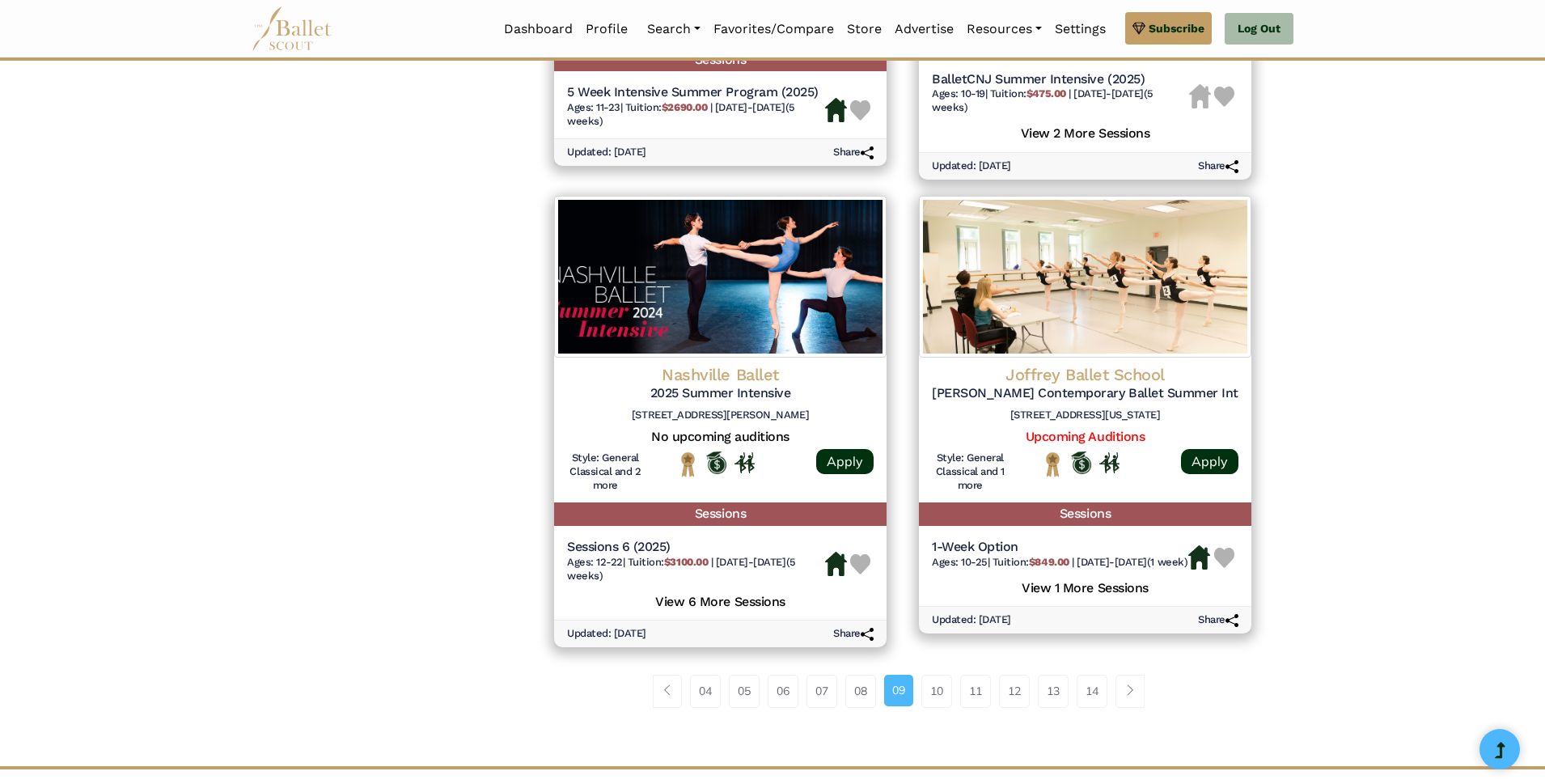
scroll to position [2103, 0]
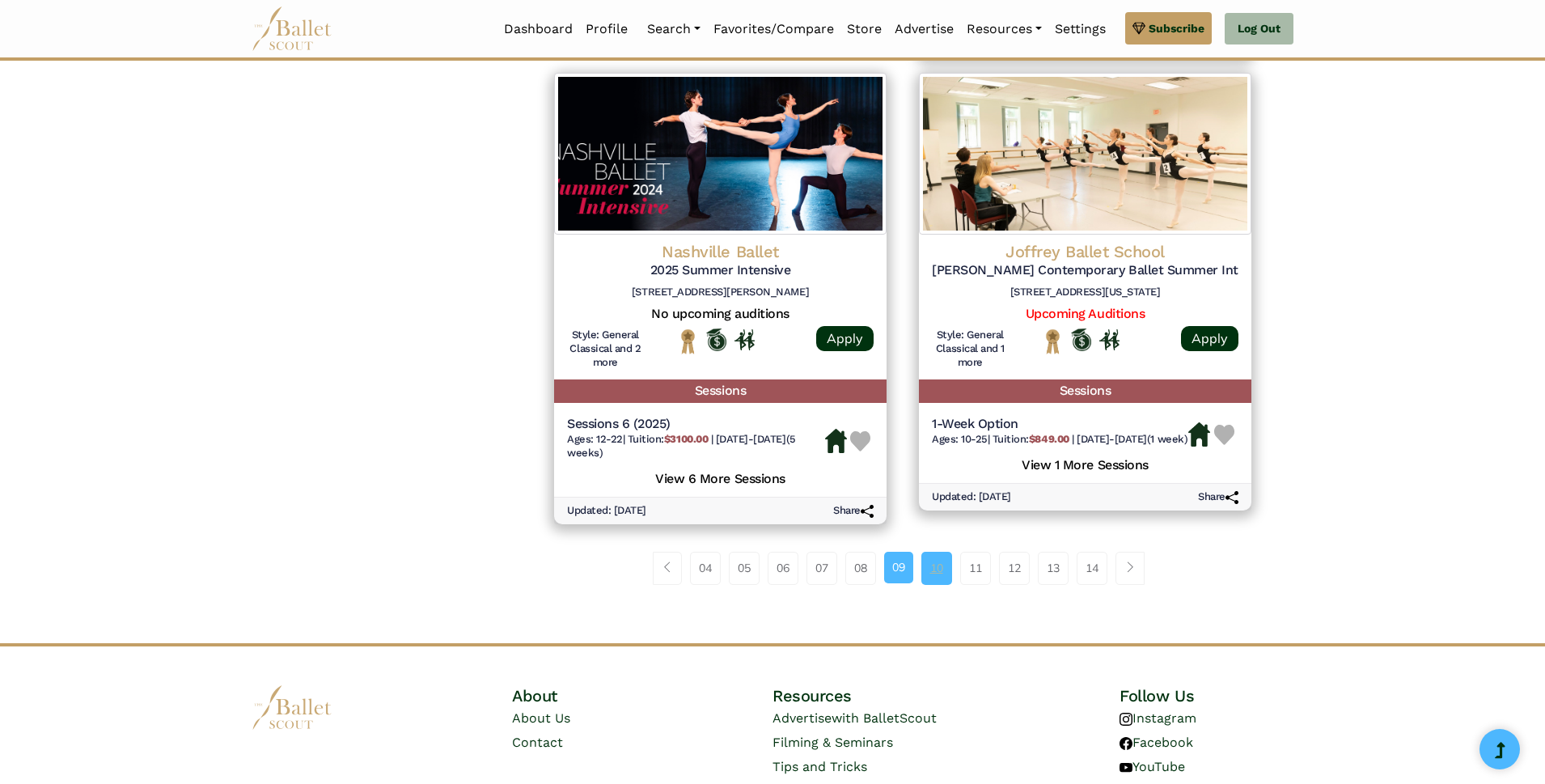
click at [936, 570] on link "10" at bounding box center [936, 568] width 31 height 33
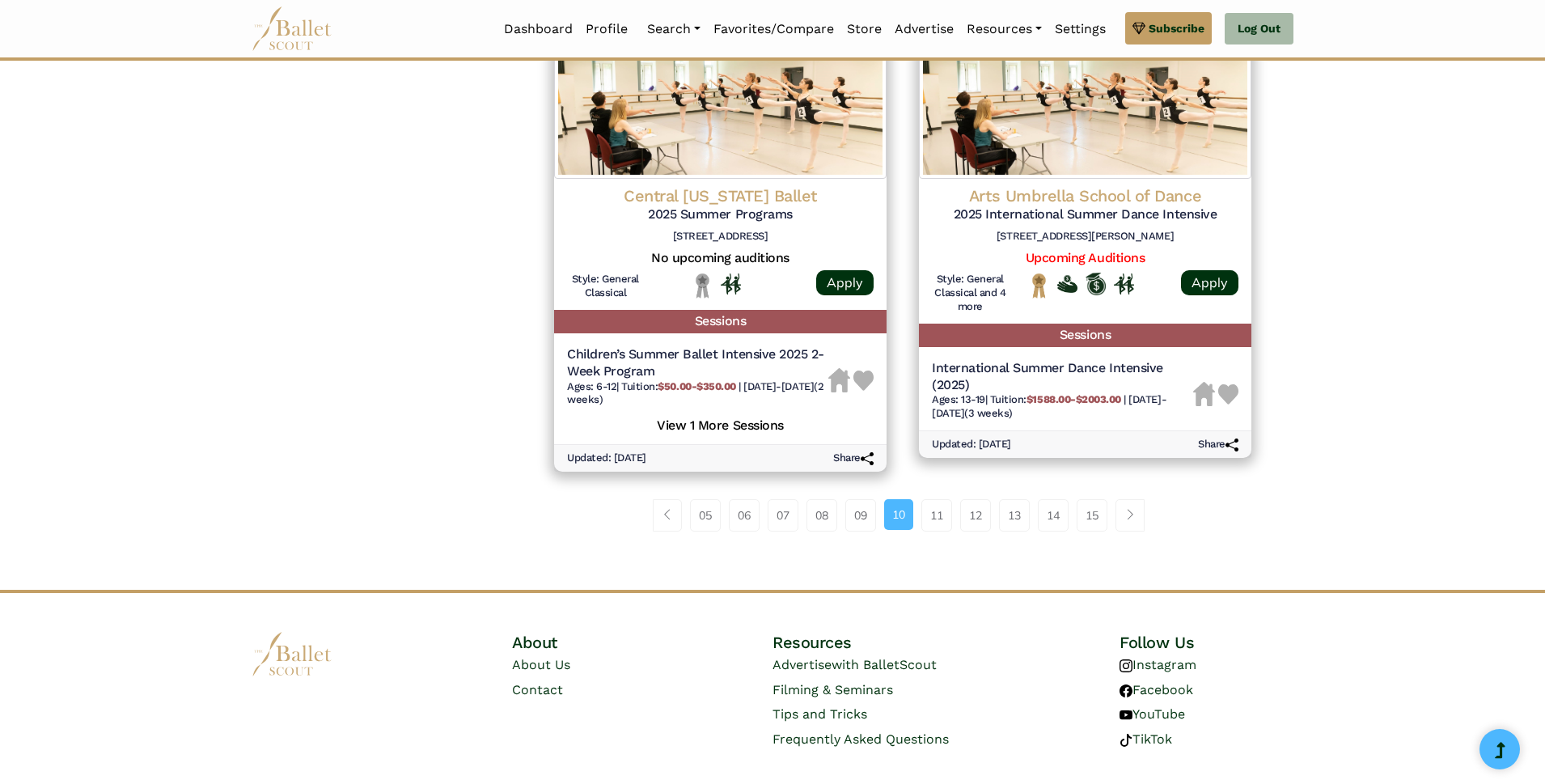
scroll to position [2206, 0]
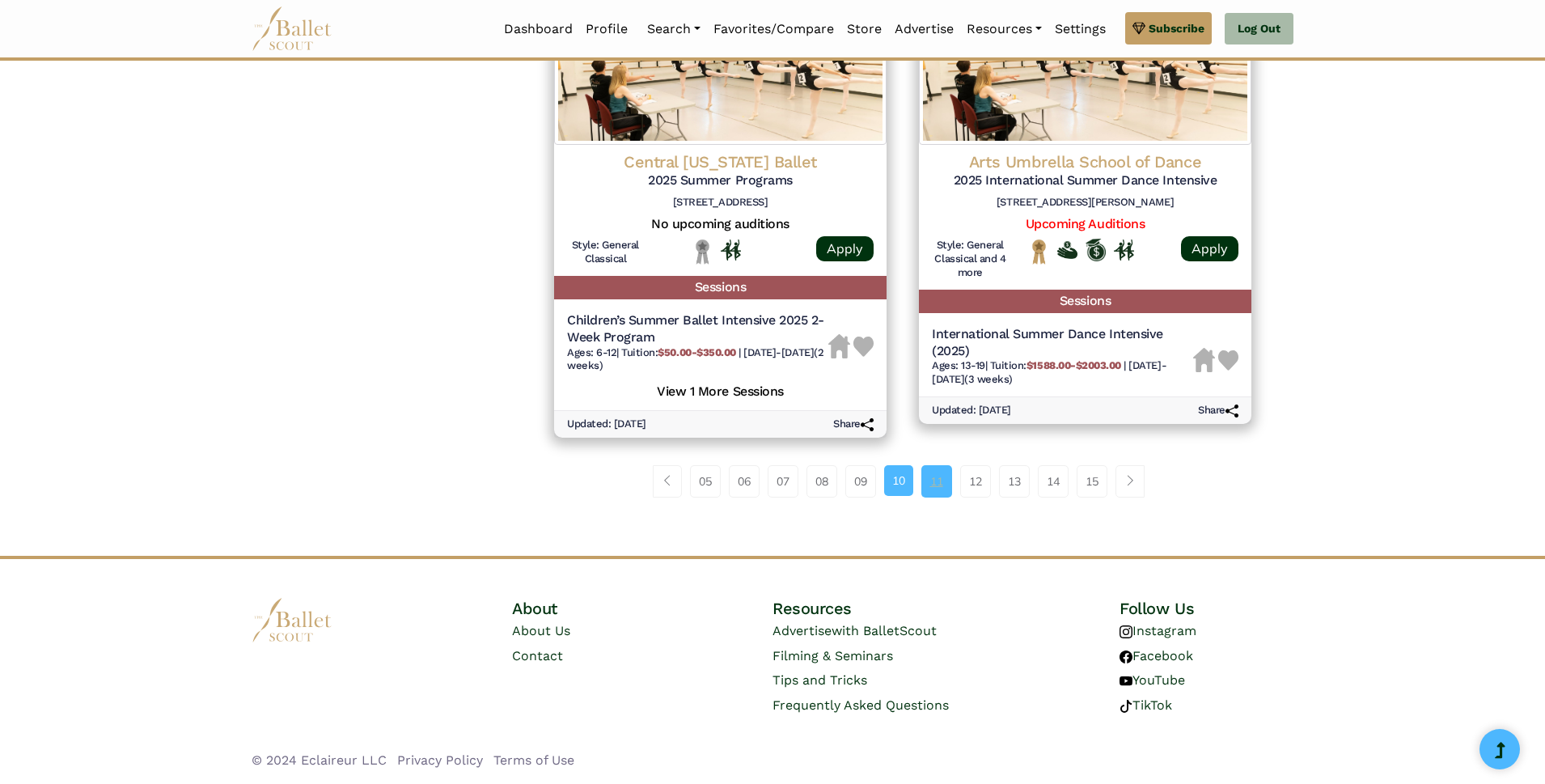
click at [937, 481] on link "11" at bounding box center [936, 482] width 31 height 33
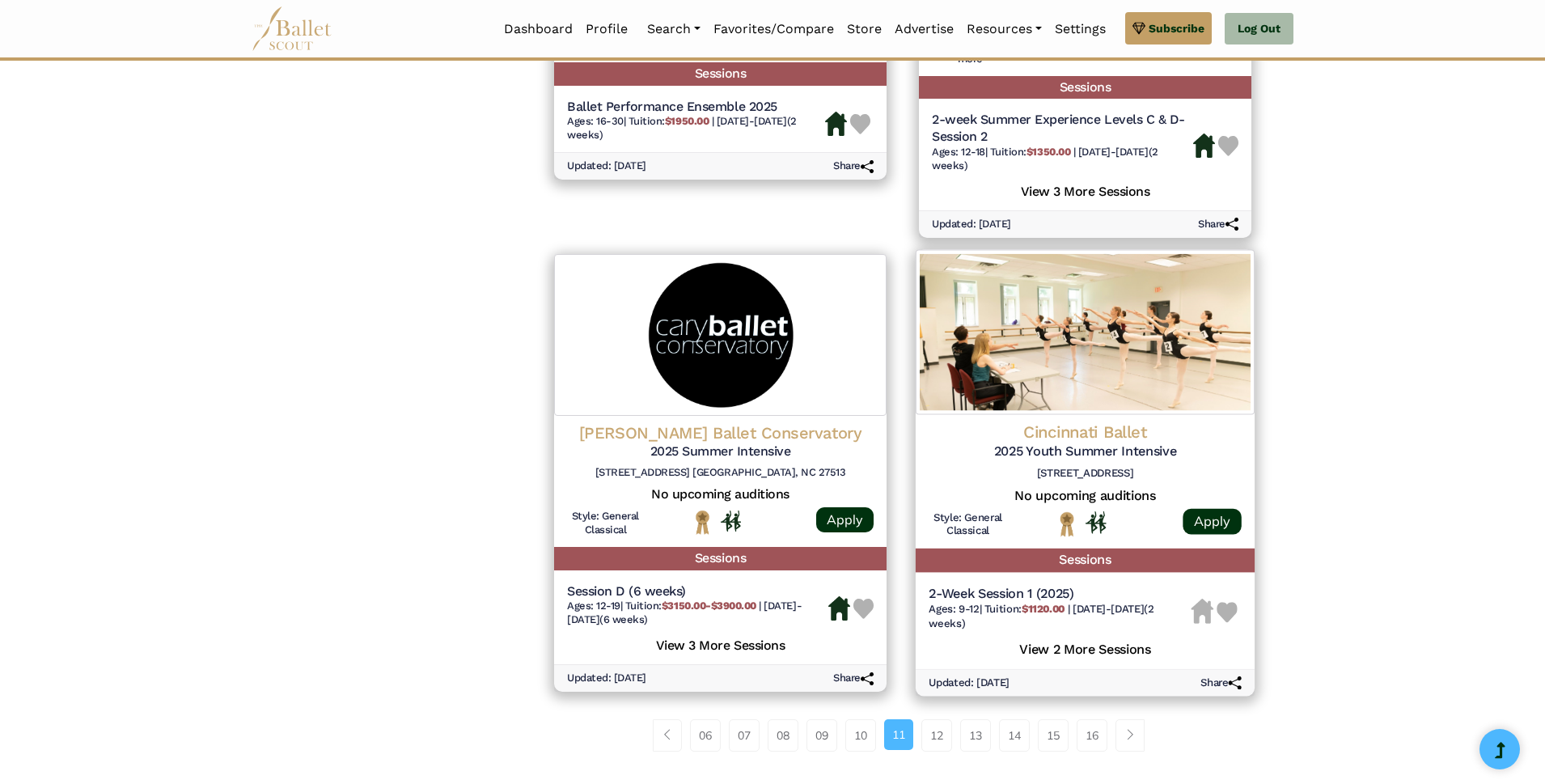
scroll to position [2206, 0]
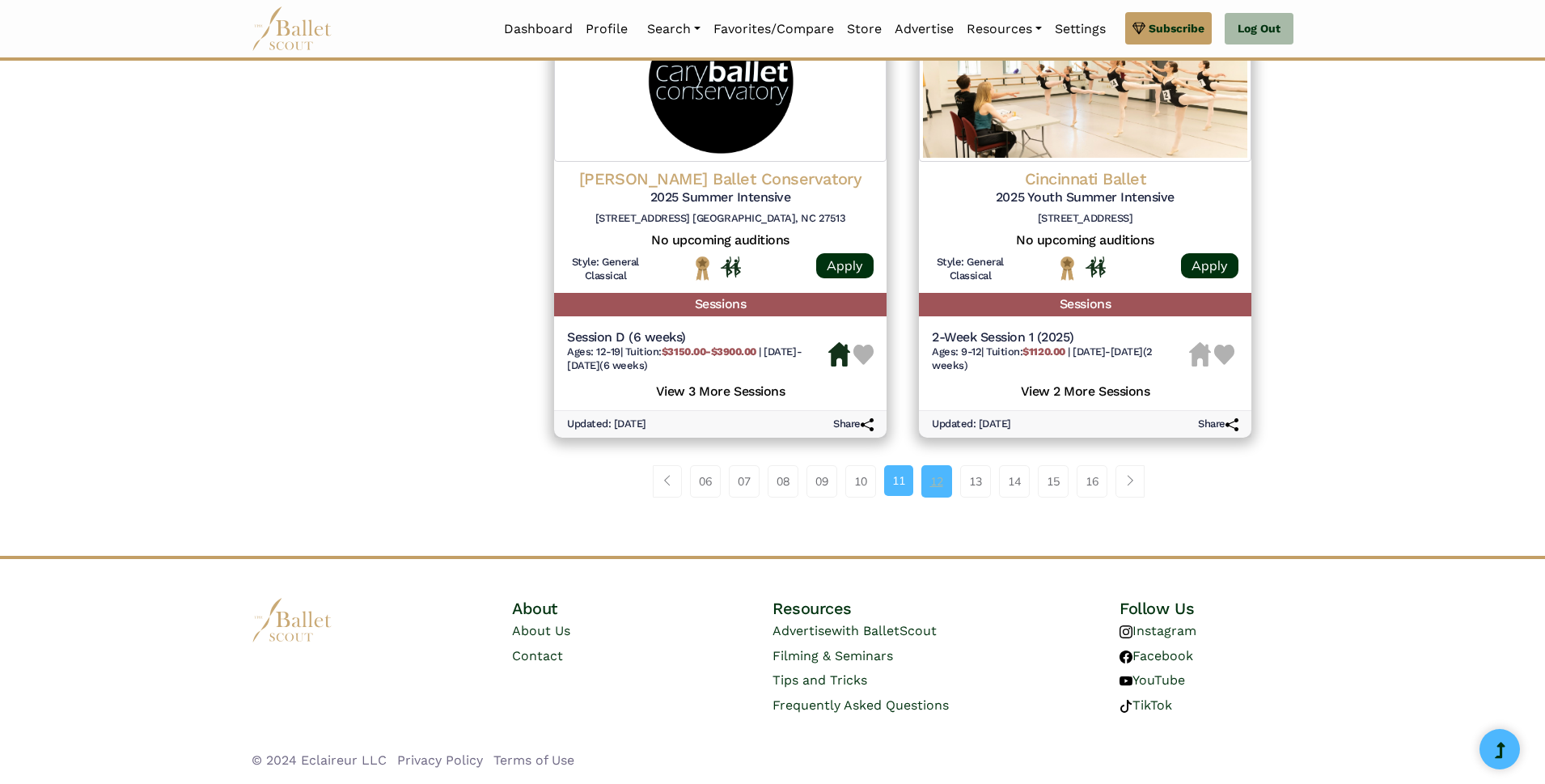
click at [936, 485] on link "12" at bounding box center [936, 482] width 31 height 33
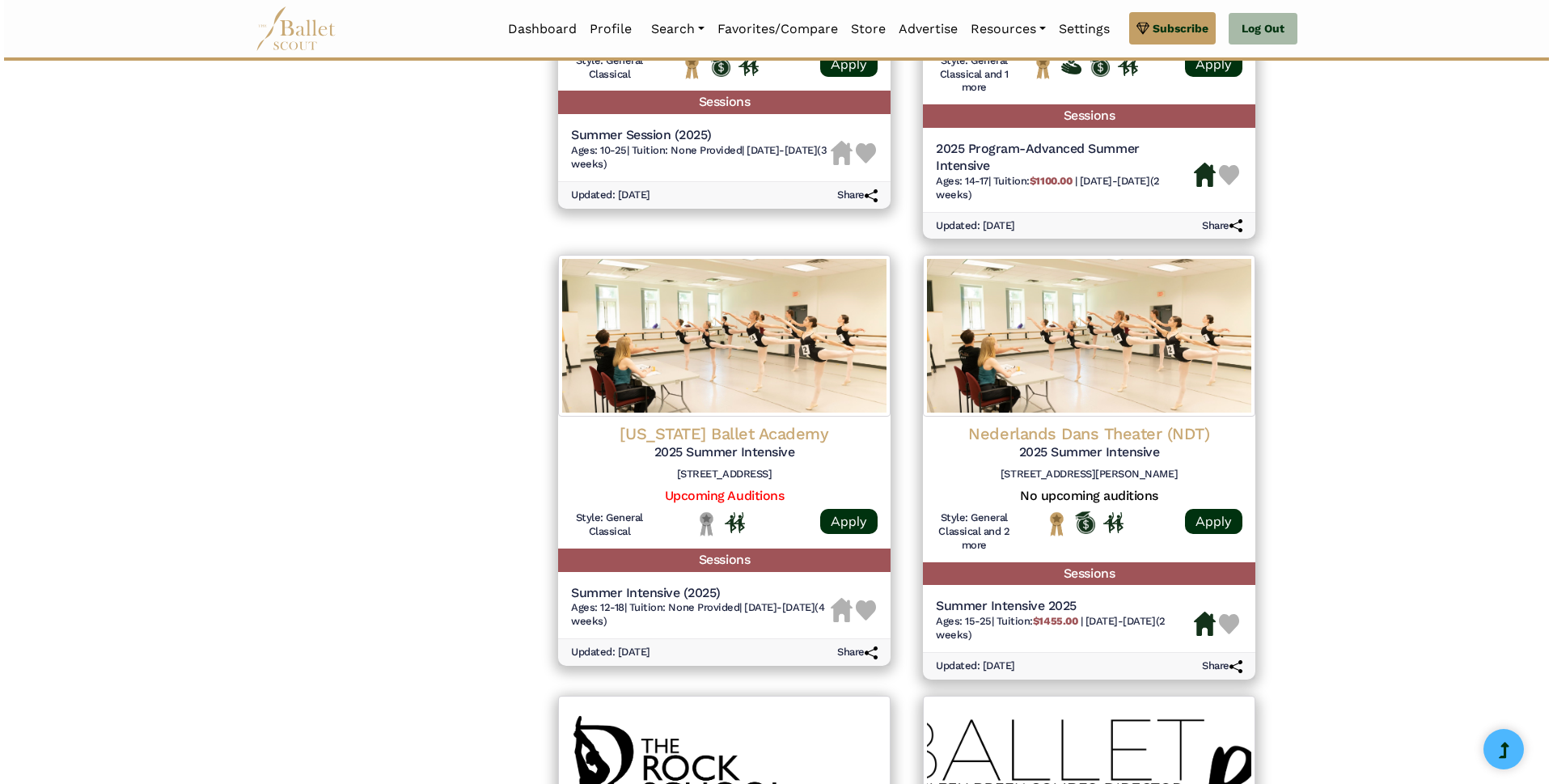
scroll to position [1859, 0]
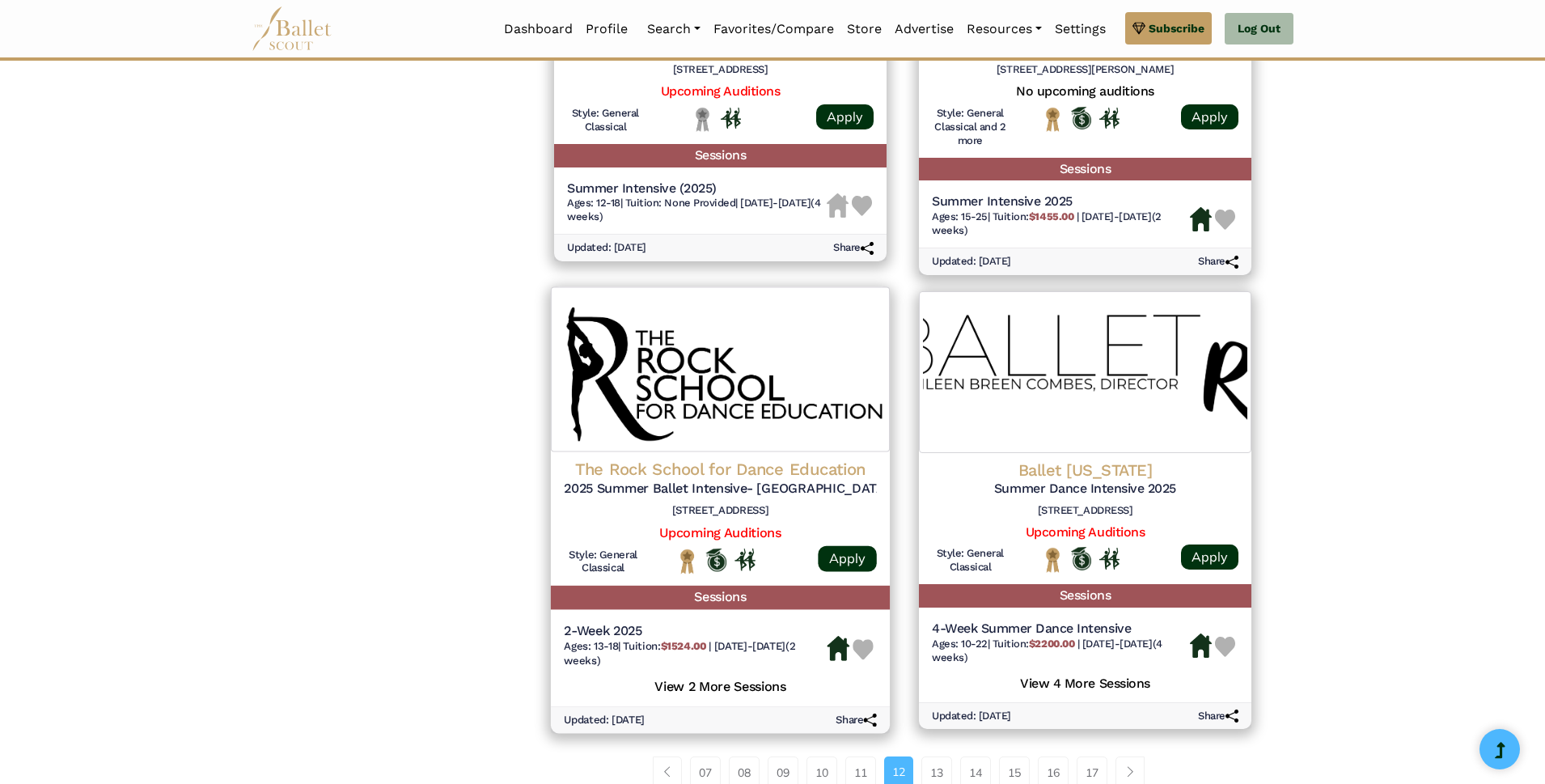
click at [683, 694] on h5 "View 2 More Sessions" at bounding box center [721, 685] width 313 height 21
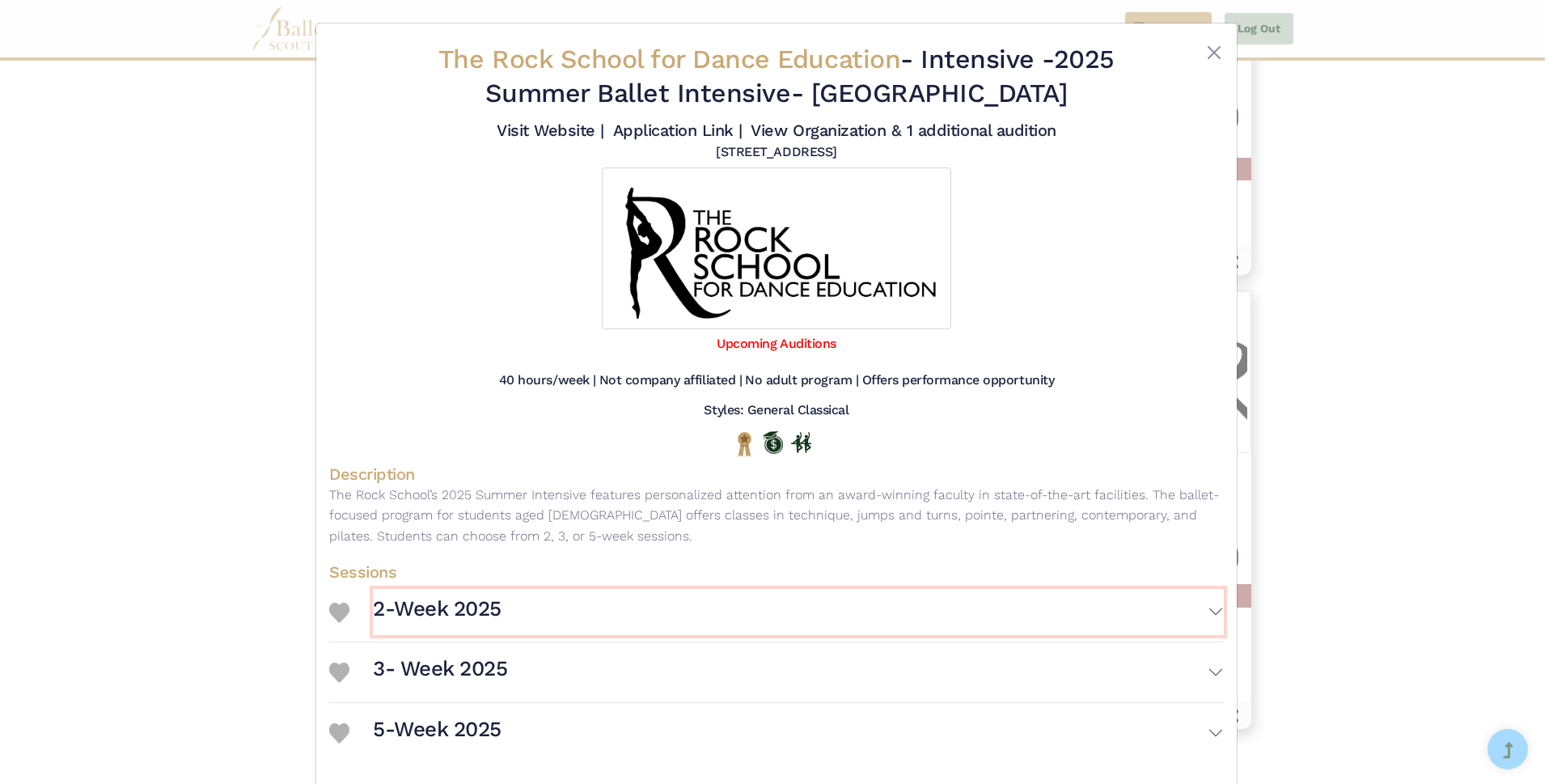
click at [1212, 615] on button "2-Week 2025" at bounding box center [798, 612] width 851 height 47
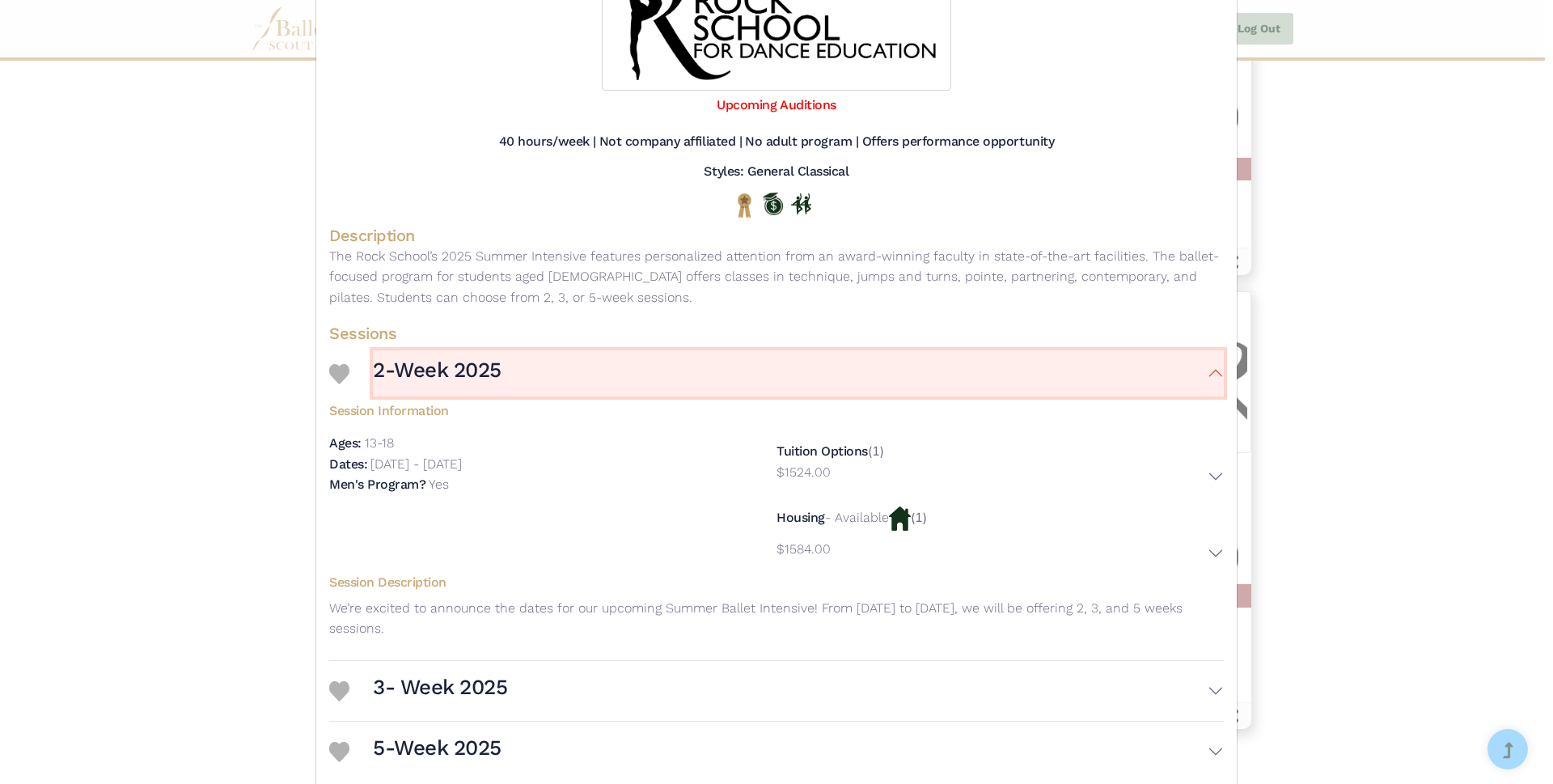
scroll to position [314, 0]
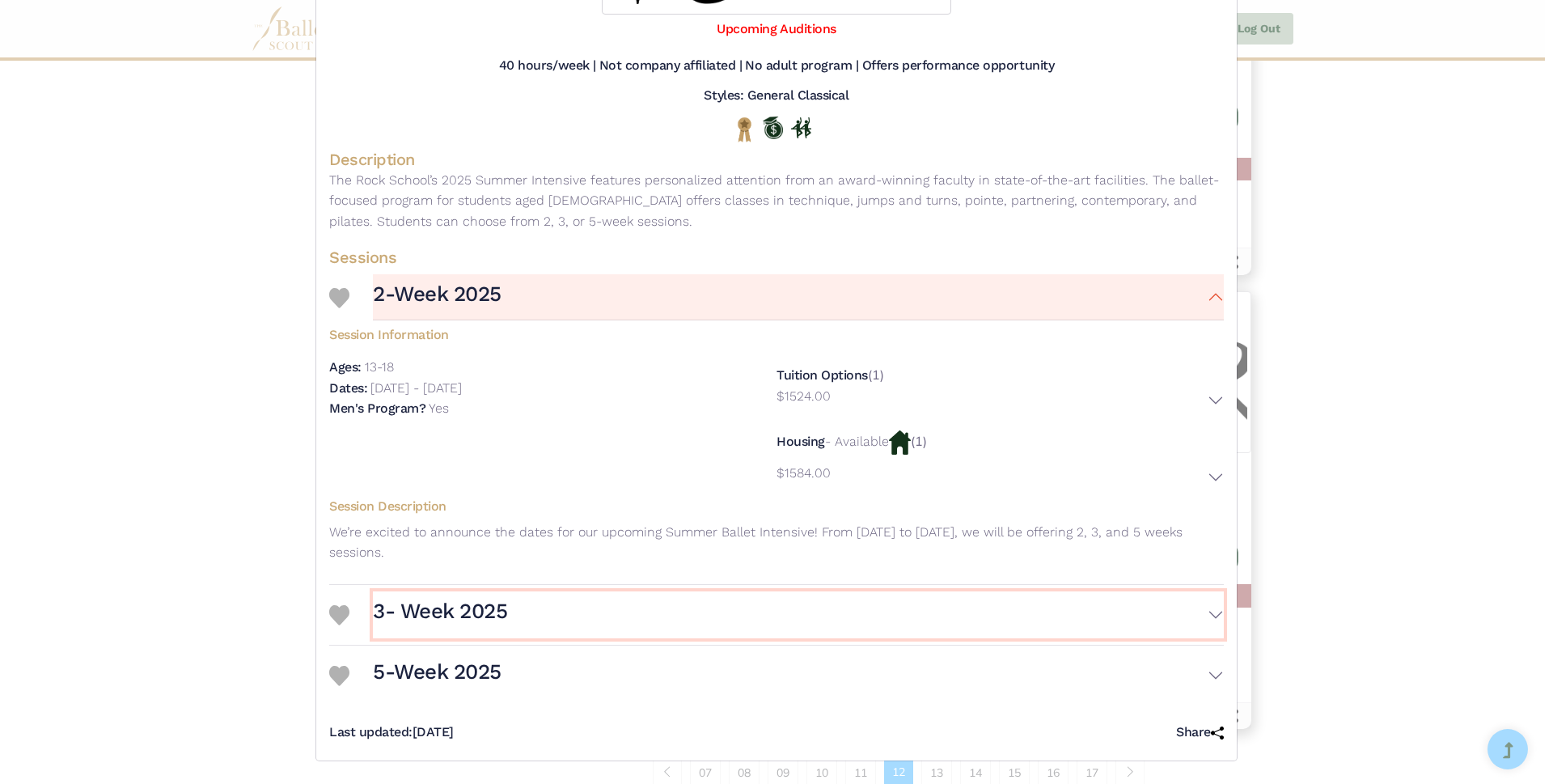
click at [1210, 622] on button "3- Week 2025" at bounding box center [798, 615] width 851 height 47
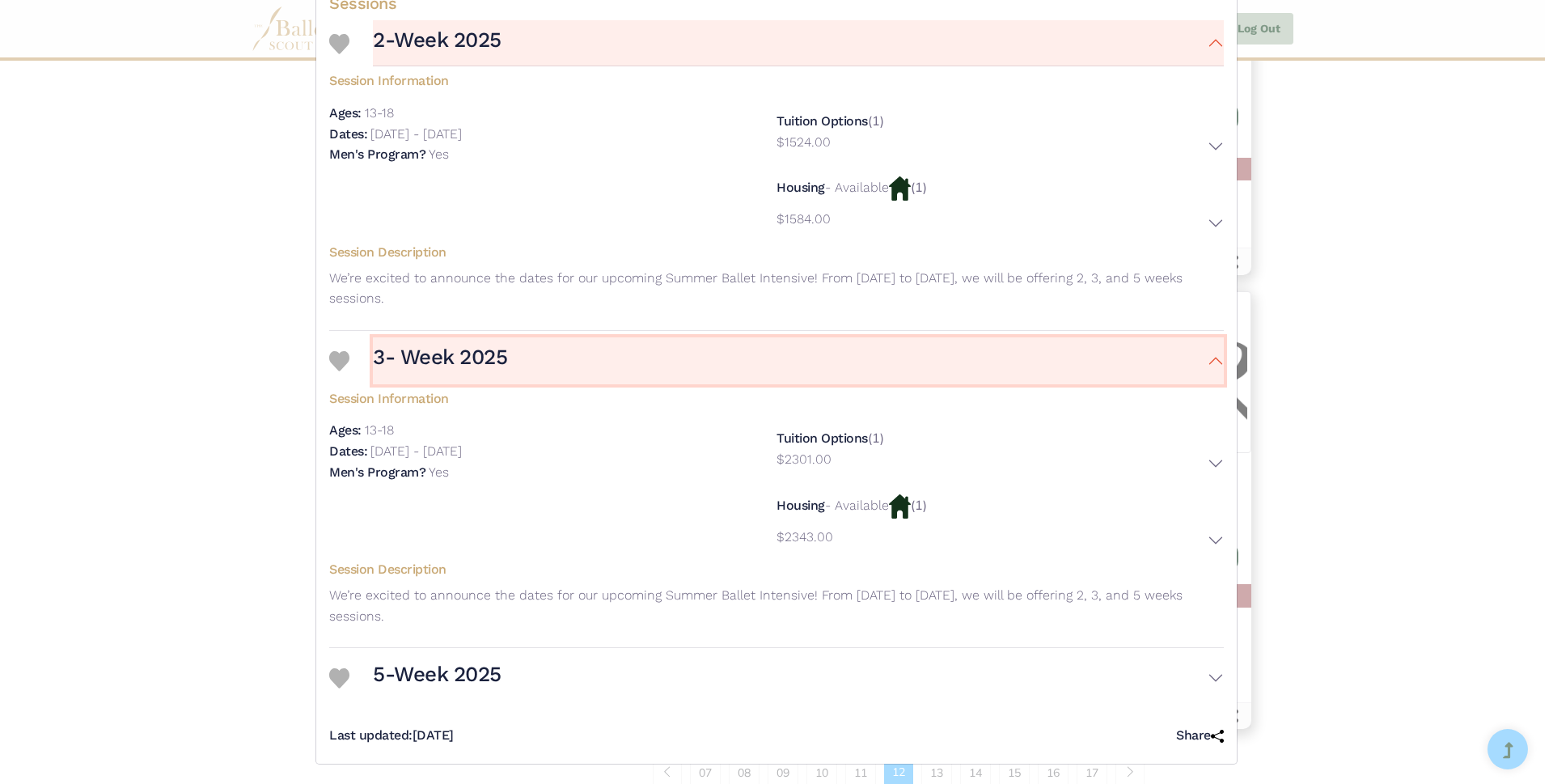
scroll to position [572, 0]
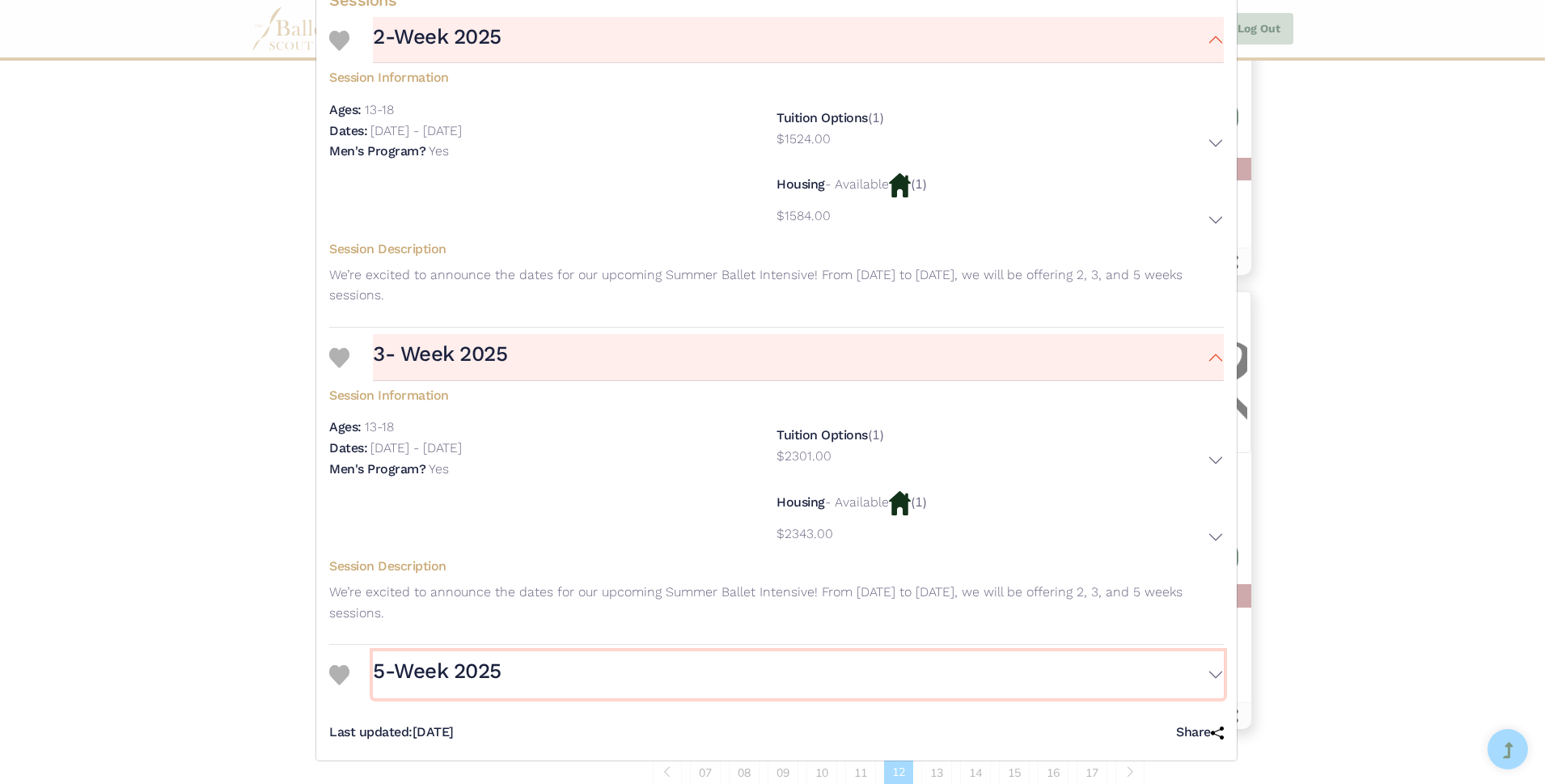
click at [1196, 675] on button "5-Week 2025" at bounding box center [798, 675] width 851 height 47
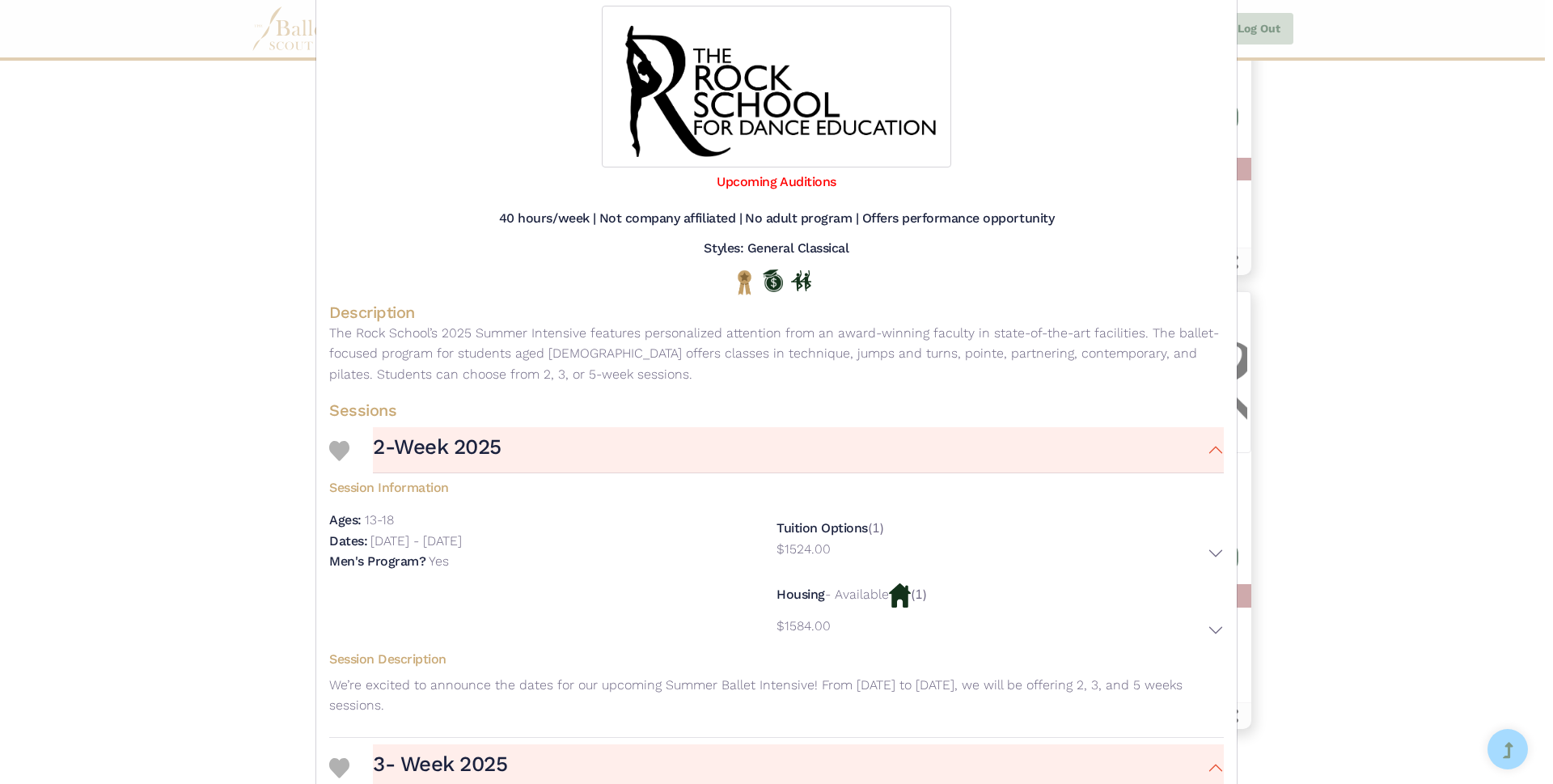
scroll to position [0, 0]
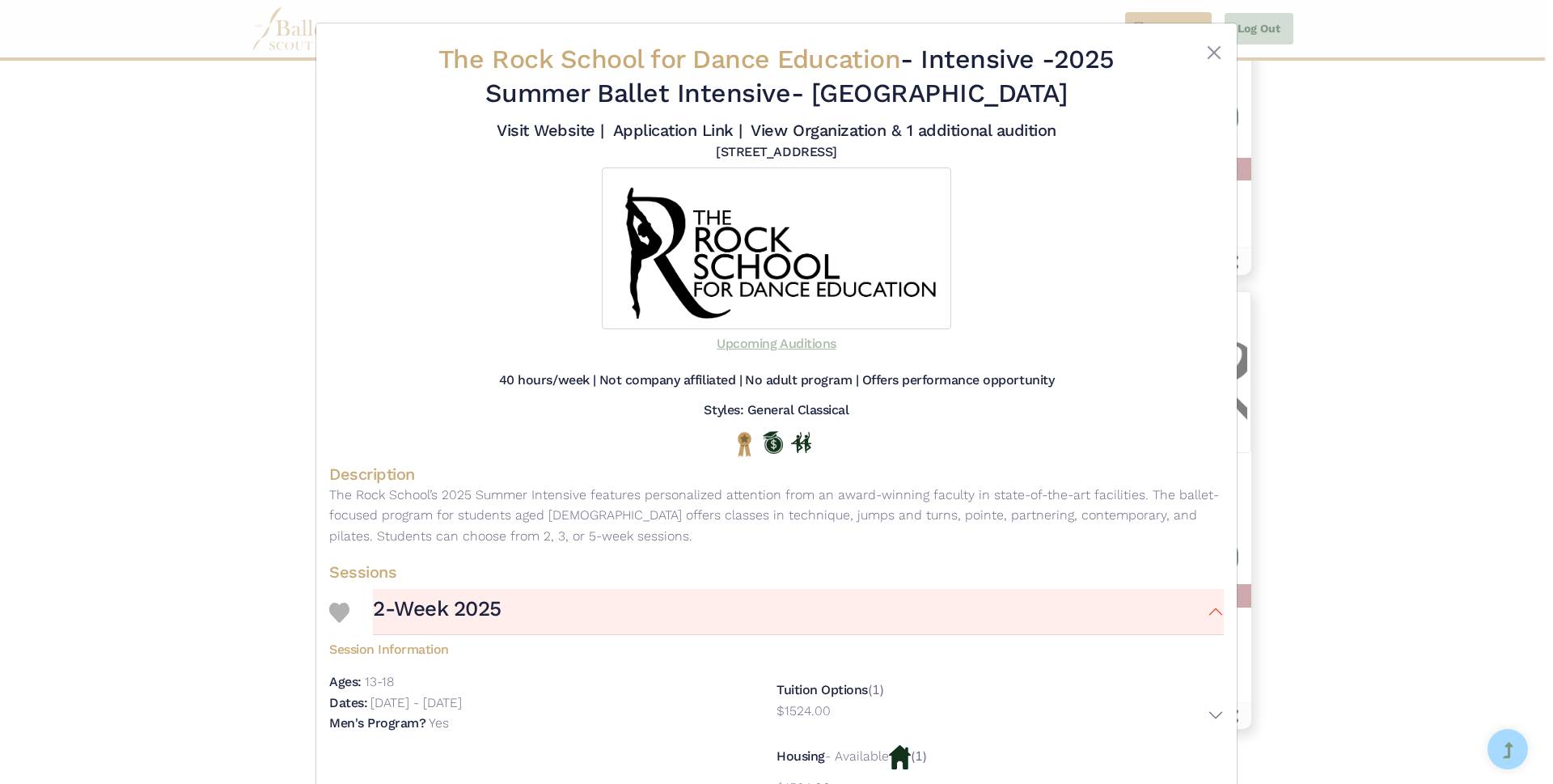
click at [747, 341] on link "Upcoming Auditions" at bounding box center [776, 343] width 119 height 15
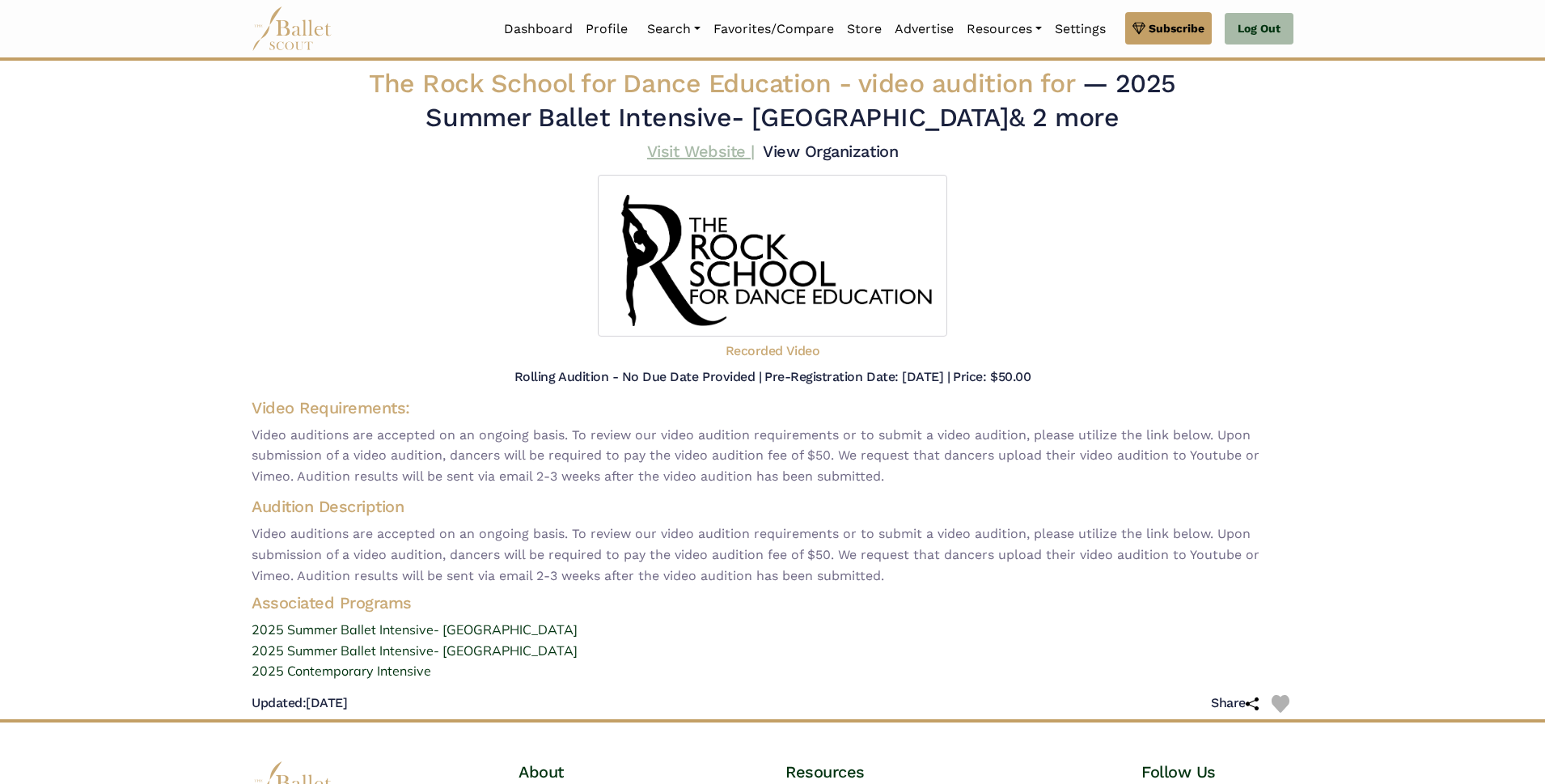
click at [692, 152] on link "Visit Website |" at bounding box center [701, 150] width 107 height 19
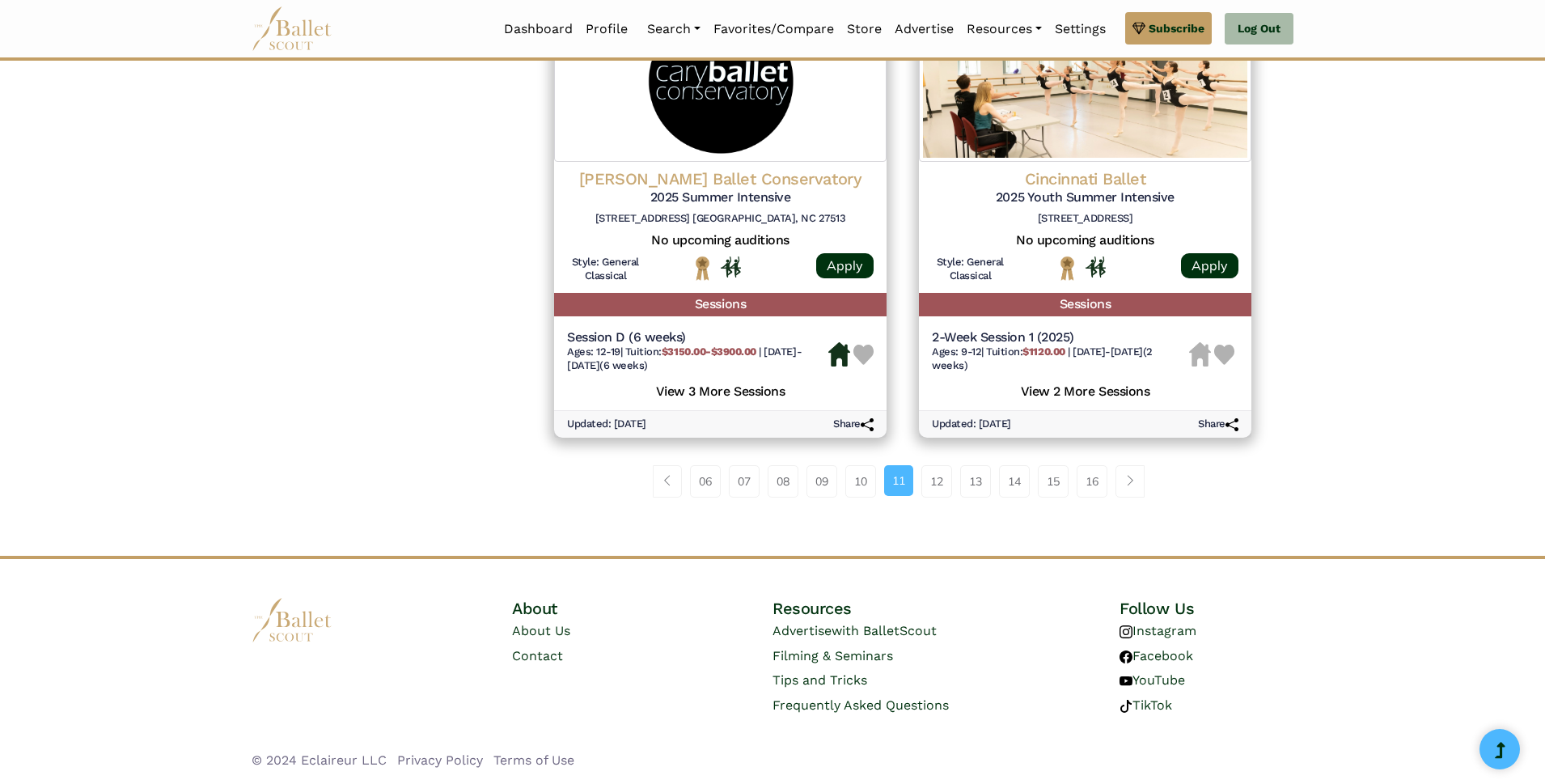
scroll to position [2206, 0]
click at [934, 480] on link "12" at bounding box center [936, 482] width 31 height 33
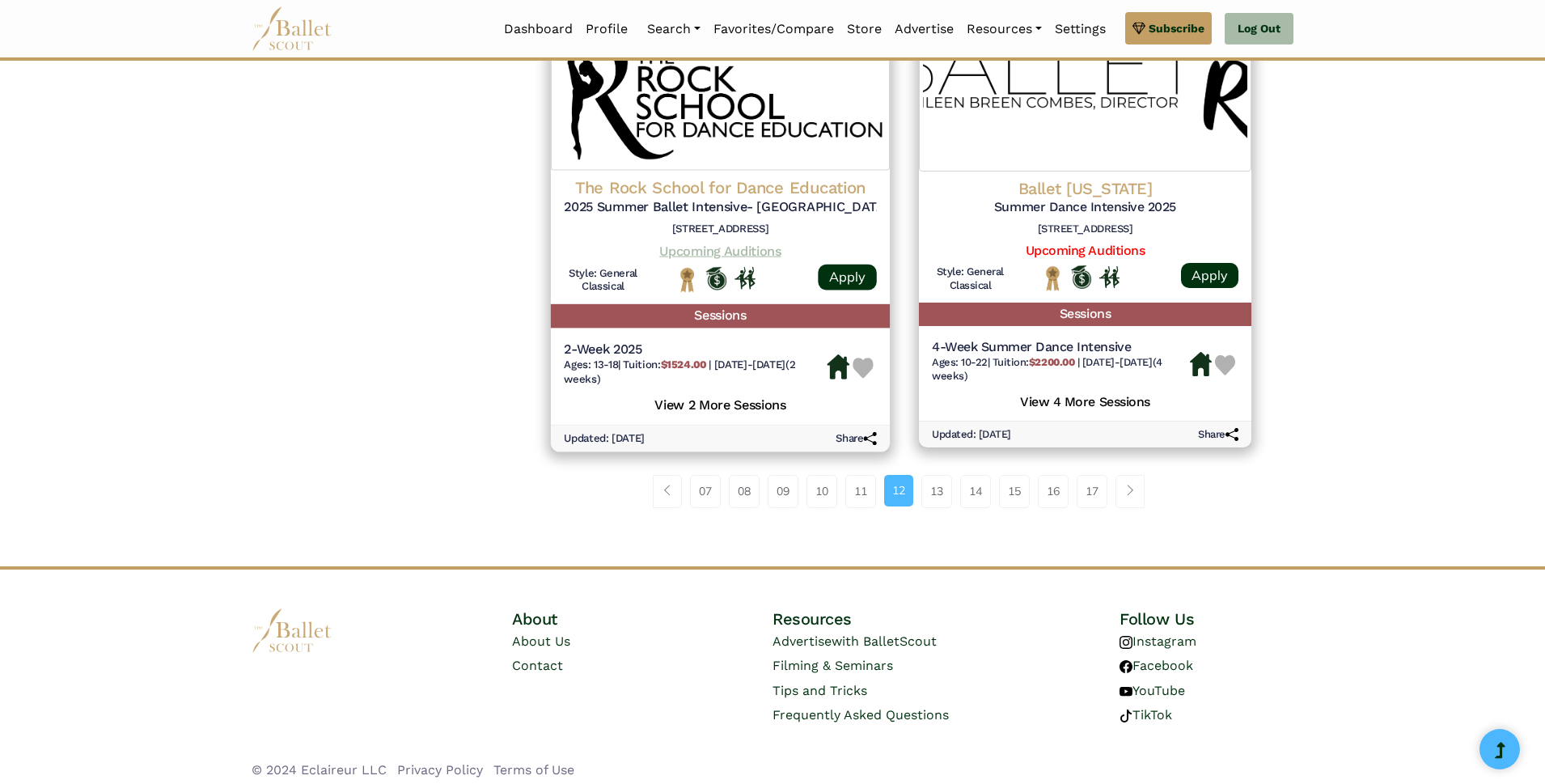
scroll to position [2164, 0]
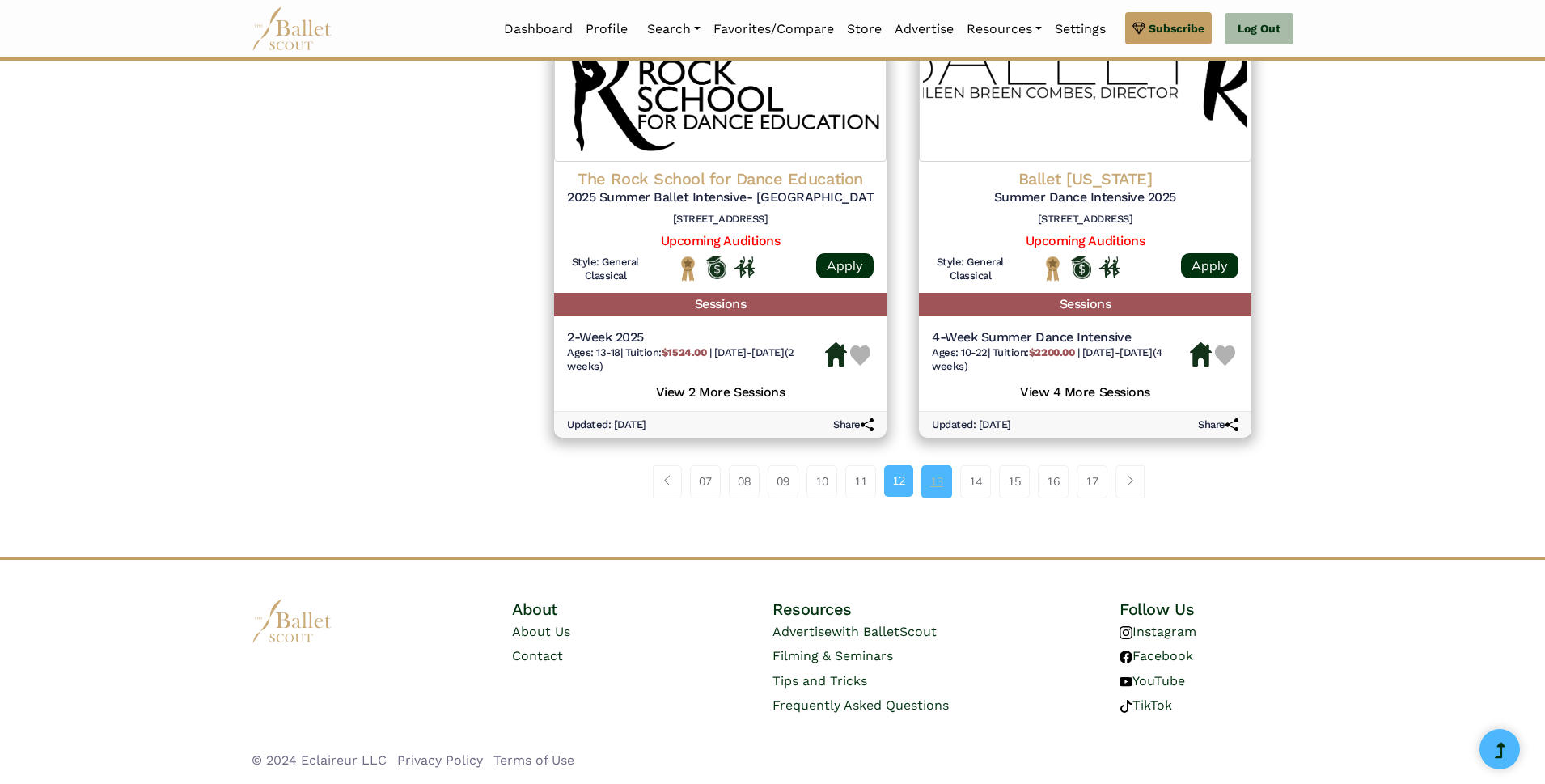
click at [937, 492] on link "13" at bounding box center [936, 482] width 31 height 33
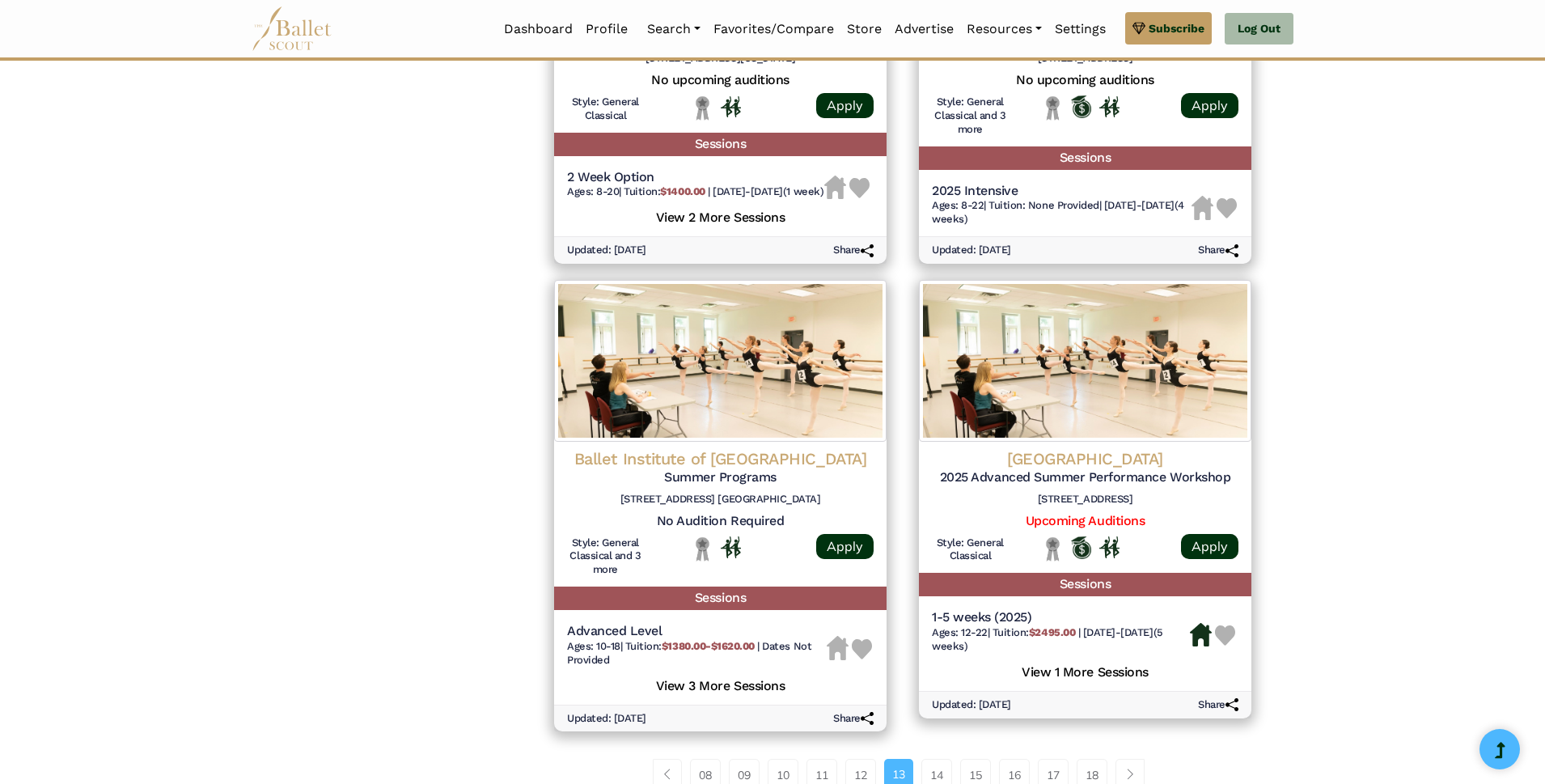
scroll to position [2175, 0]
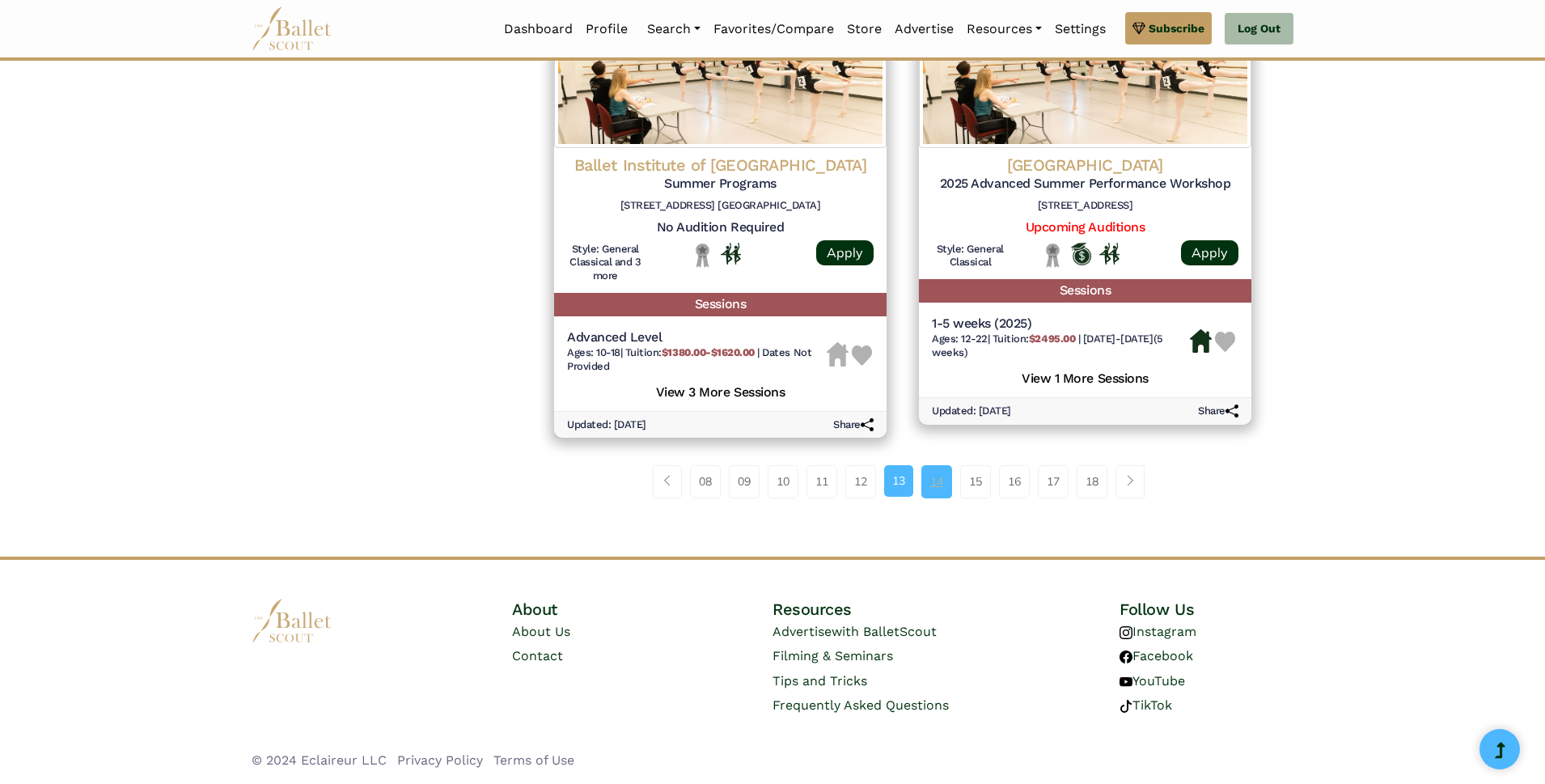
click at [936, 487] on link "14" at bounding box center [936, 482] width 31 height 33
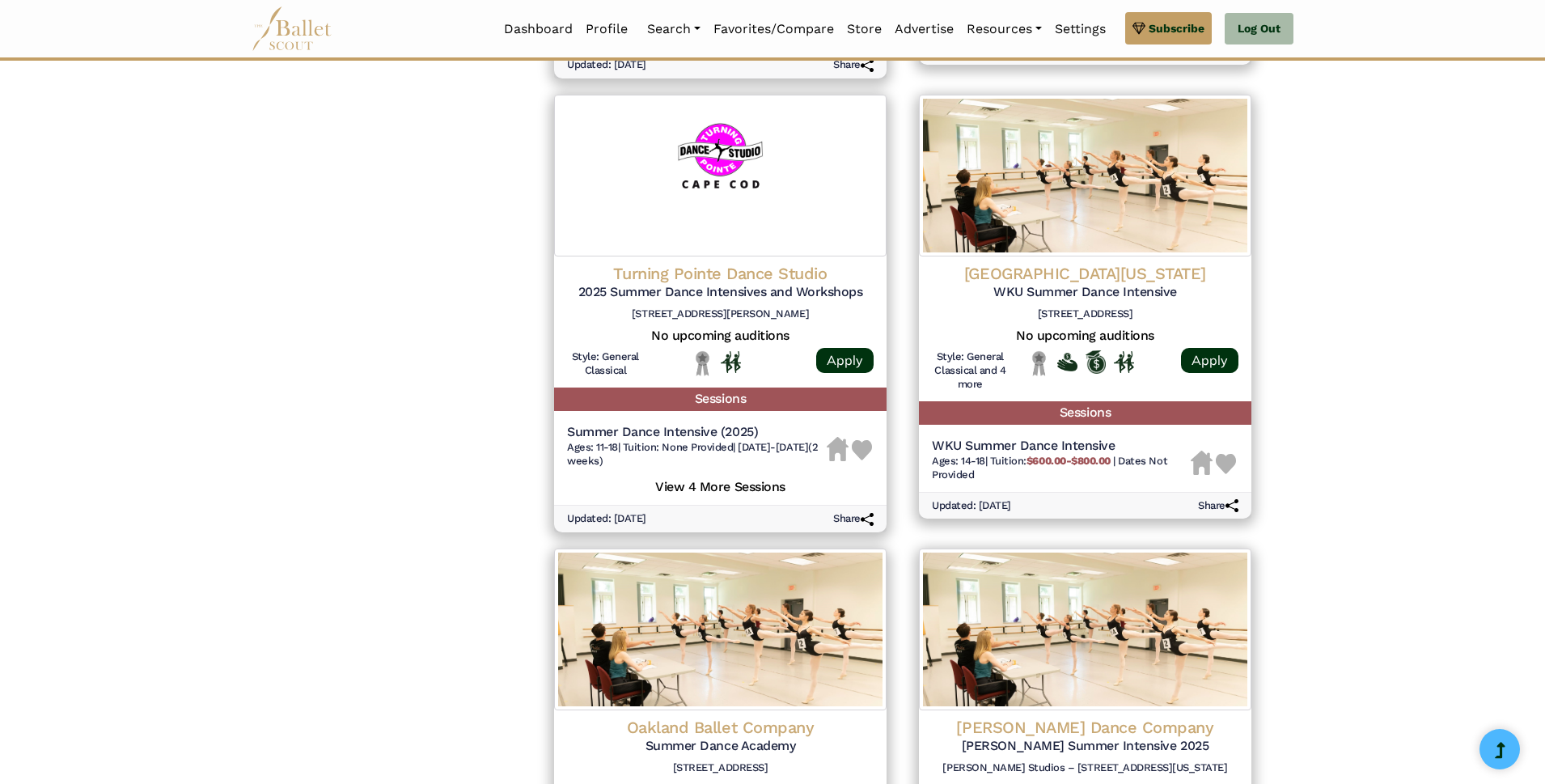
scroll to position [2021, 0]
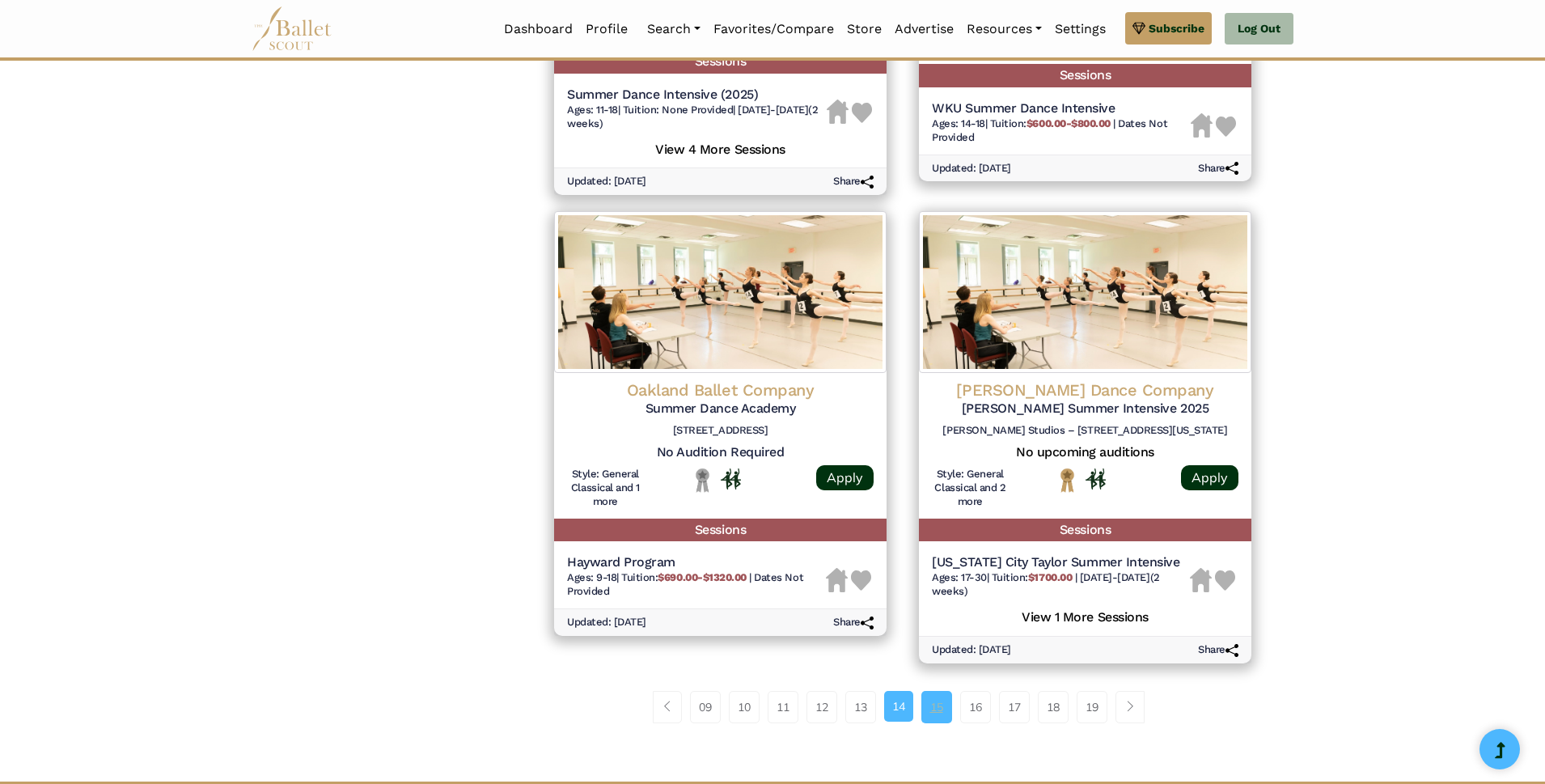
click at [936, 705] on link "15" at bounding box center [936, 707] width 31 height 33
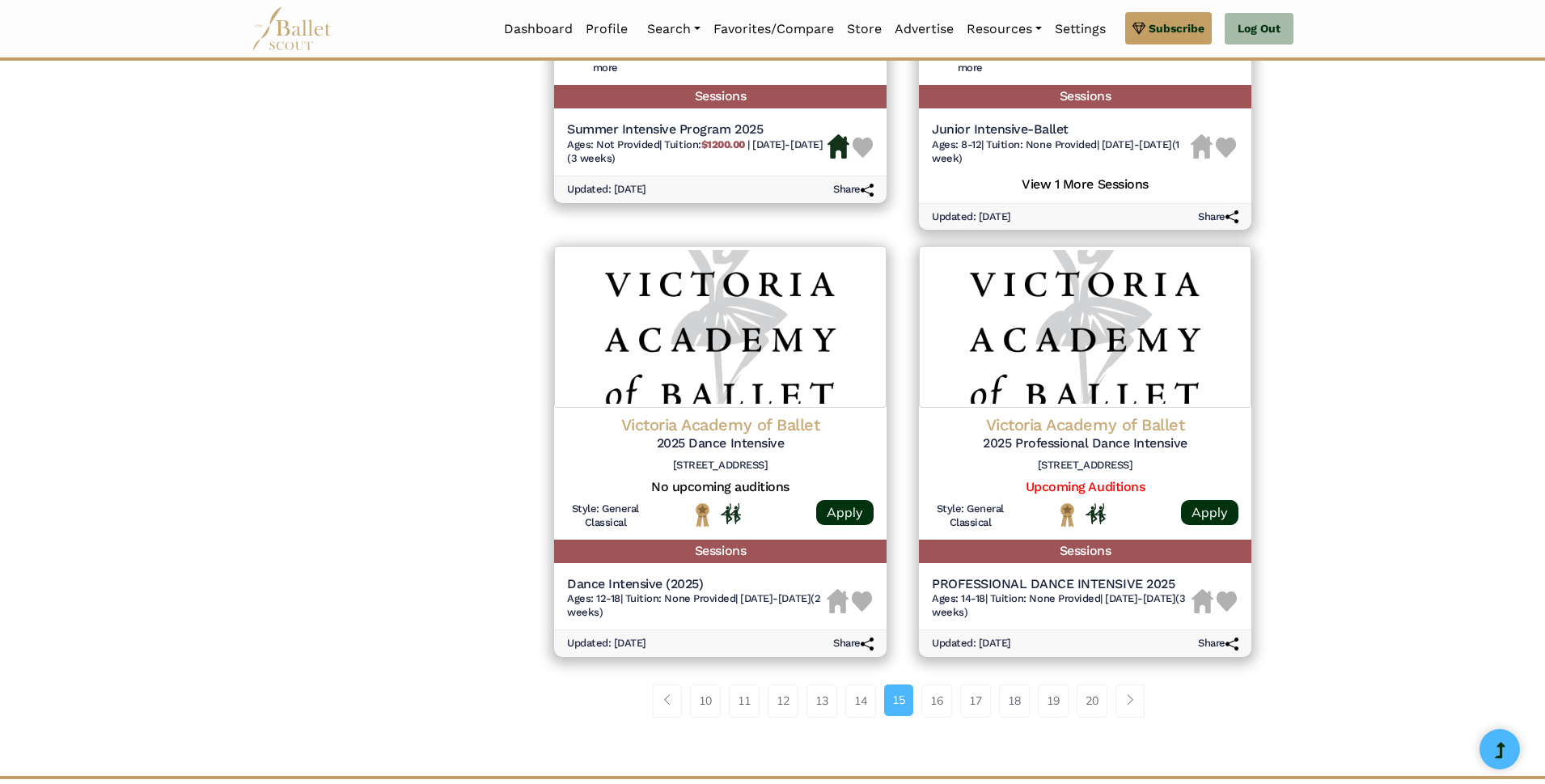
scroll to position [2148, 0]
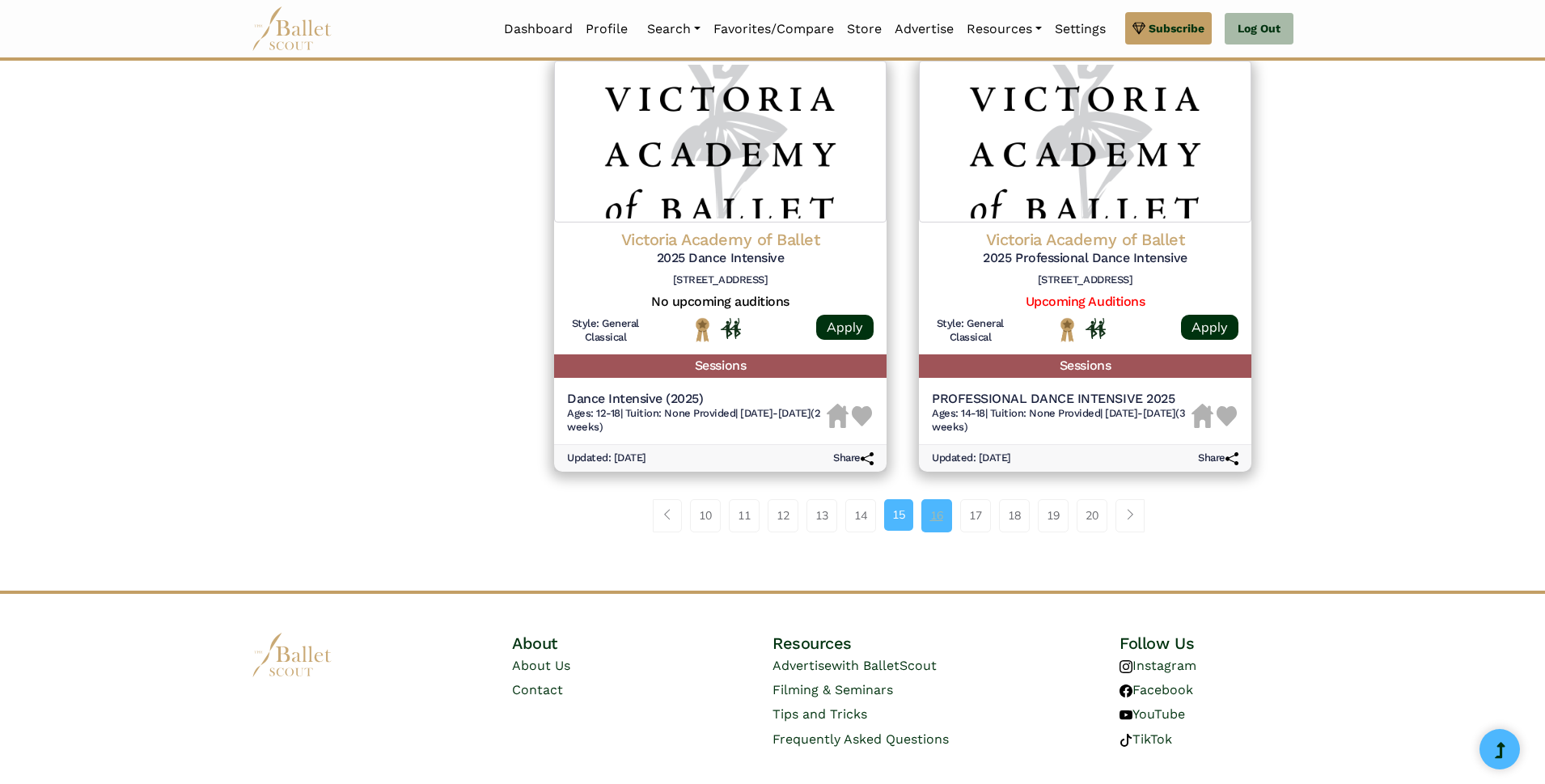
click at [938, 499] on link "16" at bounding box center [936, 515] width 31 height 33
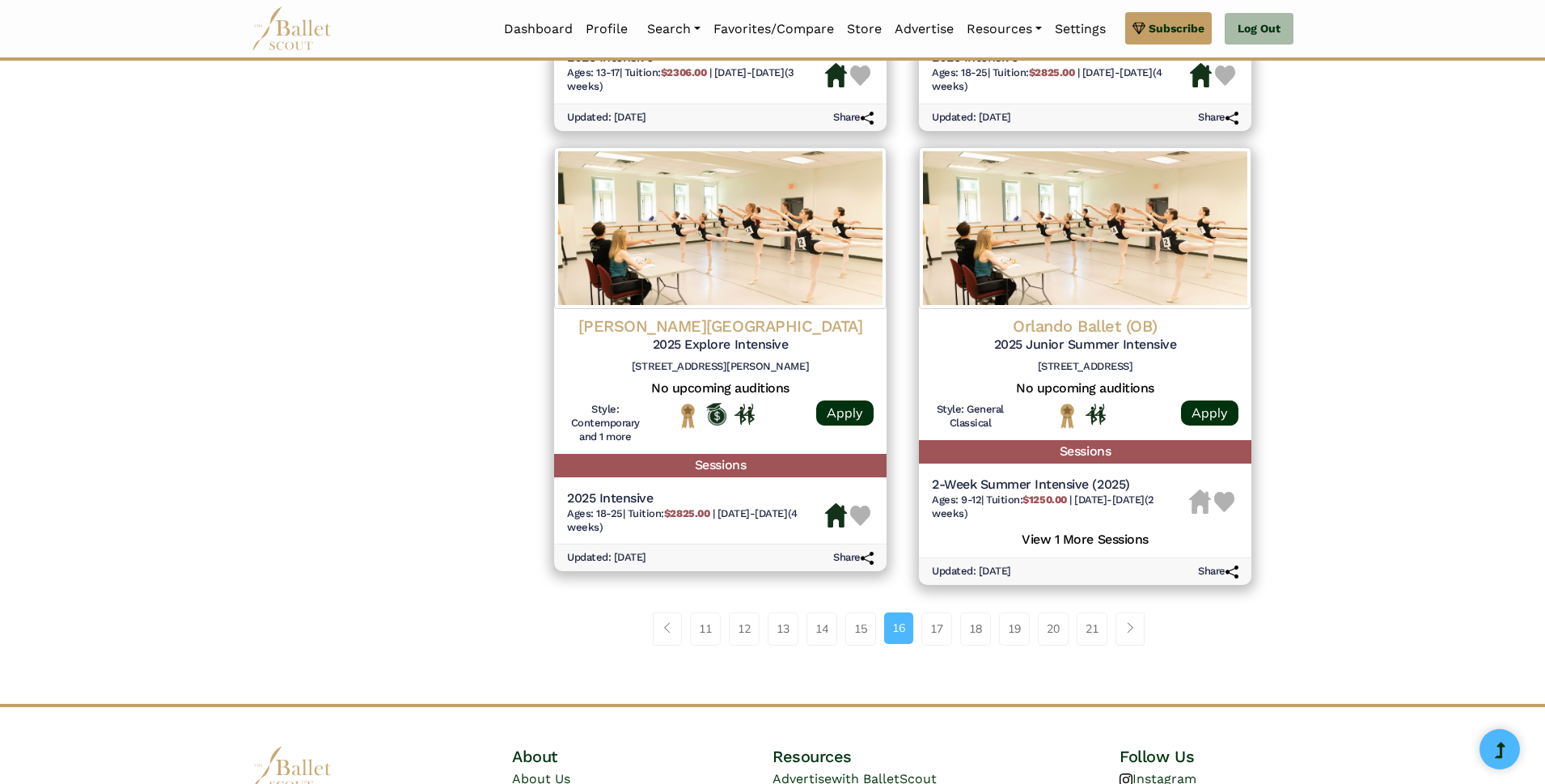
scroll to position [2178, 0]
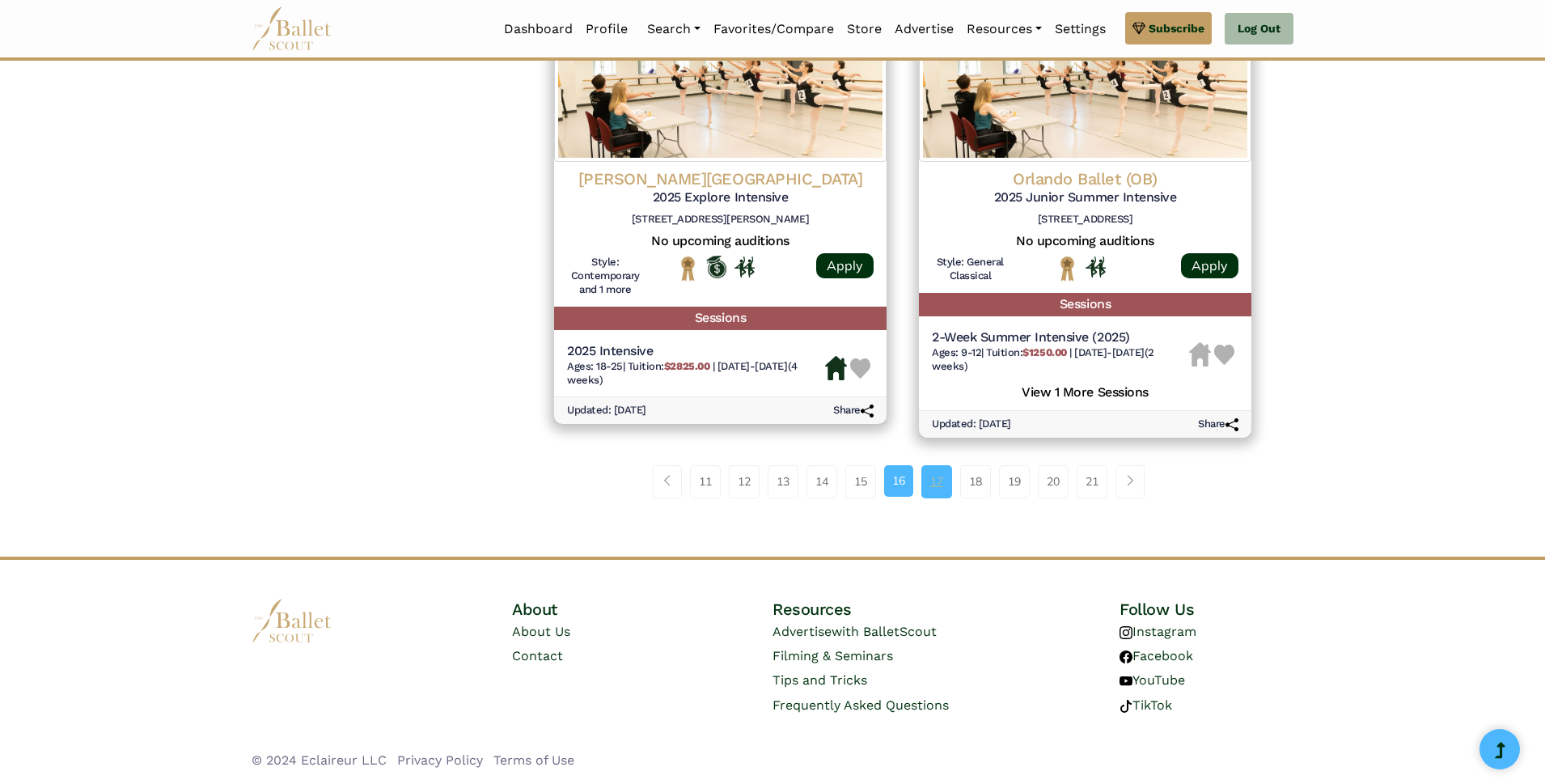
click at [932, 485] on link "17" at bounding box center [936, 482] width 31 height 33
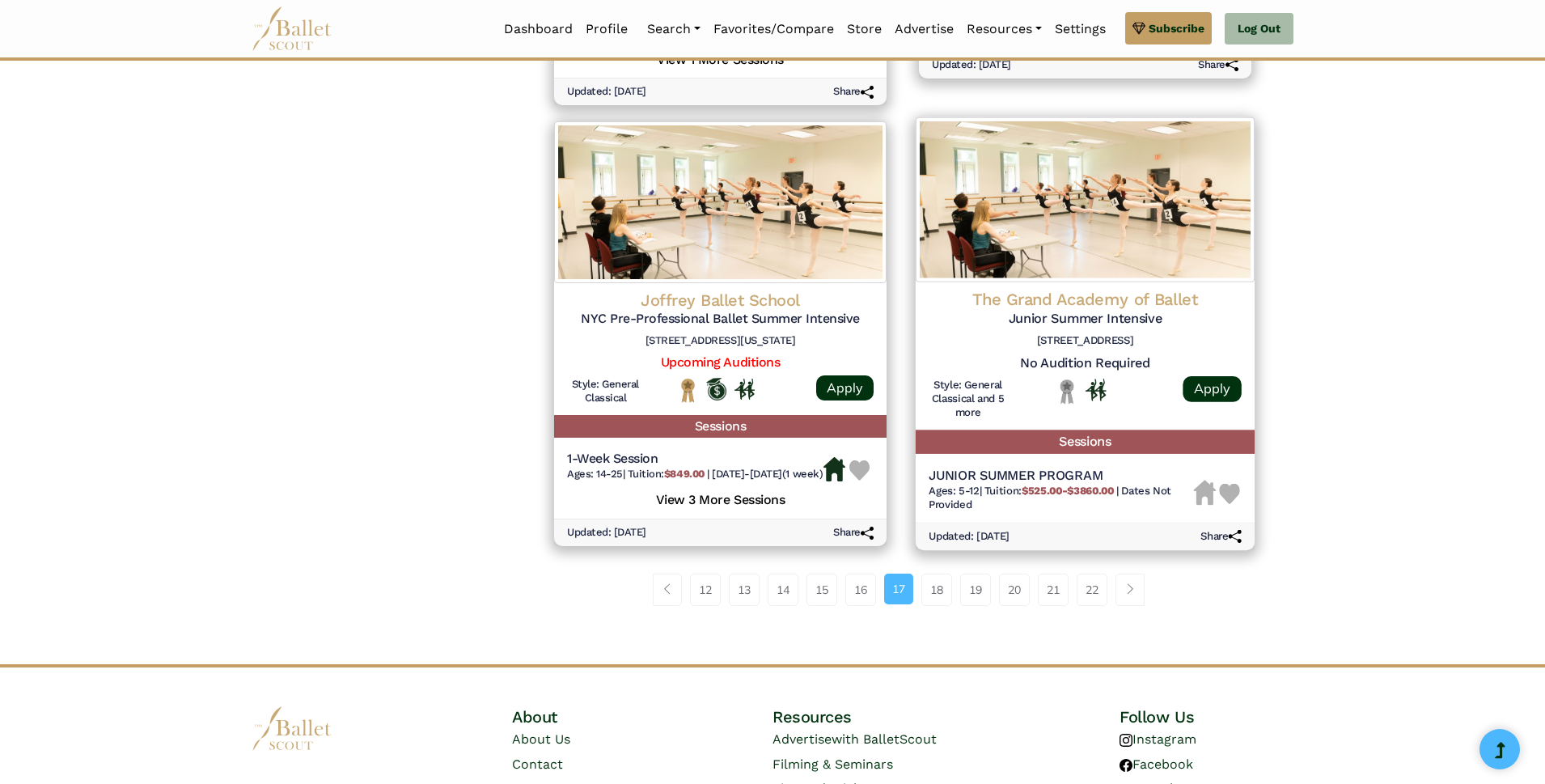
scroll to position [2219, 0]
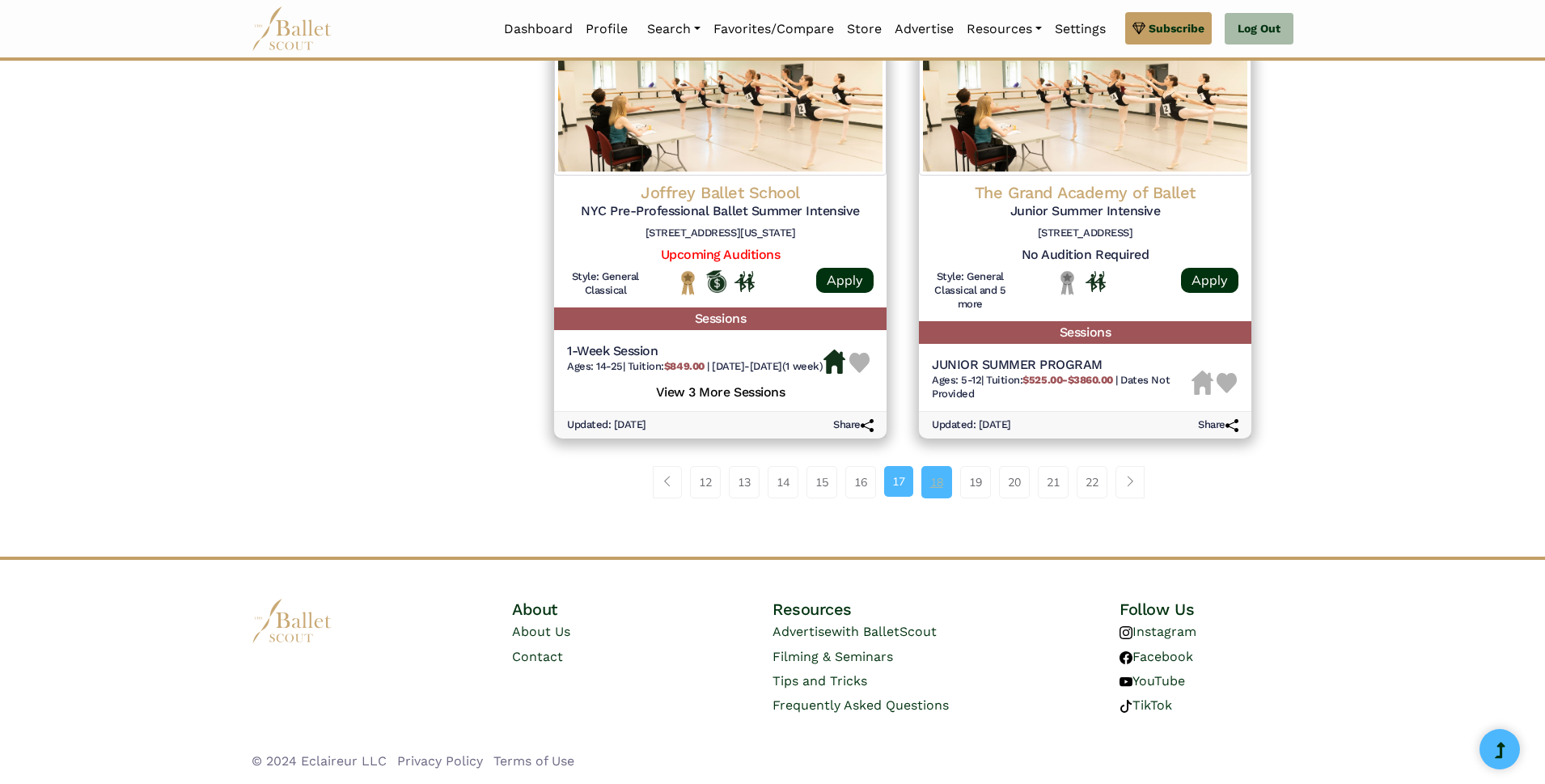
click at [929, 480] on link "18" at bounding box center [936, 483] width 31 height 33
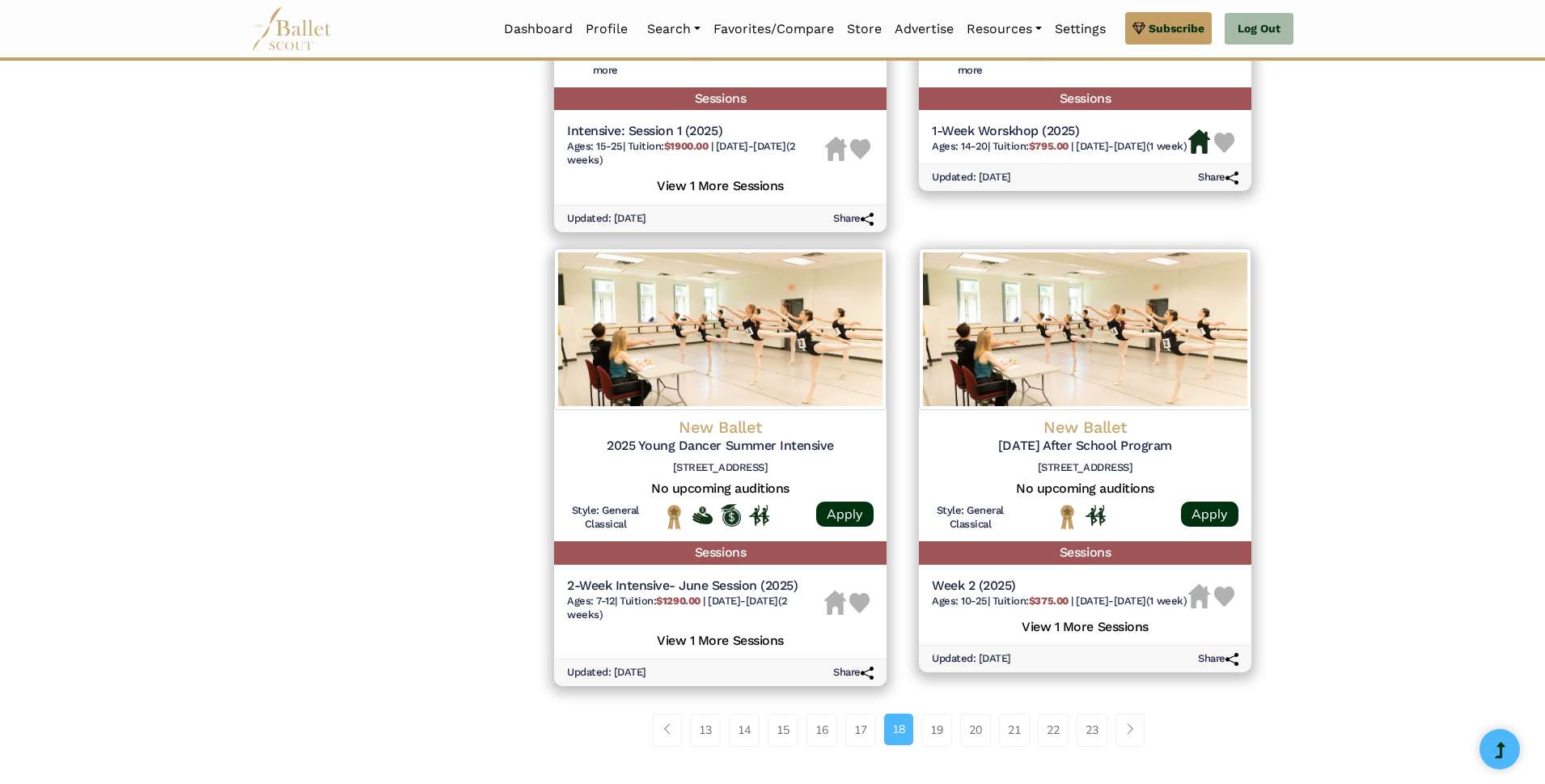
scroll to position [2189, 0]
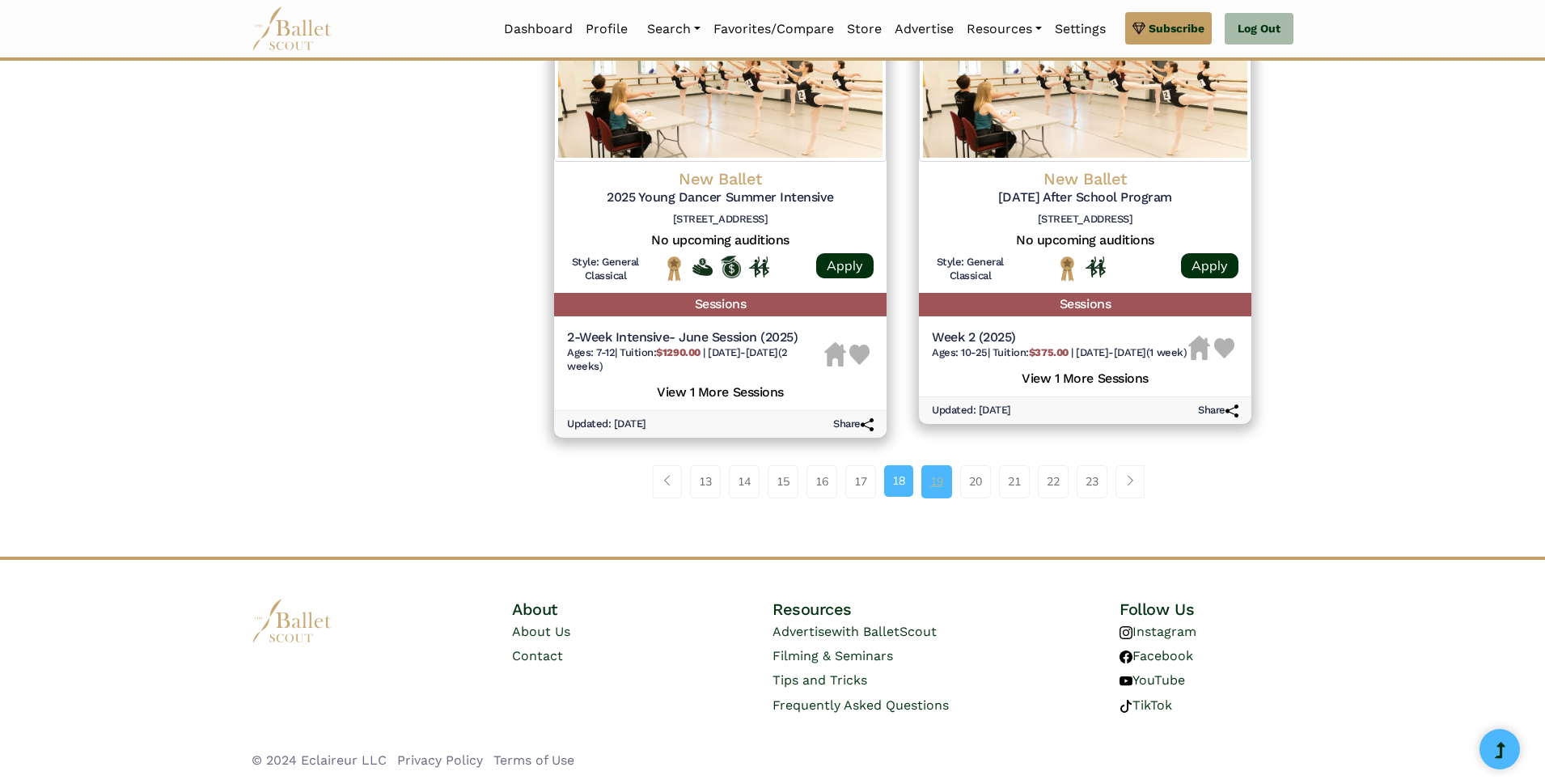
click at [936, 475] on link "19" at bounding box center [936, 482] width 31 height 33
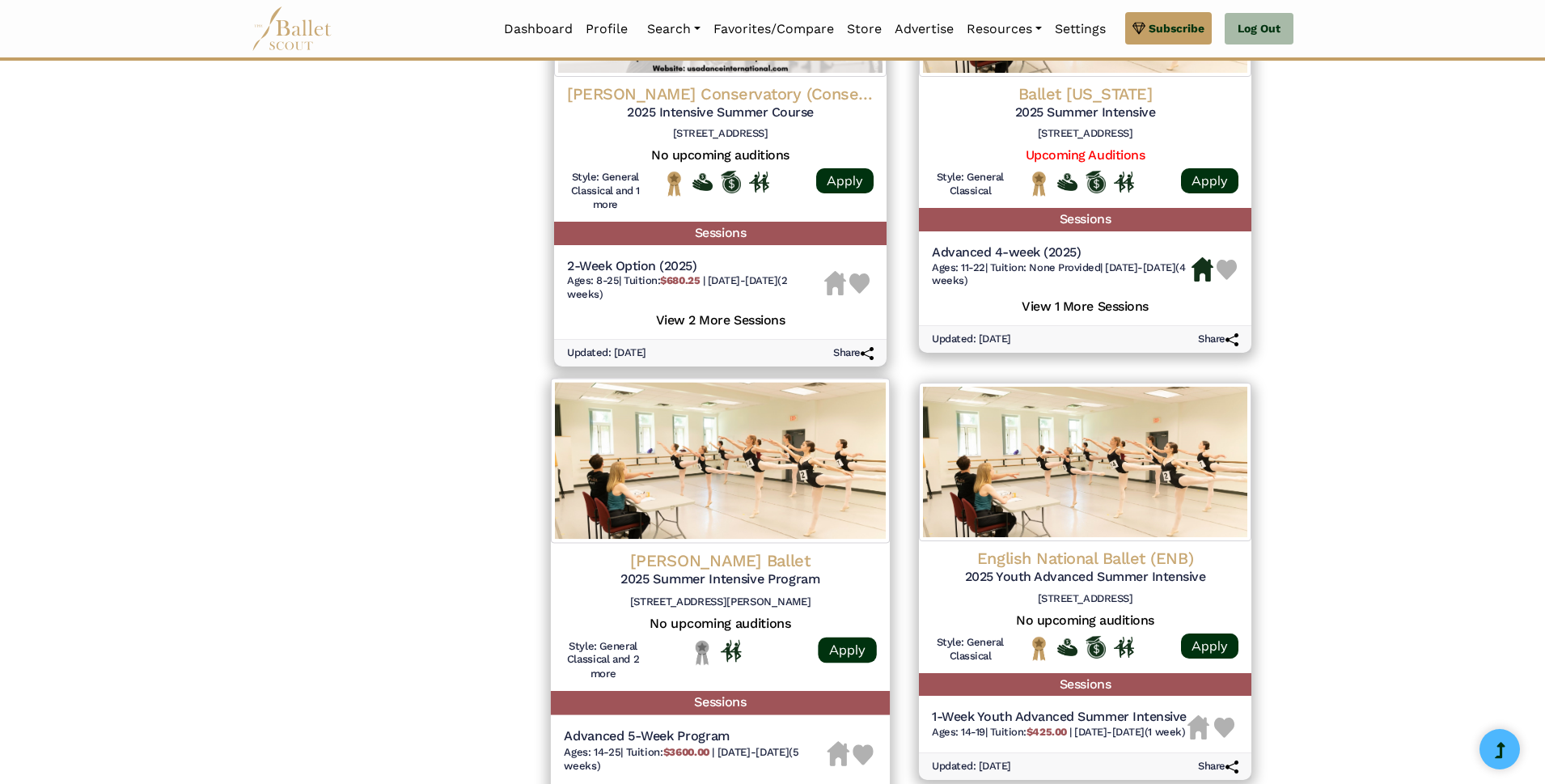
scroll to position [2103, 0]
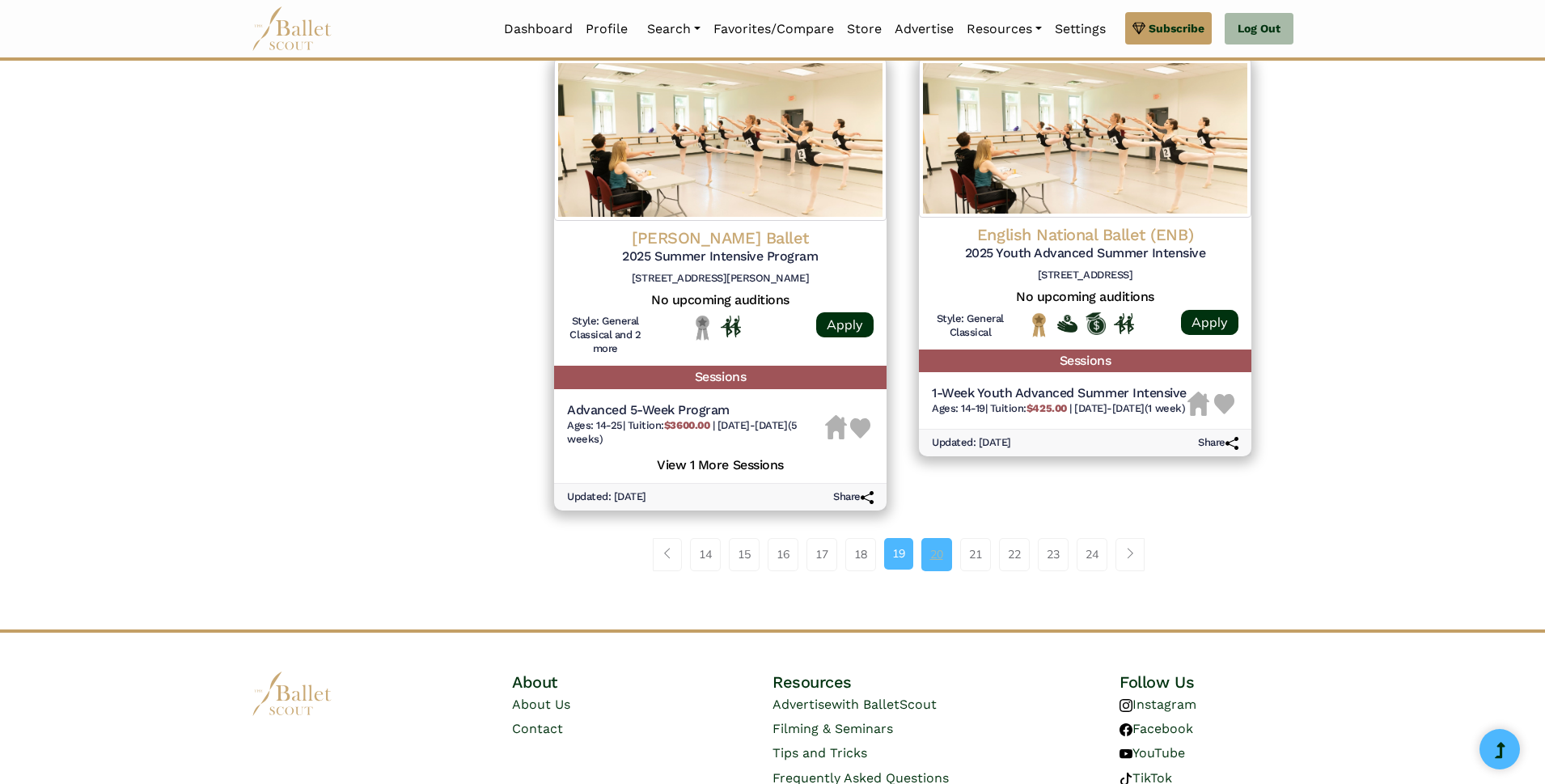
click at [929, 560] on link "20" at bounding box center [936, 555] width 31 height 33
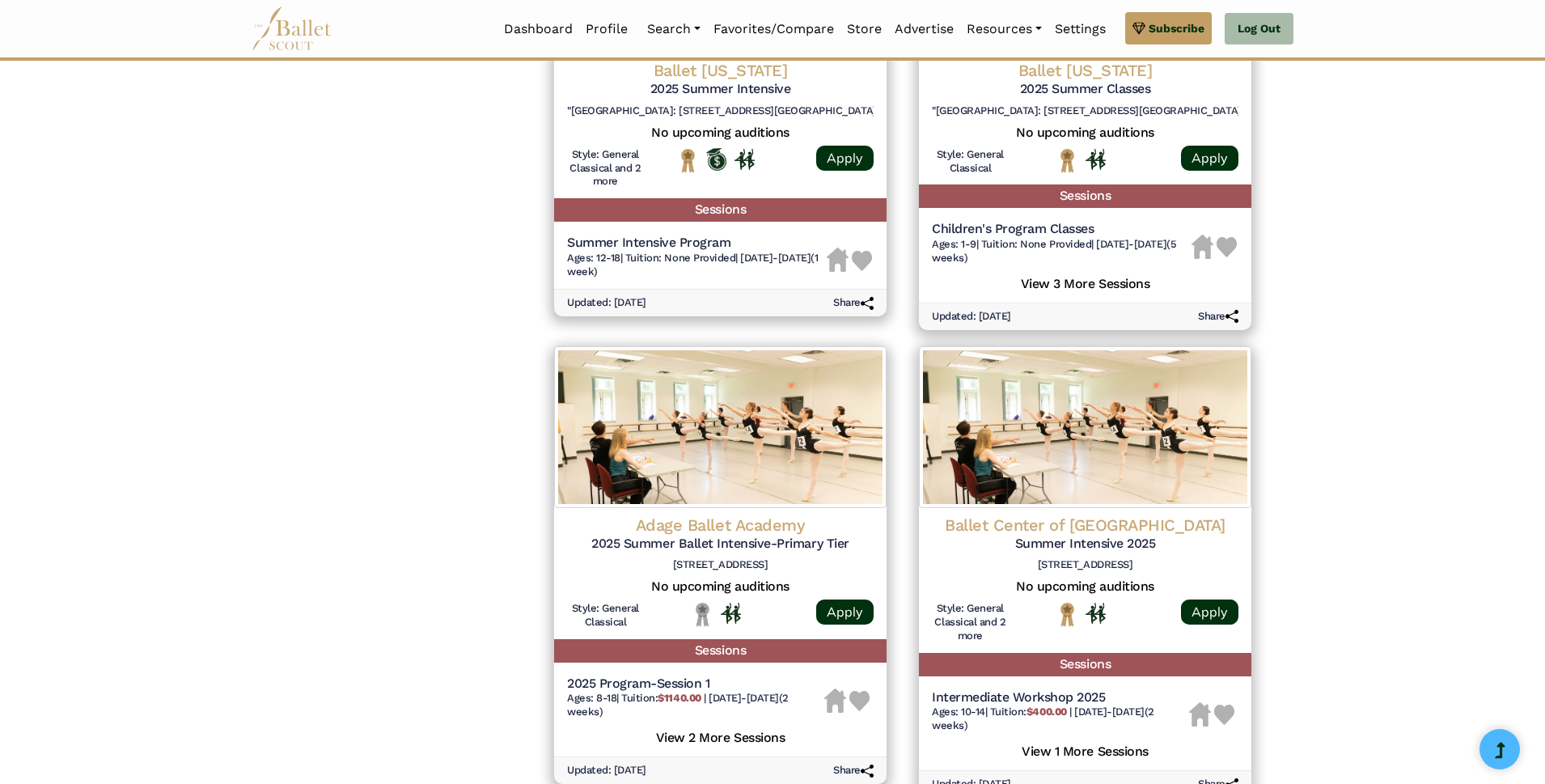
scroll to position [2219, 0]
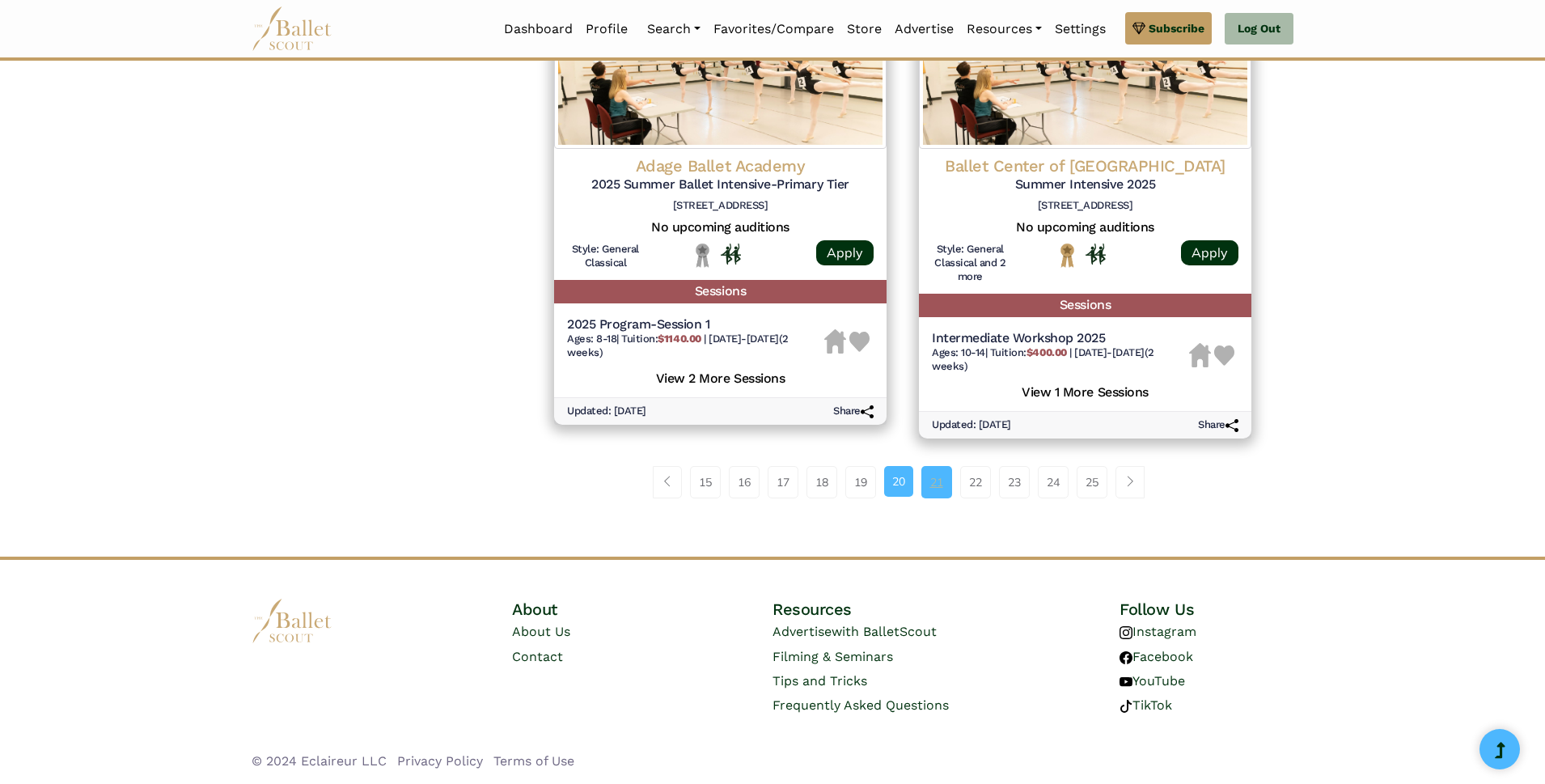
click at [924, 481] on link "21" at bounding box center [936, 483] width 31 height 33
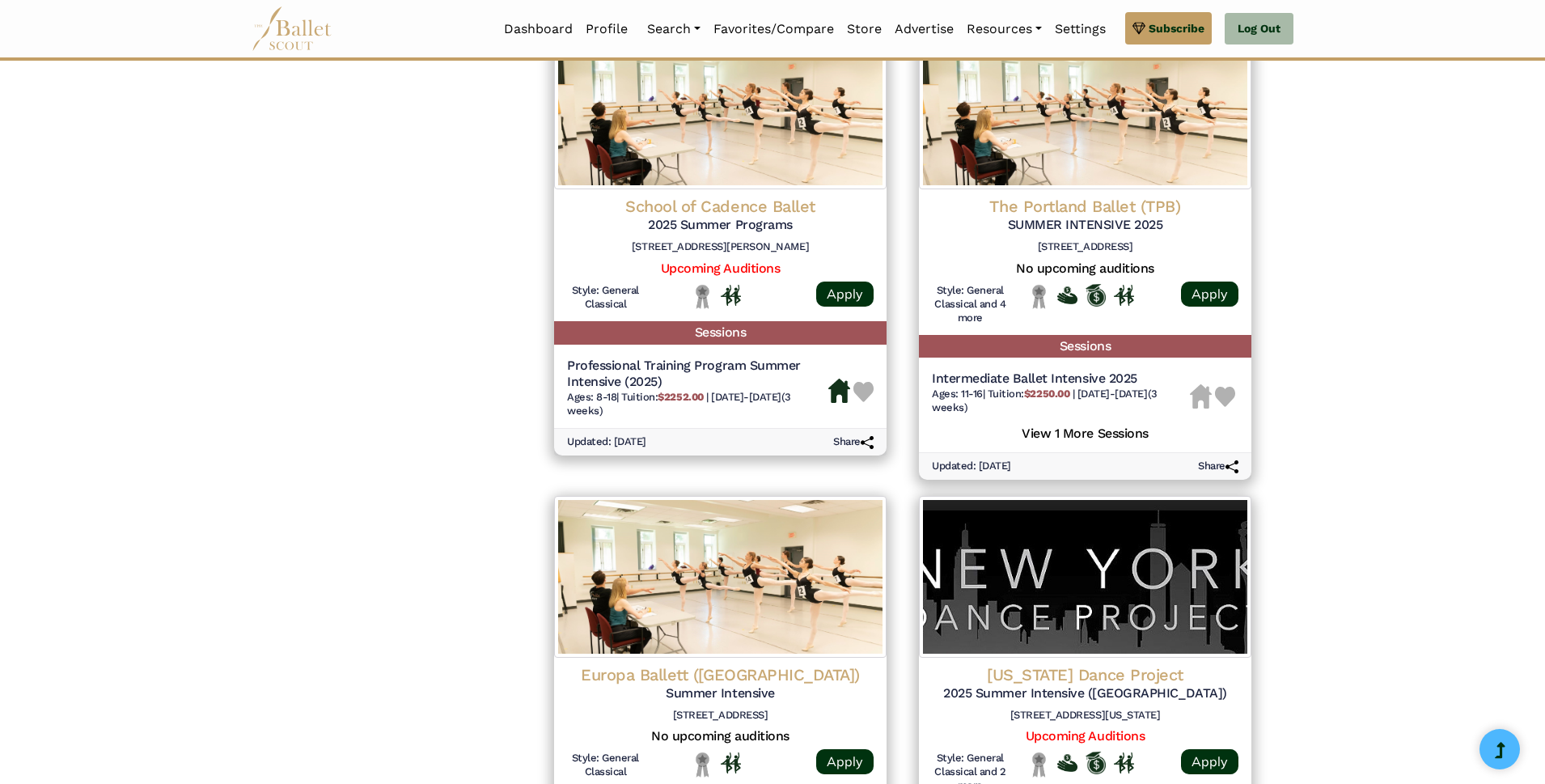
scroll to position [1940, 0]
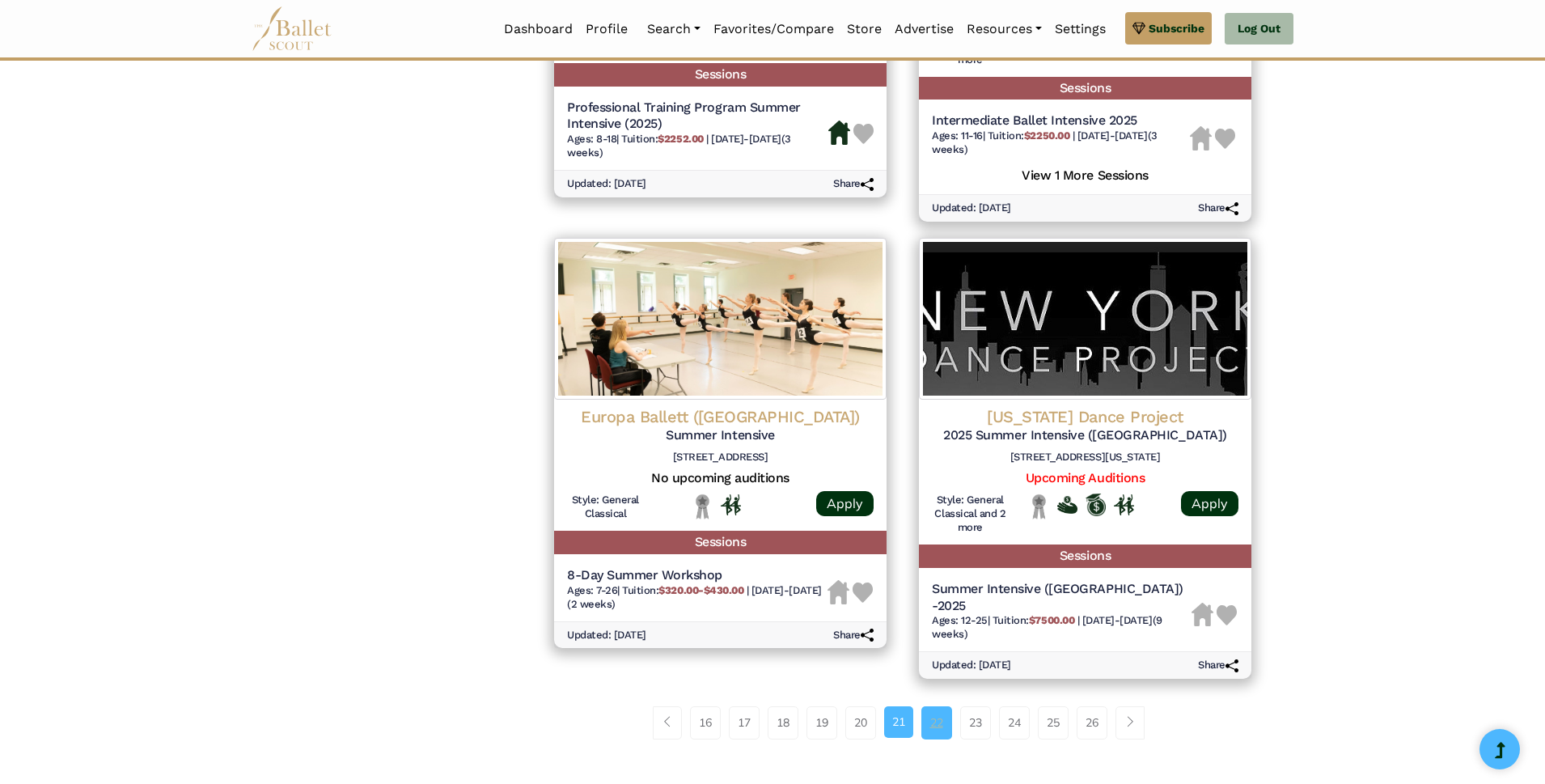
click at [930, 706] on link "22" at bounding box center [936, 722] width 31 height 33
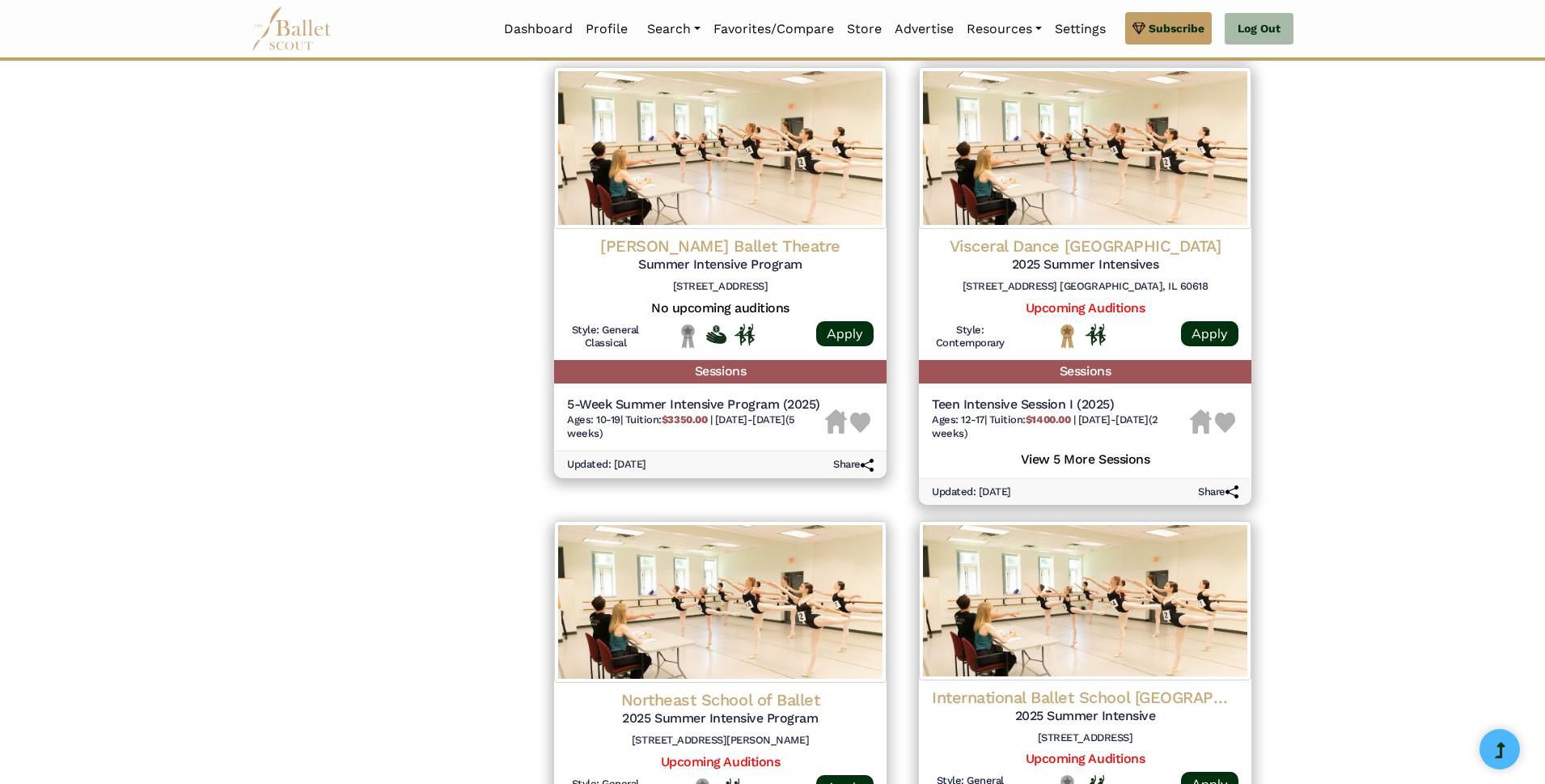
scroll to position [2021, 0]
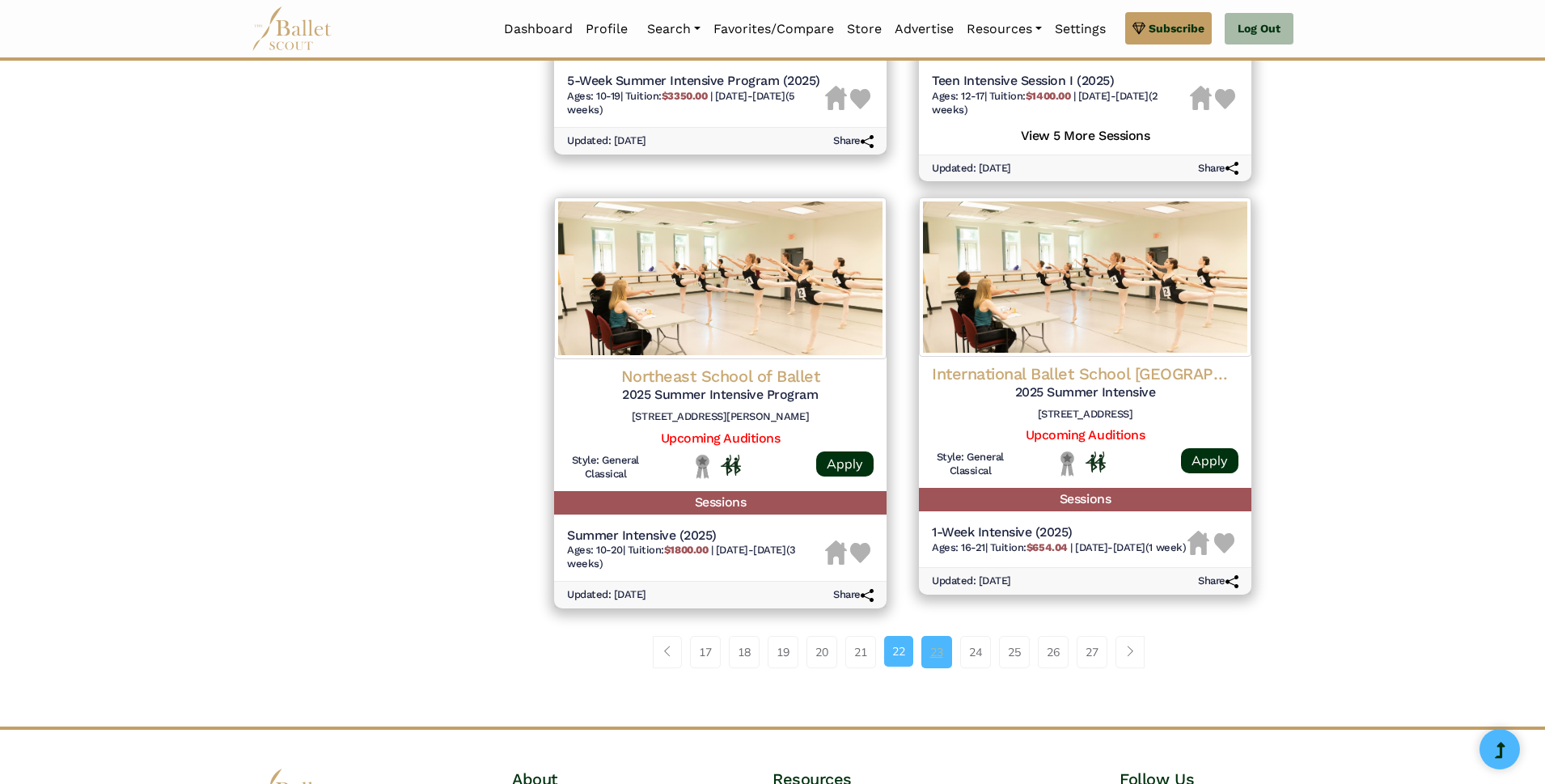
click at [936, 648] on link "23" at bounding box center [936, 652] width 31 height 33
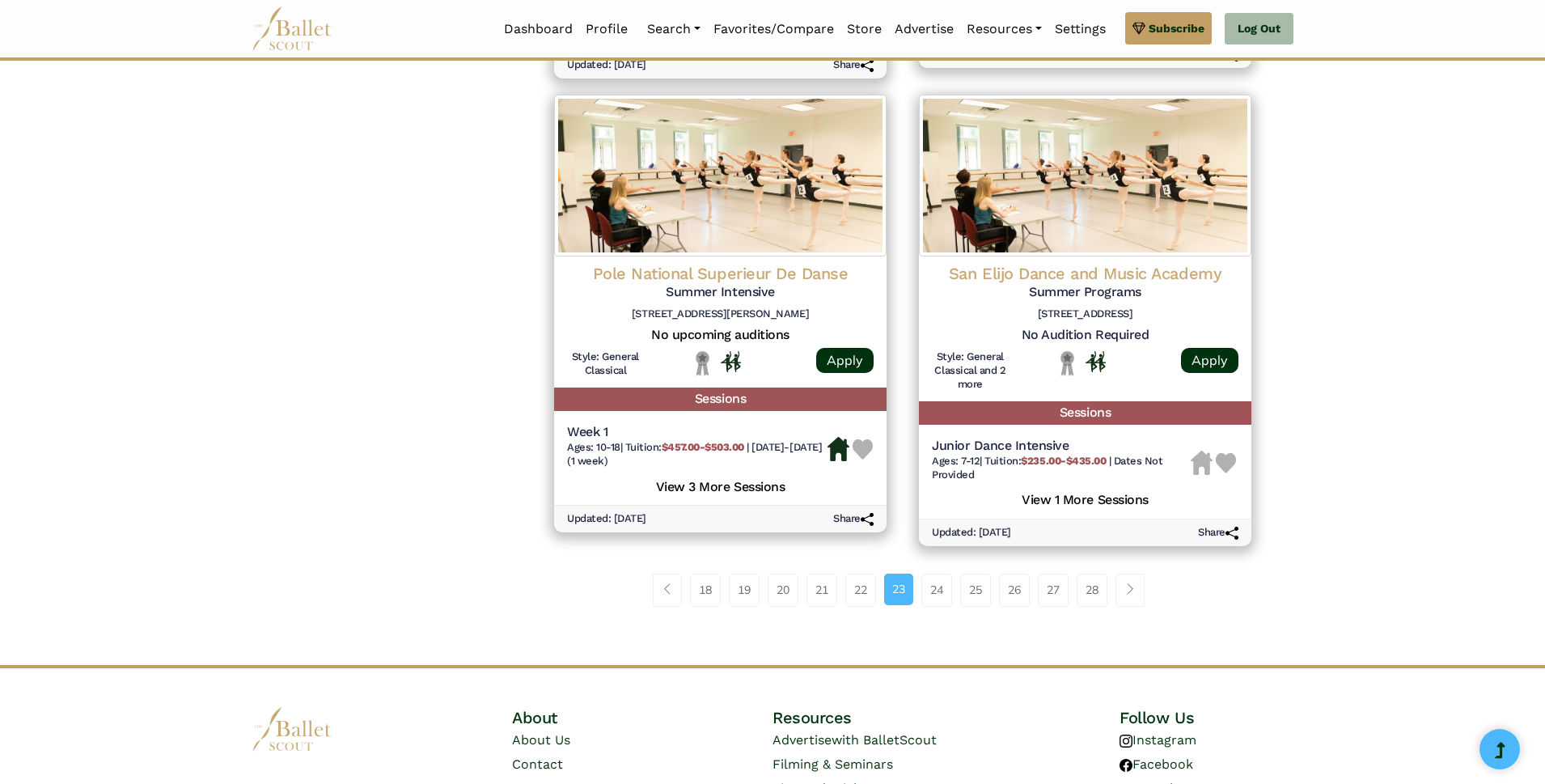
scroll to position [2206, 0]
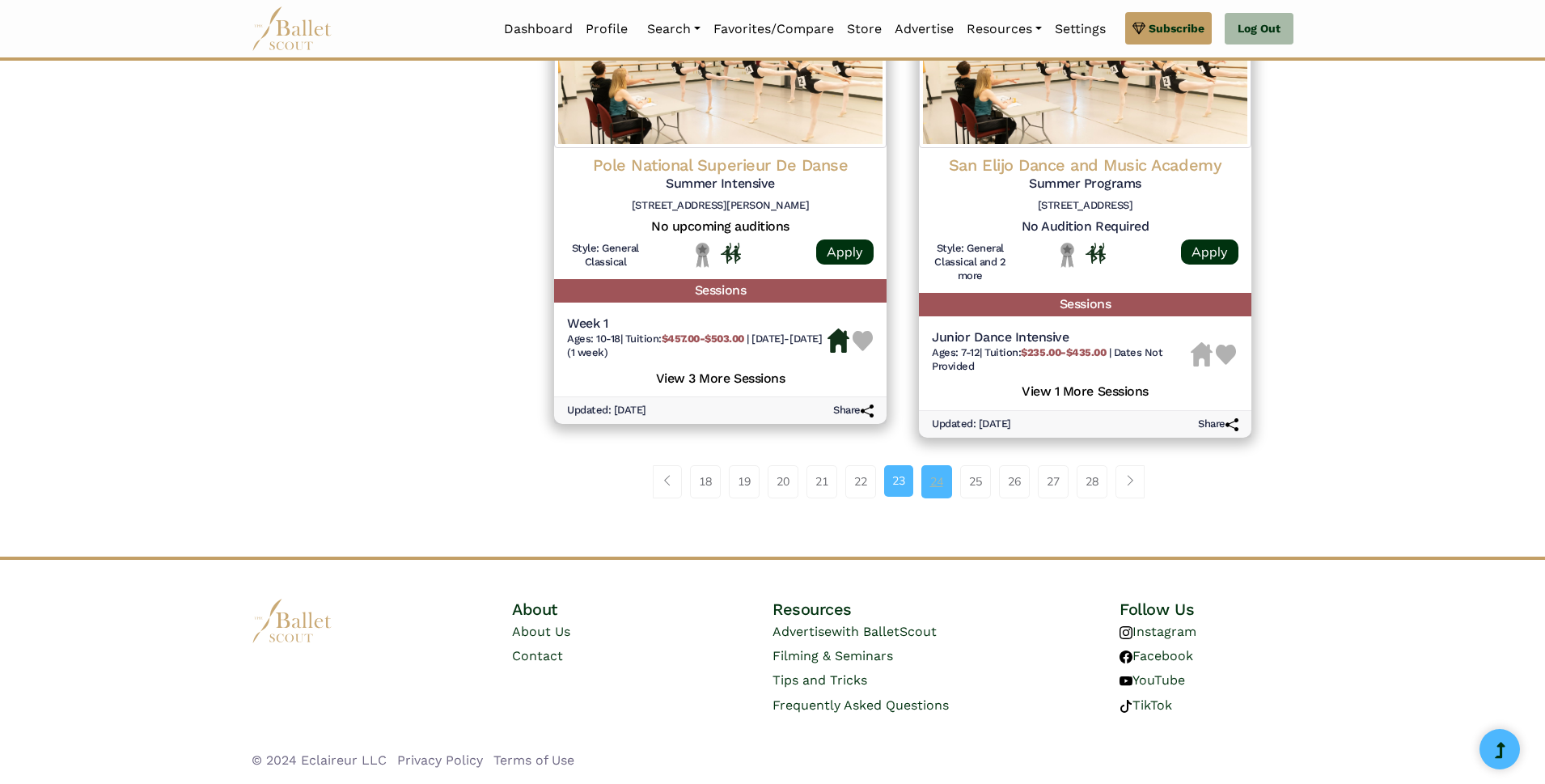
click at [933, 485] on link "24" at bounding box center [936, 482] width 31 height 33
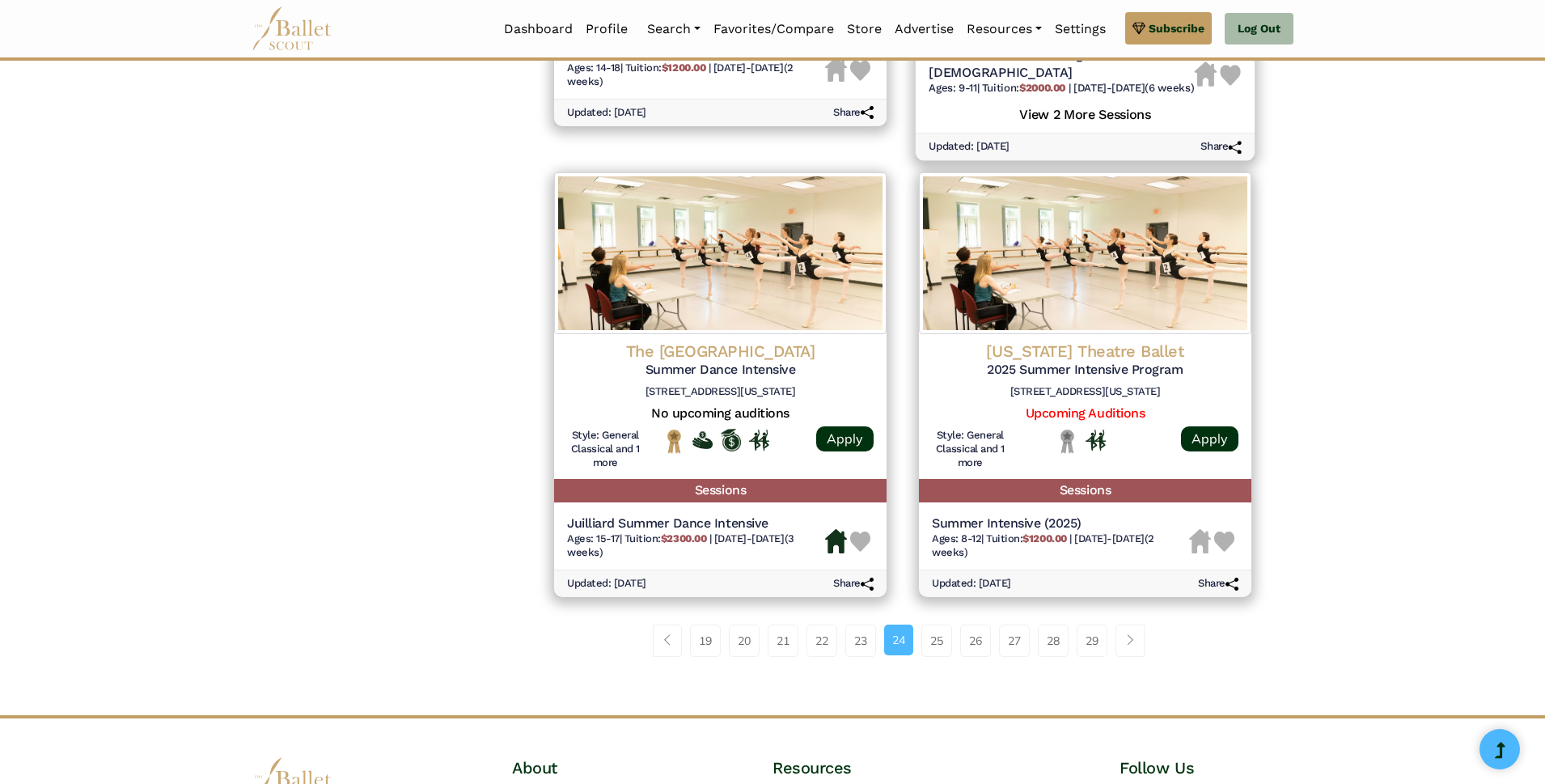
scroll to position [2103, 0]
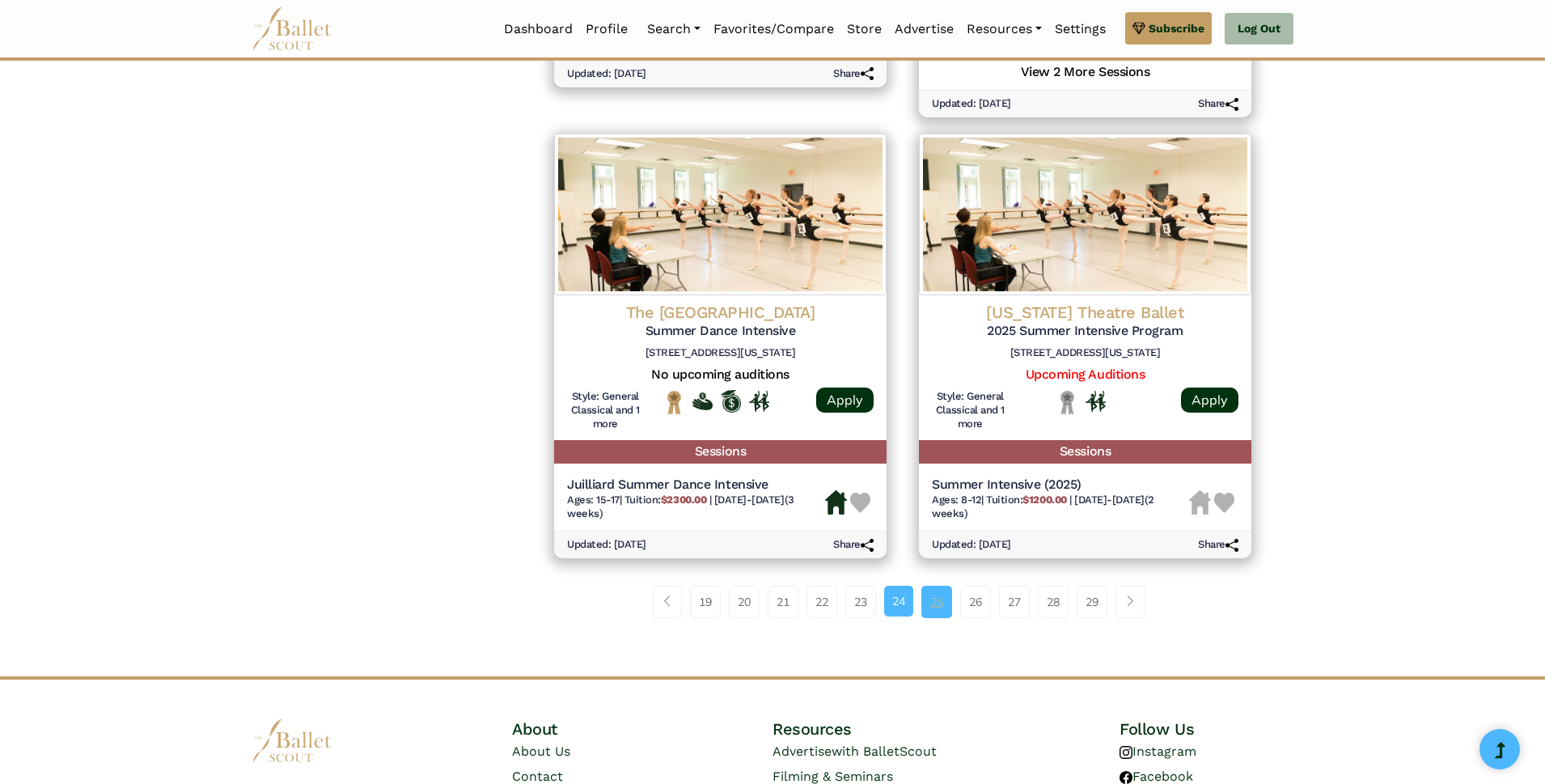
click at [946, 596] on link "25" at bounding box center [936, 602] width 31 height 33
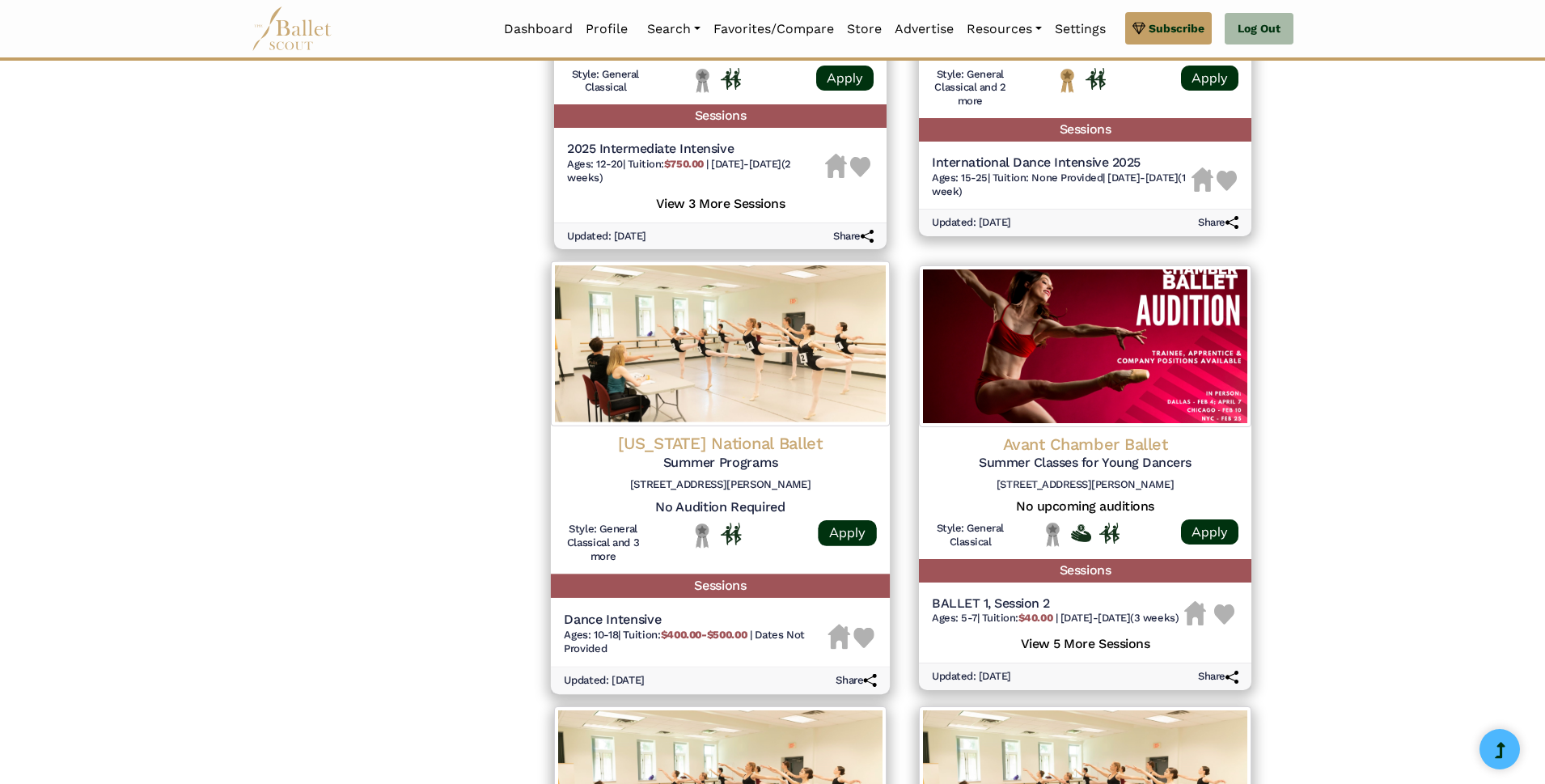
scroll to position [1617, 0]
